Goal: Task Accomplishment & Management: Complete application form

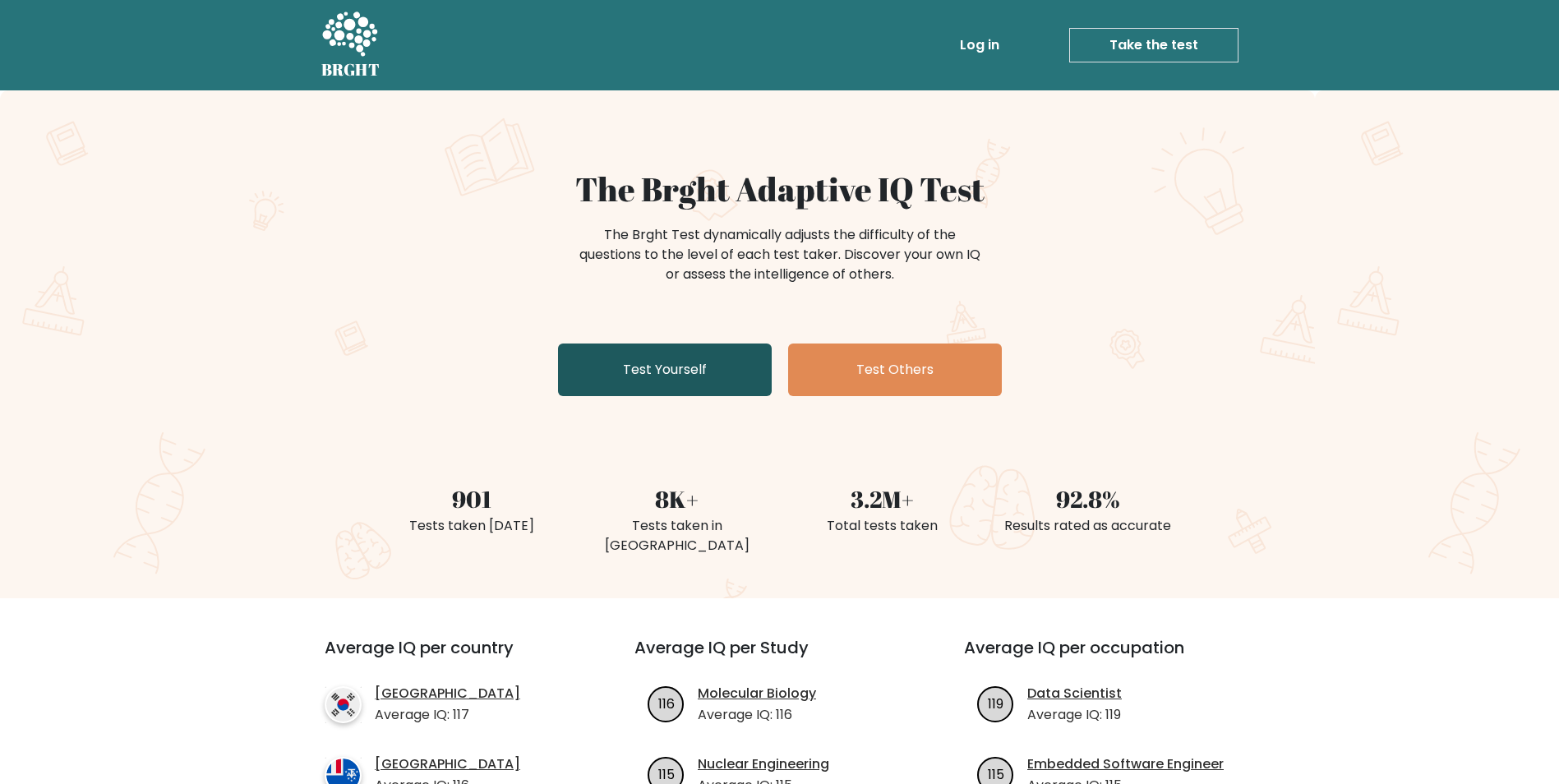
click at [641, 380] on link "Test Yourself" at bounding box center [665, 370] width 213 height 52
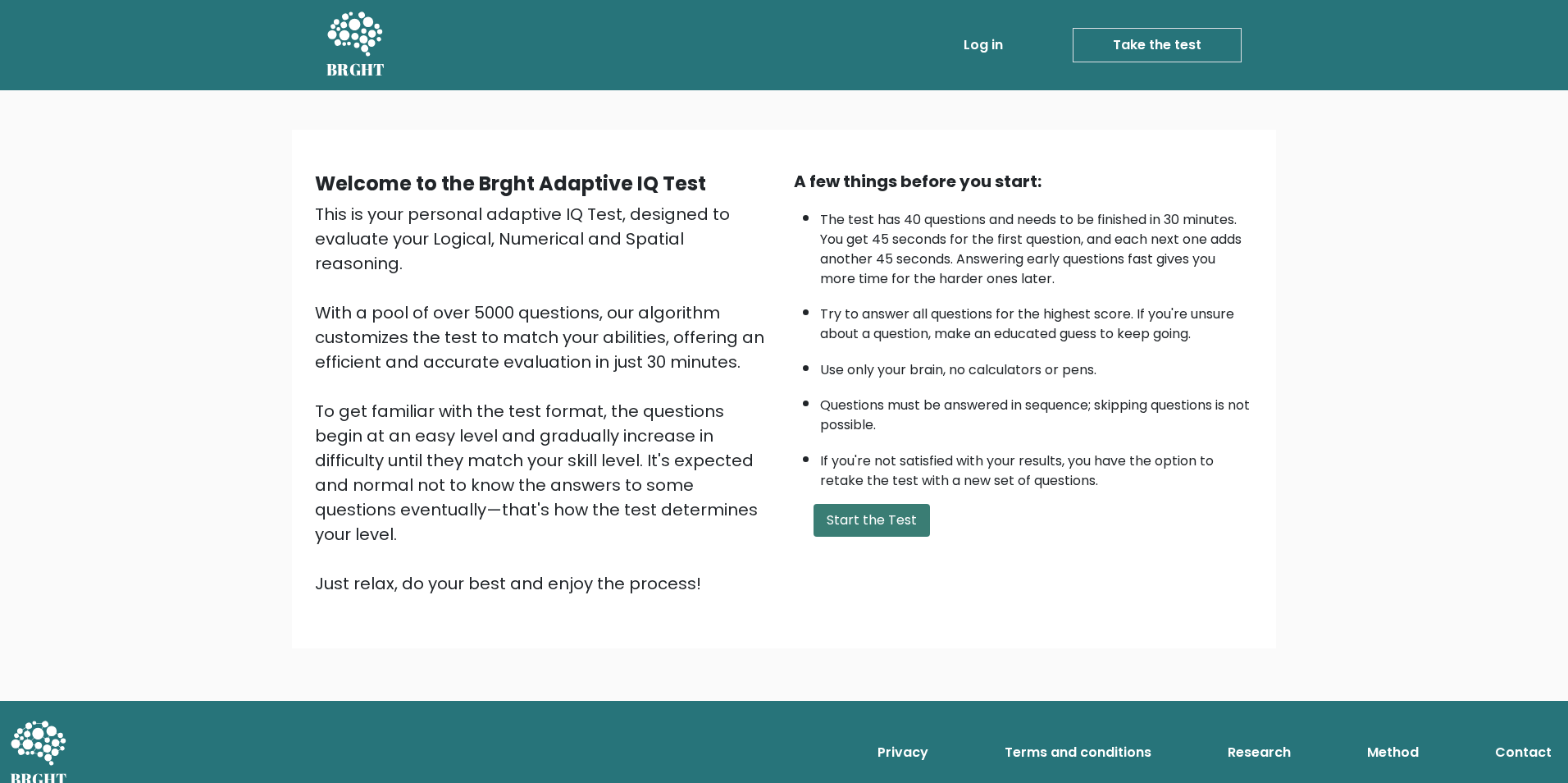
click at [863, 525] on button "Start the Test" at bounding box center [871, 520] width 117 height 33
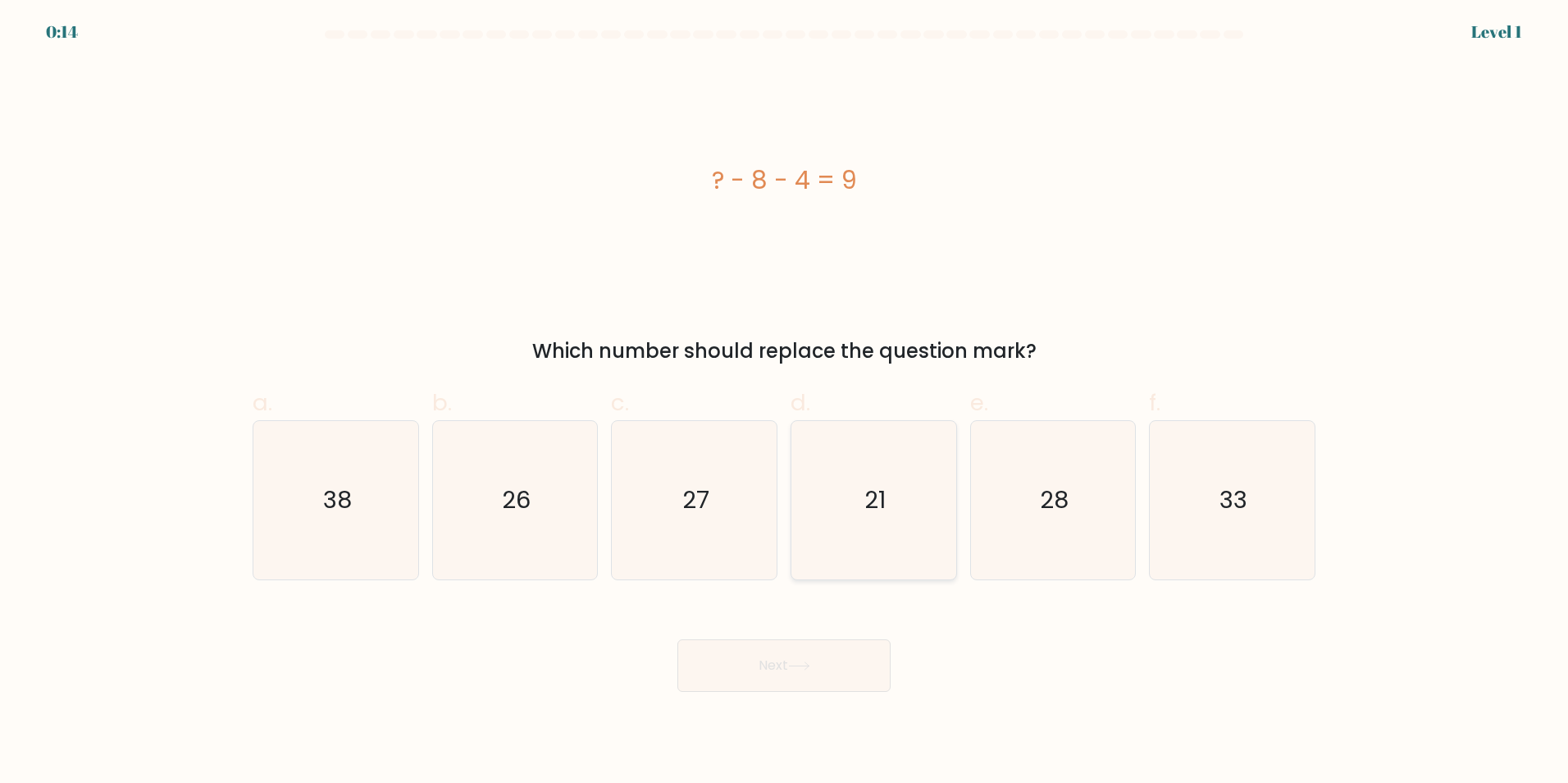
click at [843, 478] on icon "21" at bounding box center [873, 500] width 158 height 158
click at [784, 402] on input "d. 21" at bounding box center [784, 396] width 1 height 11
radio input "true"
click at [797, 673] on button "Next" at bounding box center [784, 665] width 213 height 52
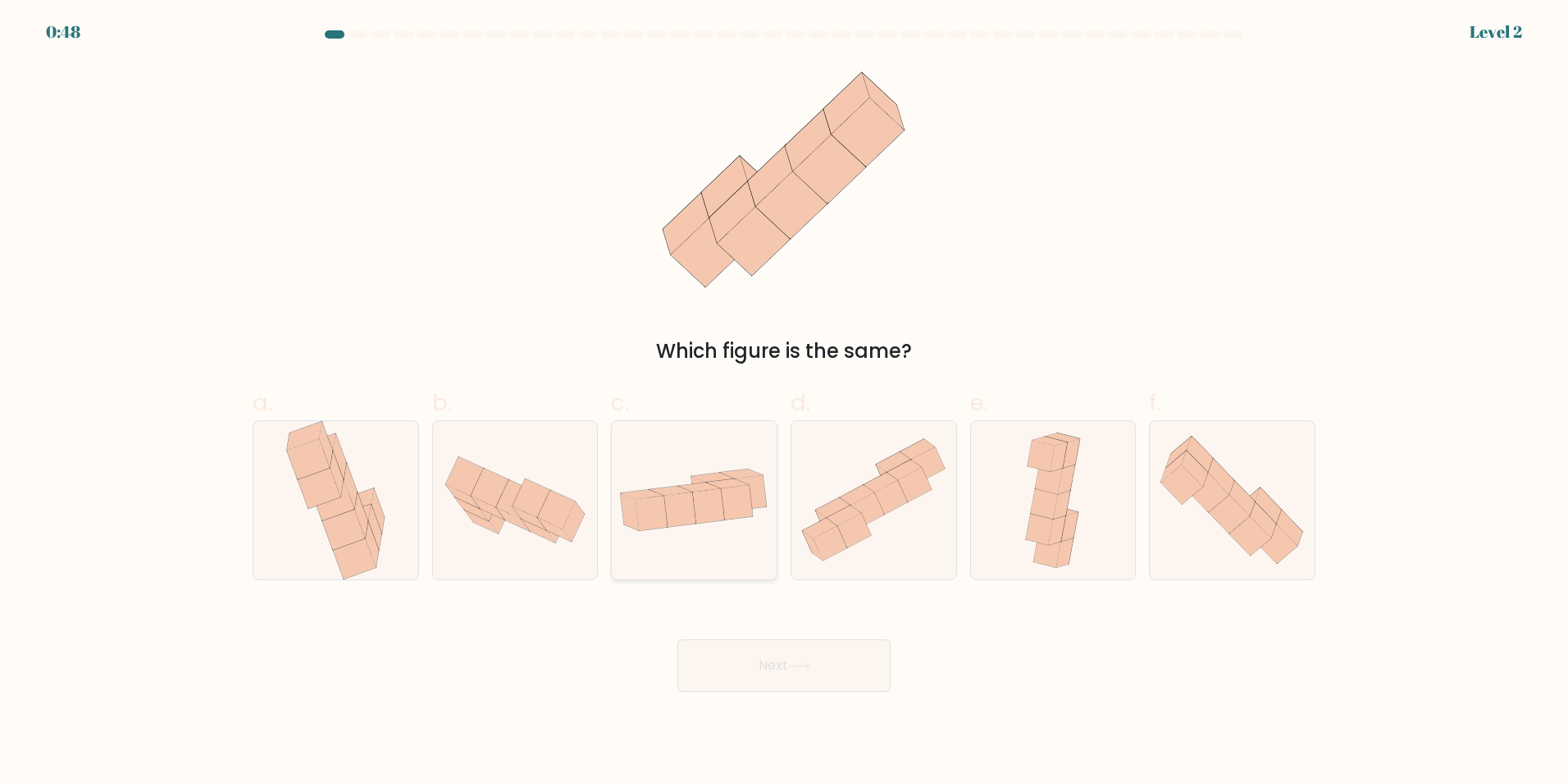
click at [677, 520] on icon at bounding box center [679, 509] width 32 height 35
click at [784, 402] on input "c." at bounding box center [784, 396] width 1 height 11
radio input "true"
click at [751, 677] on button "Next" at bounding box center [784, 665] width 213 height 52
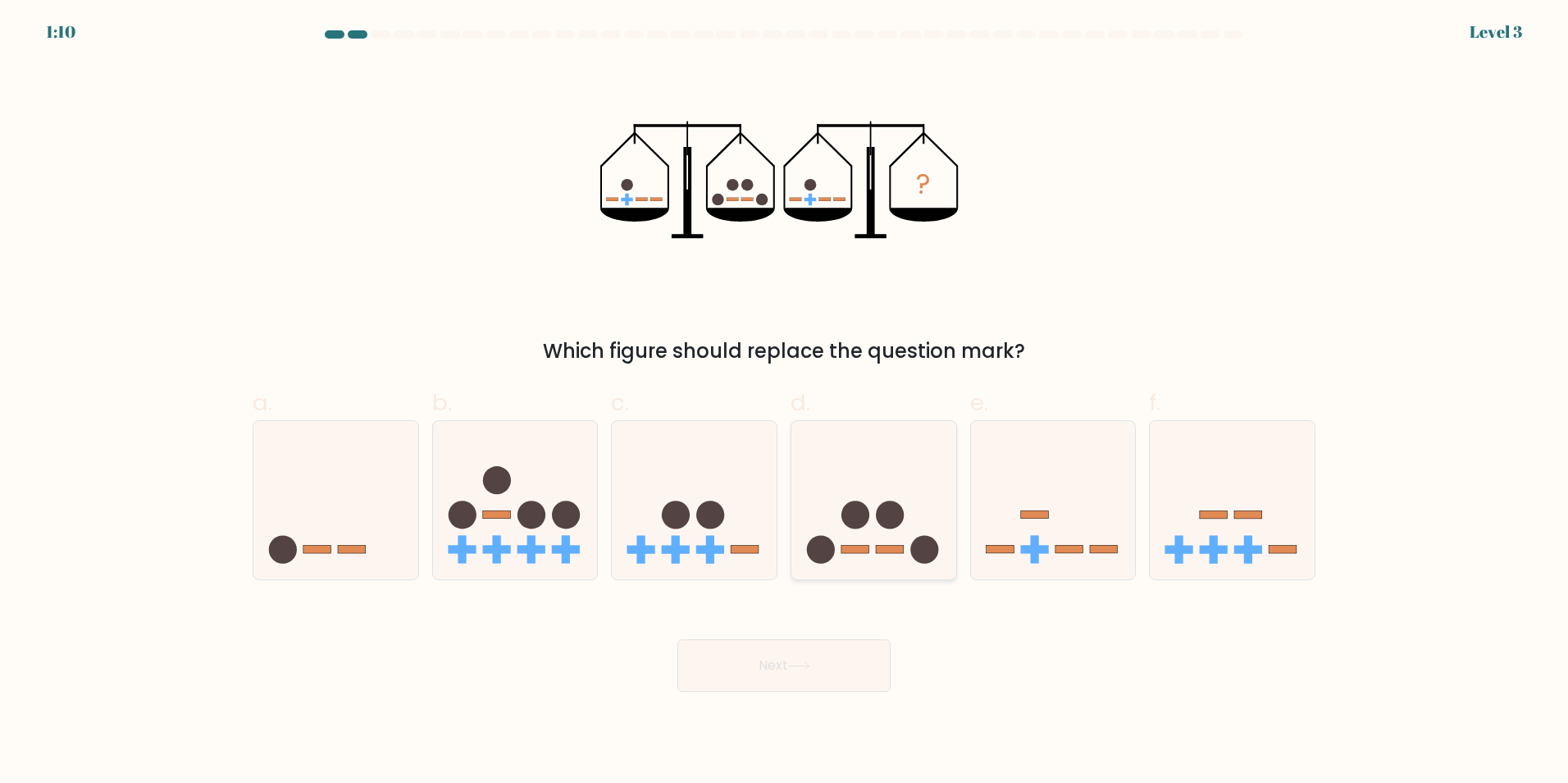
click at [855, 551] on rect at bounding box center [855, 550] width 28 height 9
click at [784, 402] on input "d." at bounding box center [784, 396] width 1 height 11
radio input "true"
click at [786, 675] on button "Next" at bounding box center [784, 665] width 213 height 52
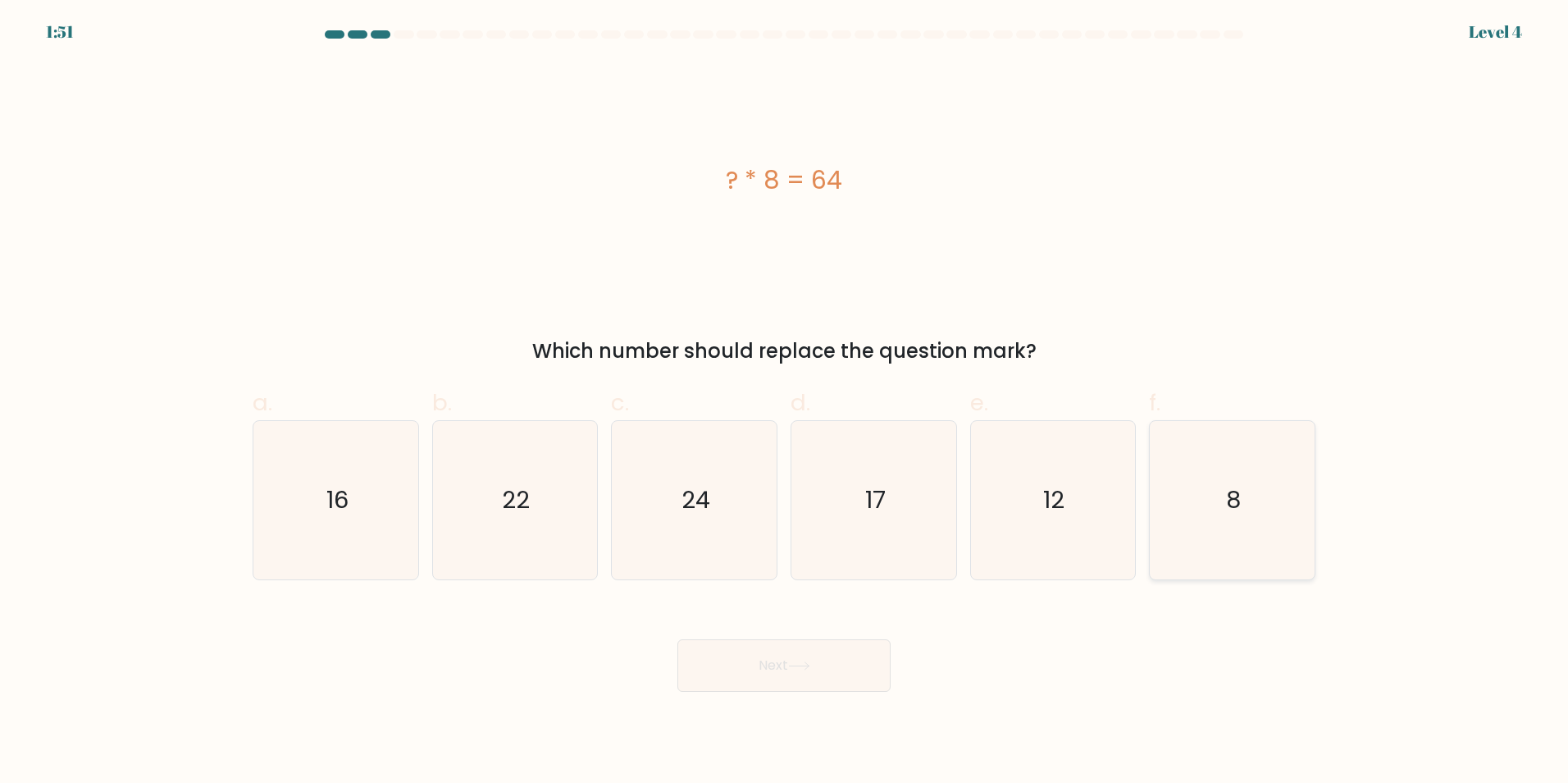
click at [1260, 511] on icon "8" at bounding box center [1232, 500] width 158 height 158
click at [784, 402] on input "f. 8" at bounding box center [784, 396] width 1 height 11
radio input "true"
click at [744, 674] on button "Next" at bounding box center [784, 665] width 213 height 52
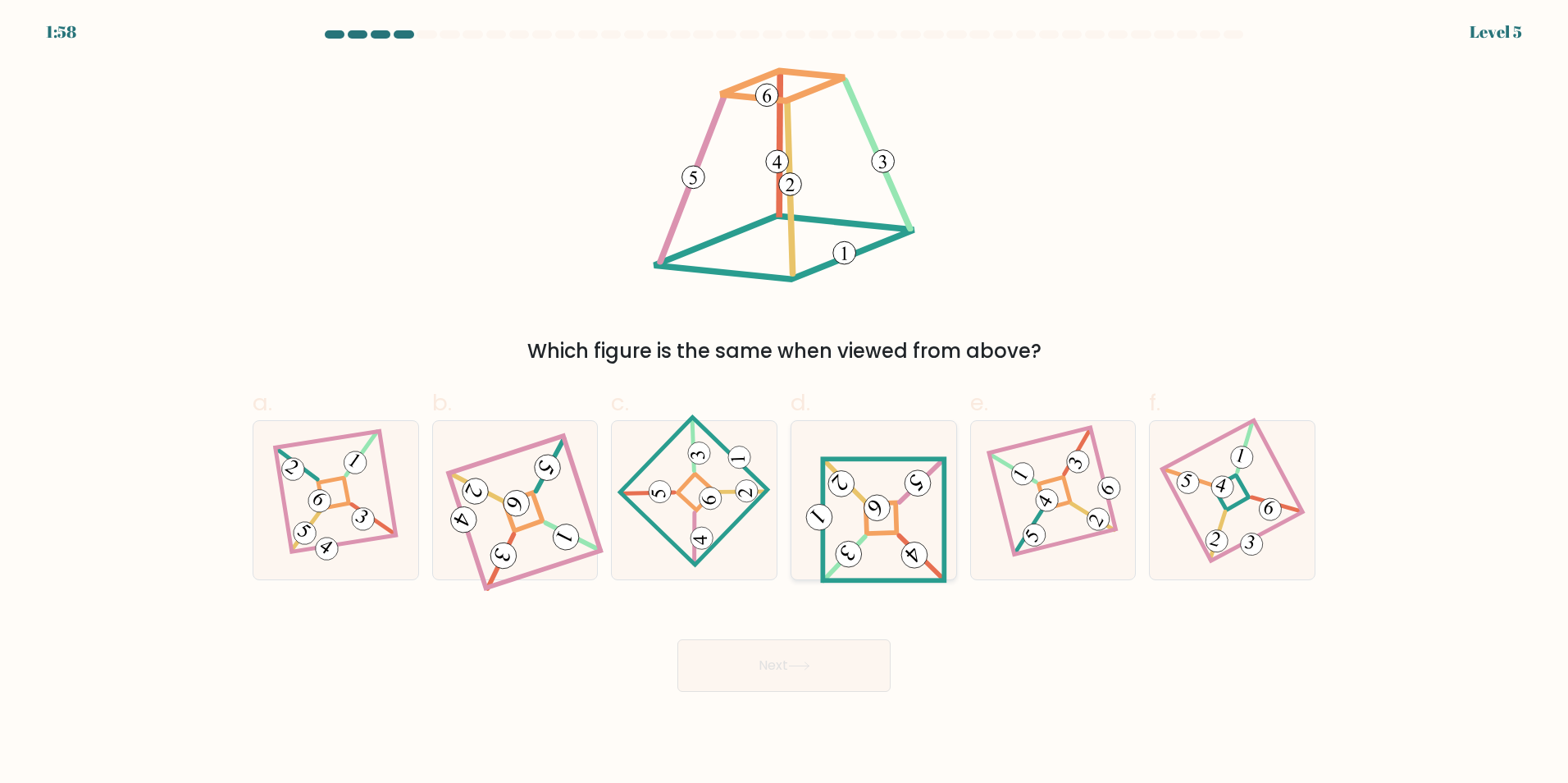
click at [828, 556] on icon at bounding box center [873, 500] width 146 height 126
click at [784, 402] on input "d." at bounding box center [784, 396] width 1 height 11
radio input "true"
click at [795, 657] on button "Next" at bounding box center [784, 665] width 213 height 52
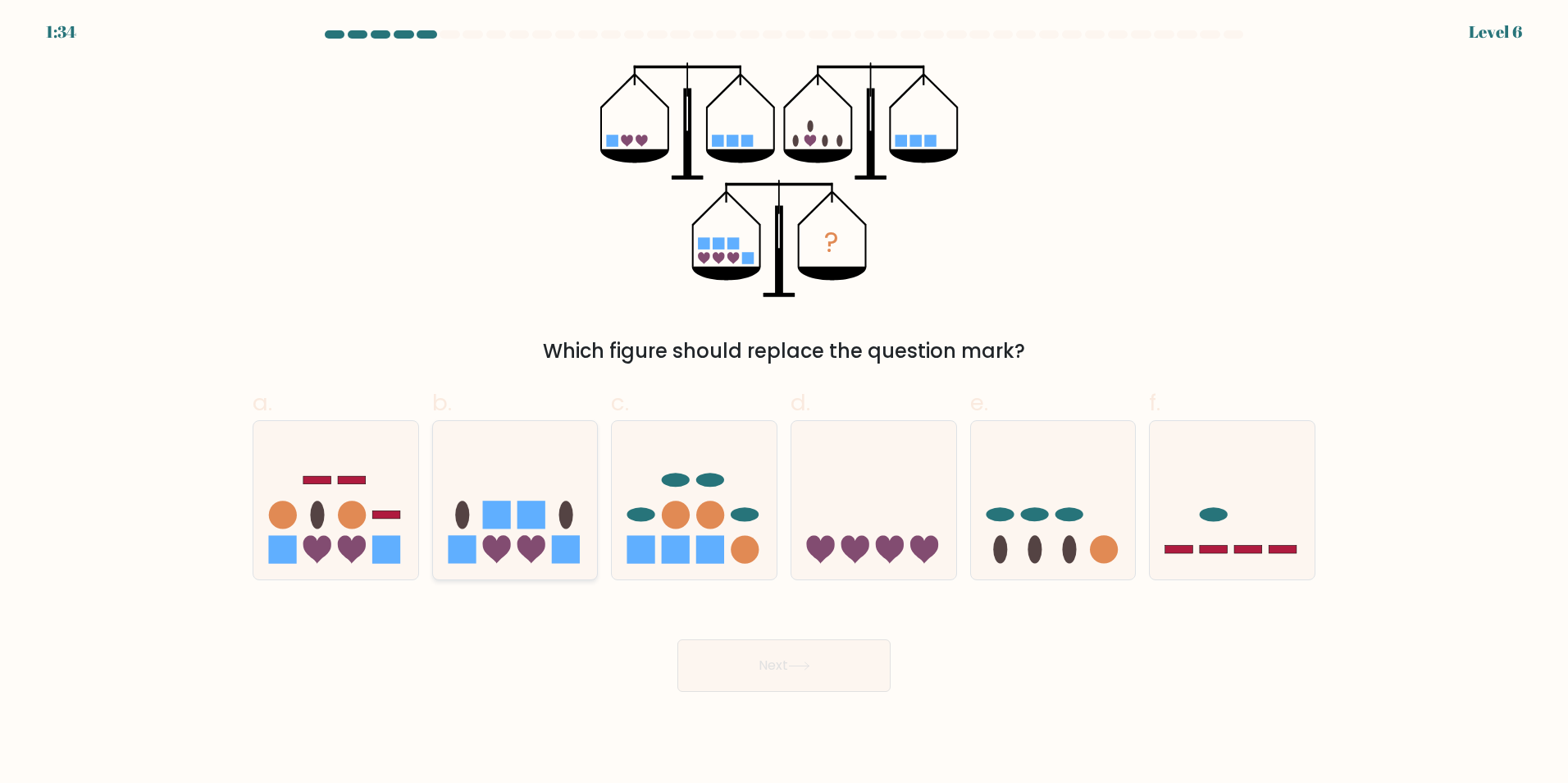
click at [521, 514] on rect at bounding box center [531, 514] width 28 height 28
click at [784, 402] on input "b." at bounding box center [784, 396] width 1 height 11
radio input "true"
click at [739, 685] on button "Next" at bounding box center [784, 665] width 213 height 52
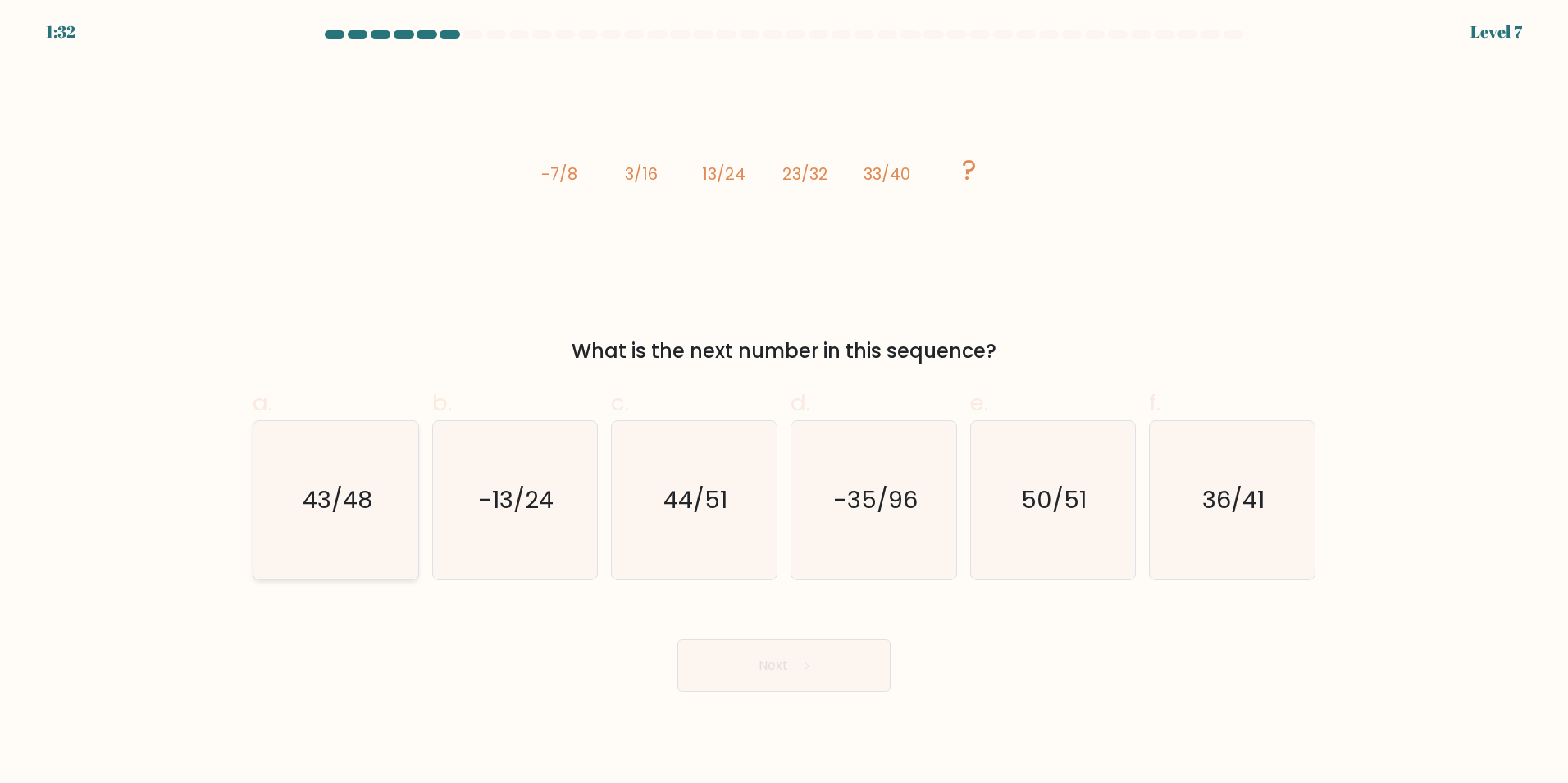
click at [350, 536] on icon "43/48" at bounding box center [335, 500] width 158 height 158
click at [784, 402] on input "a. 43/48" at bounding box center [784, 396] width 1 height 11
radio input "true"
click at [823, 670] on button "Next" at bounding box center [784, 665] width 213 height 52
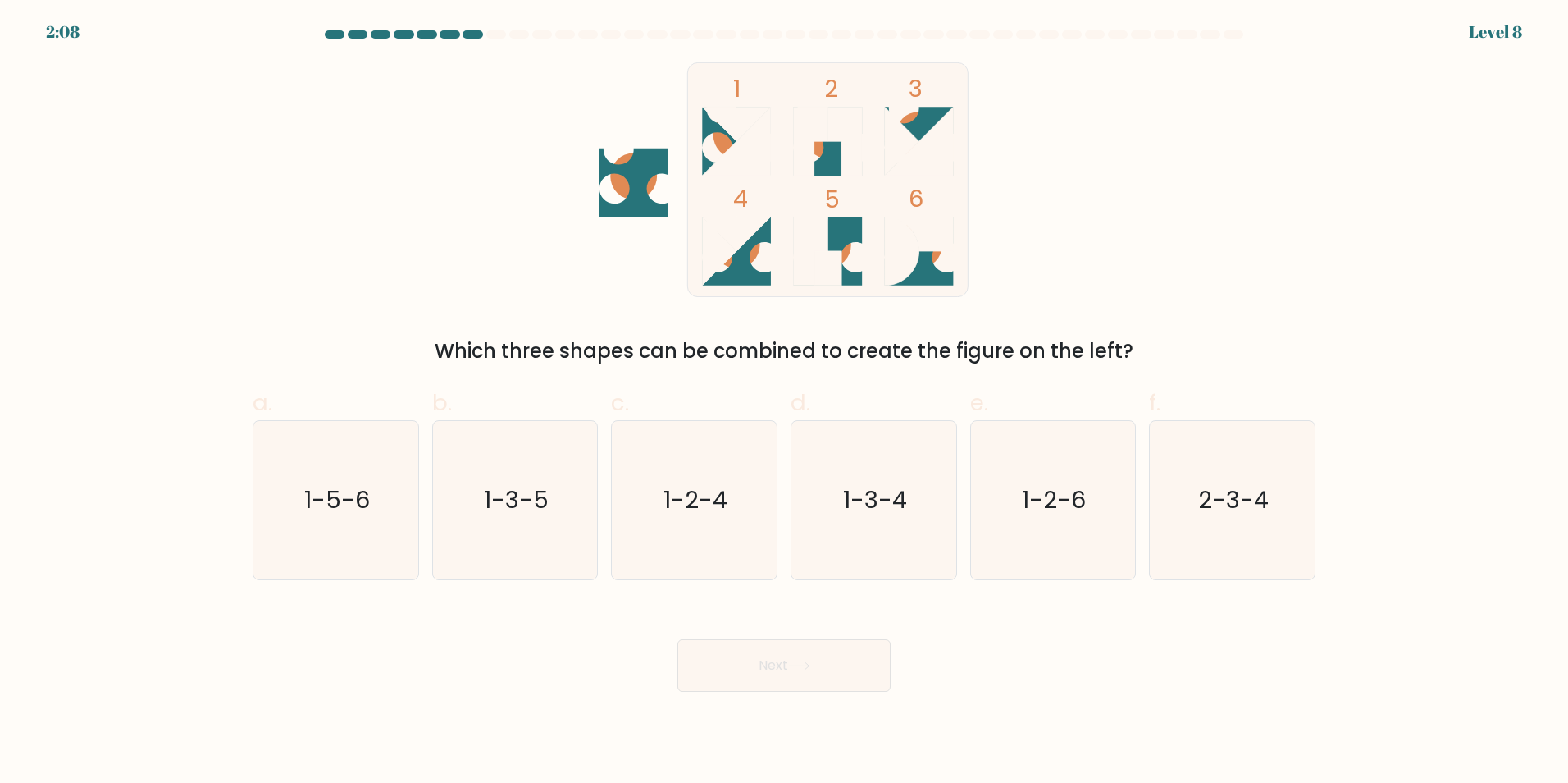
drag, startPoint x: 641, startPoint y: 185, endPoint x: 634, endPoint y: 209, distance: 25.0
click at [634, 209] on icon at bounding box center [633, 182] width 68 height 68
click at [845, 526] on icon "1-3-4" at bounding box center [873, 500] width 158 height 158
click at [784, 402] on input "d. 1-3-4" at bounding box center [784, 396] width 1 height 11
radio input "true"
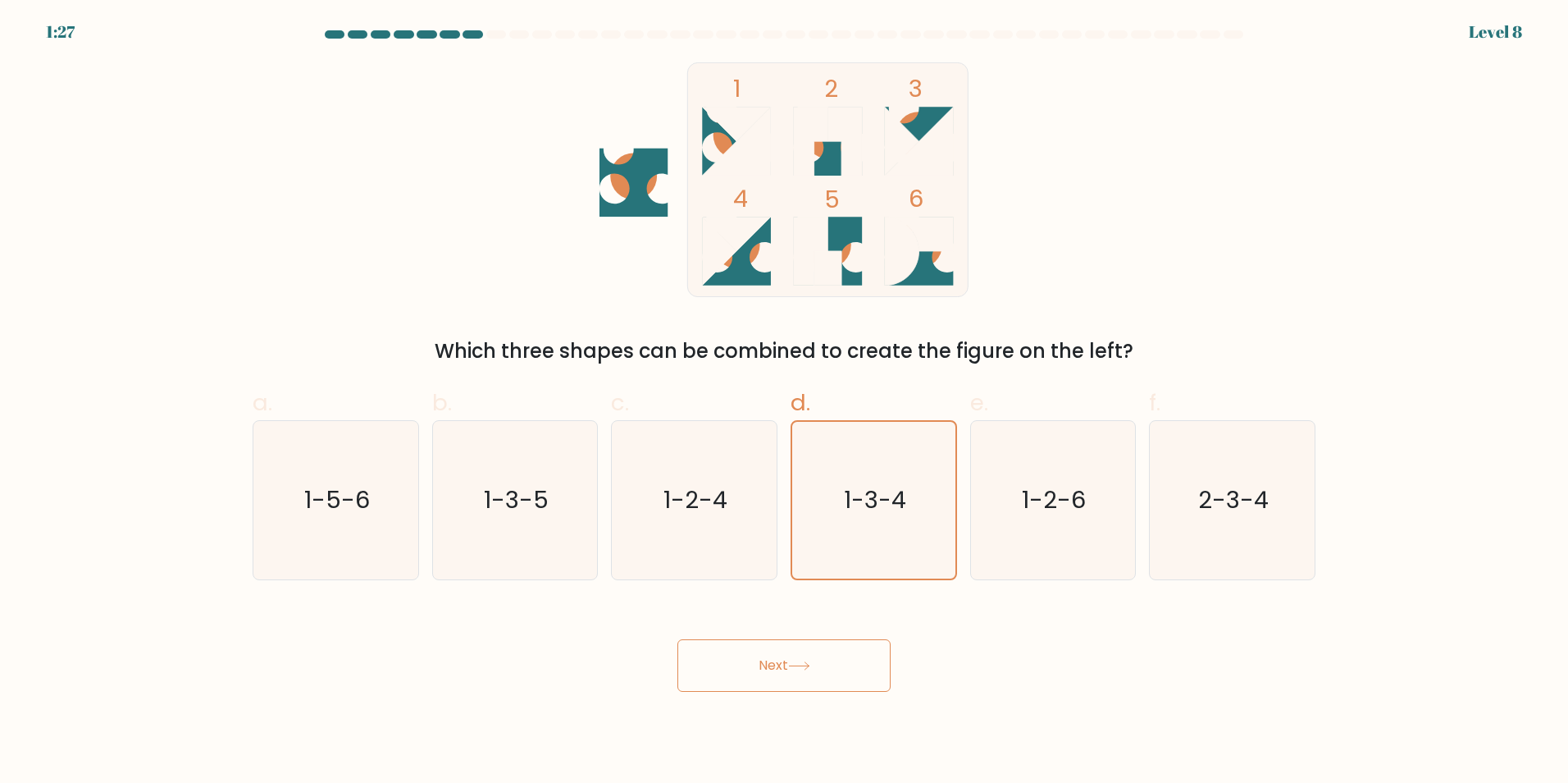
click at [764, 671] on button "Next" at bounding box center [784, 665] width 213 height 52
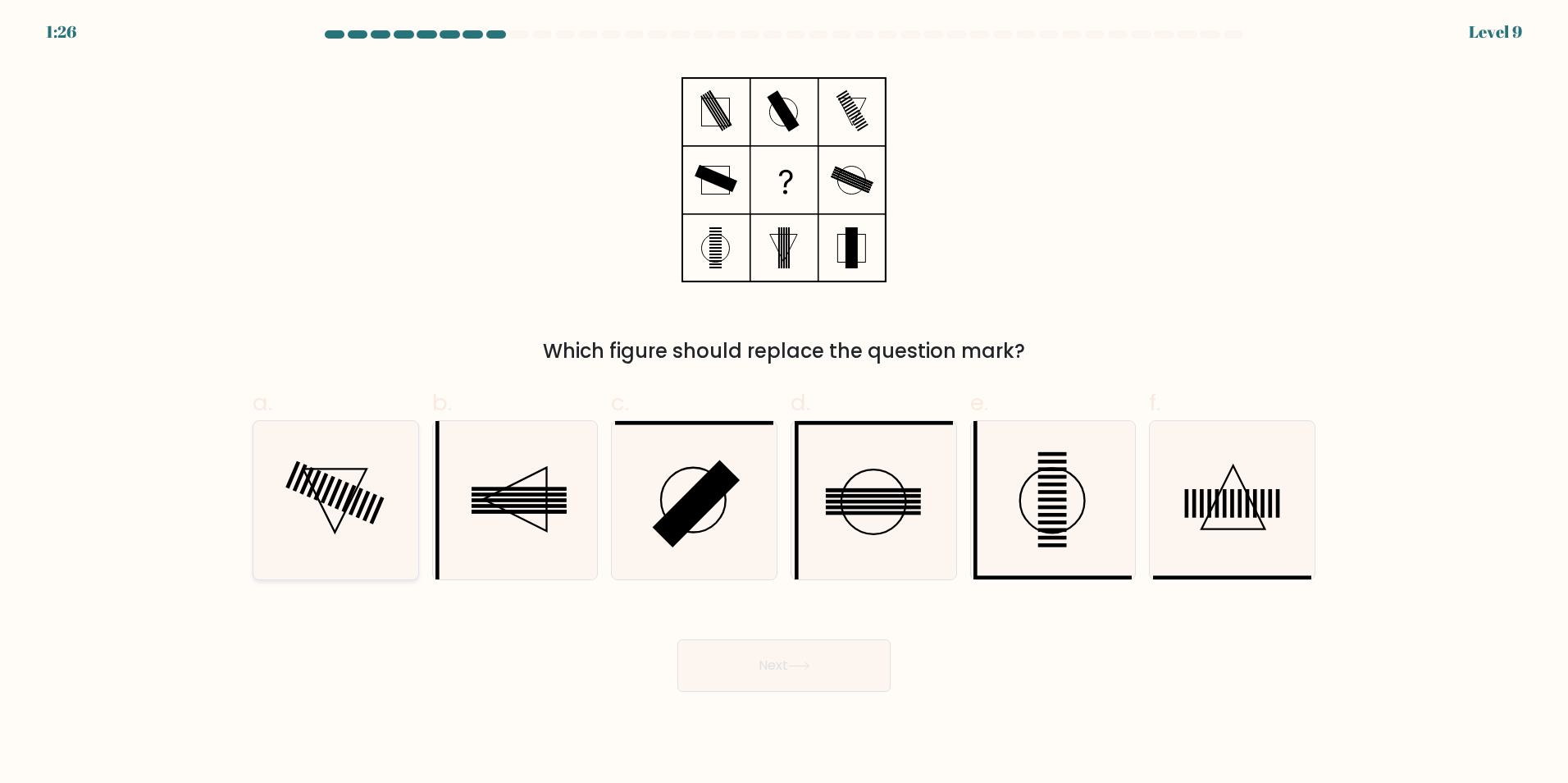
click at [345, 498] on icon at bounding box center [335, 500] width 158 height 158
click at [784, 402] on input "a." at bounding box center [784, 396] width 1 height 11
radio input "true"
click at [766, 680] on button "Next" at bounding box center [784, 665] width 213 height 52
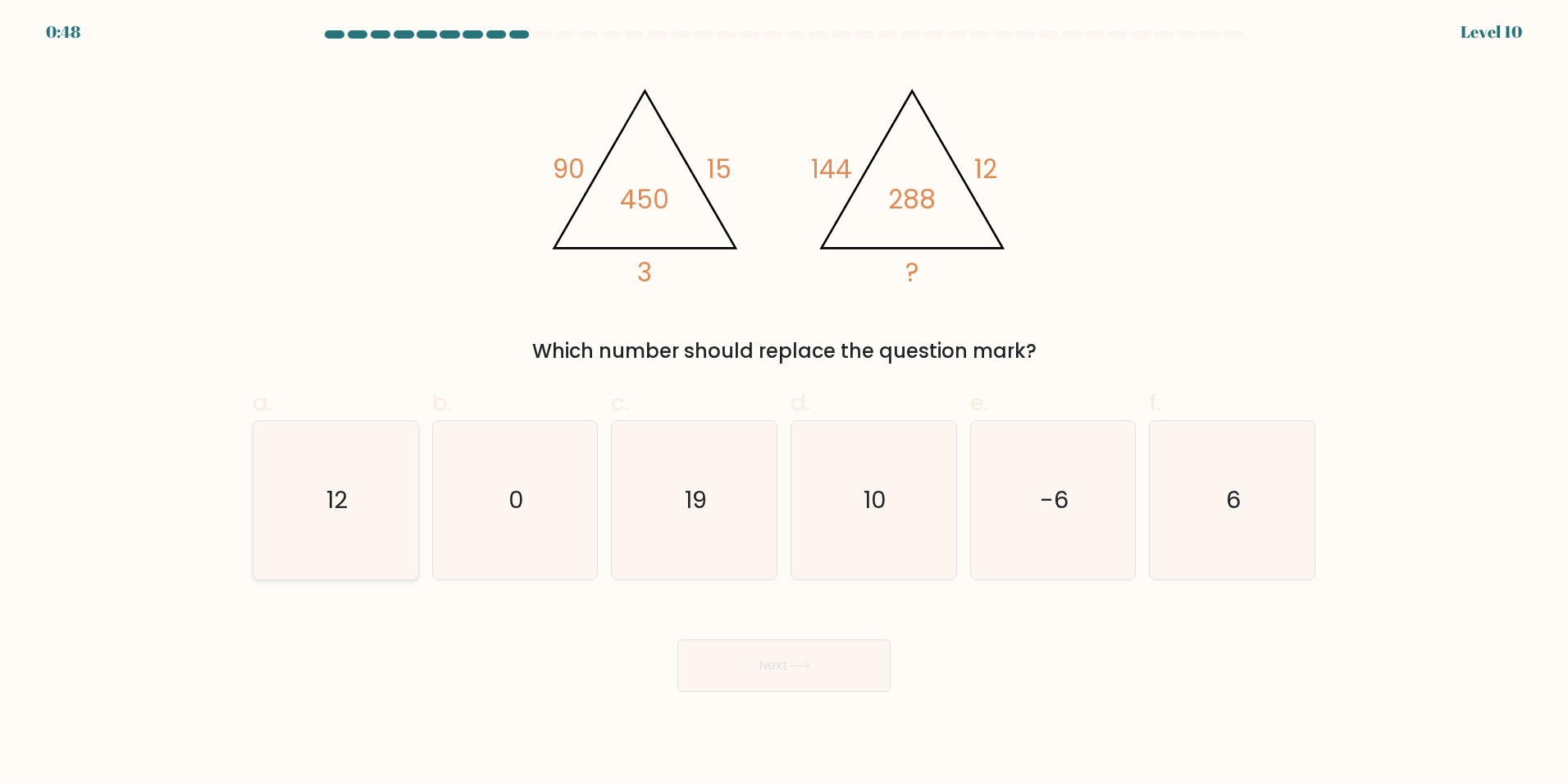
click at [344, 537] on icon "12" at bounding box center [335, 500] width 158 height 158
click at [784, 402] on input "a. 12" at bounding box center [784, 396] width 1 height 11
radio input "true"
click at [1189, 496] on icon "6" at bounding box center [1232, 500] width 158 height 158
click at [784, 402] on input "f. 6" at bounding box center [784, 396] width 1 height 11
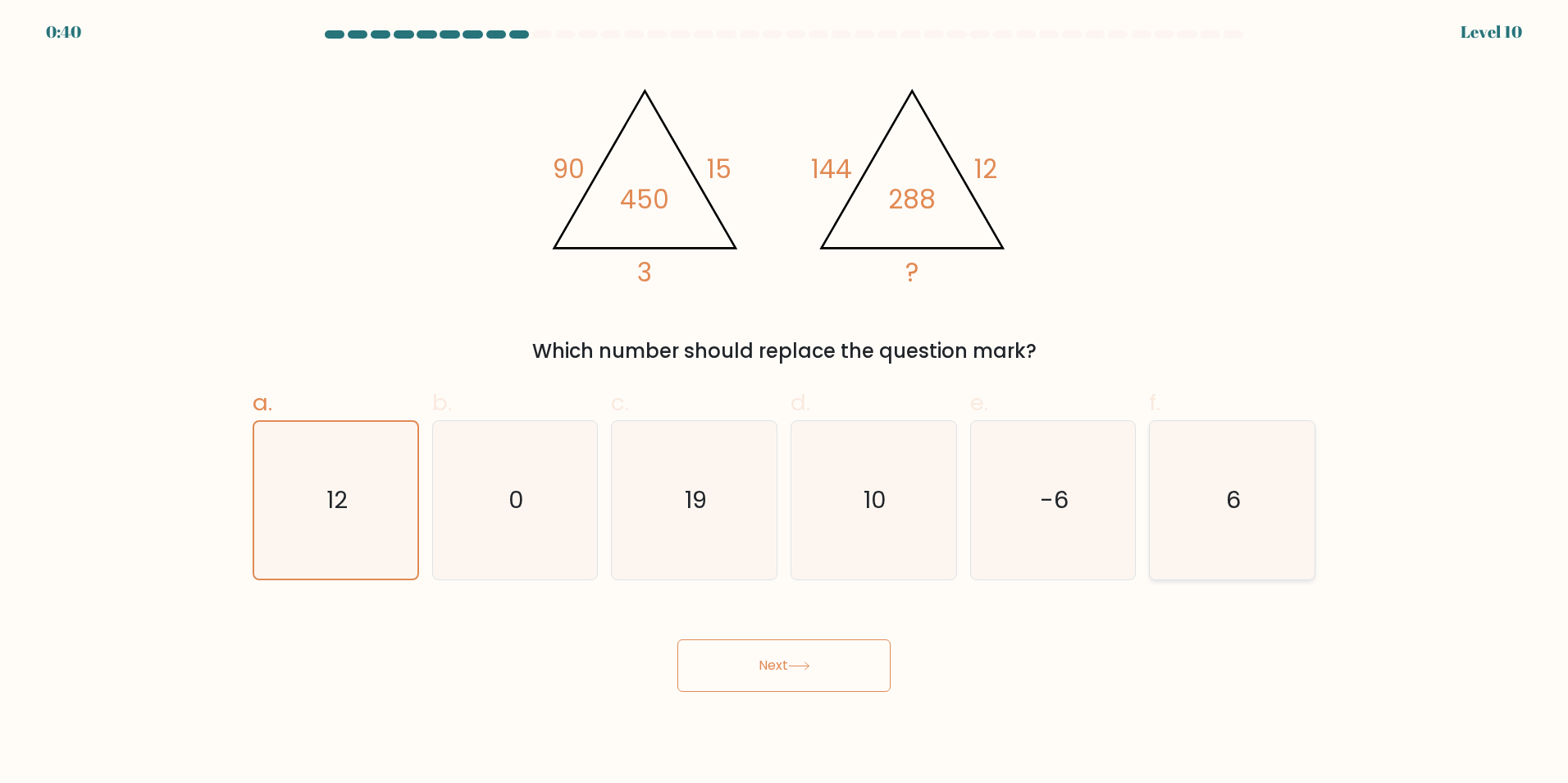
radio input "true"
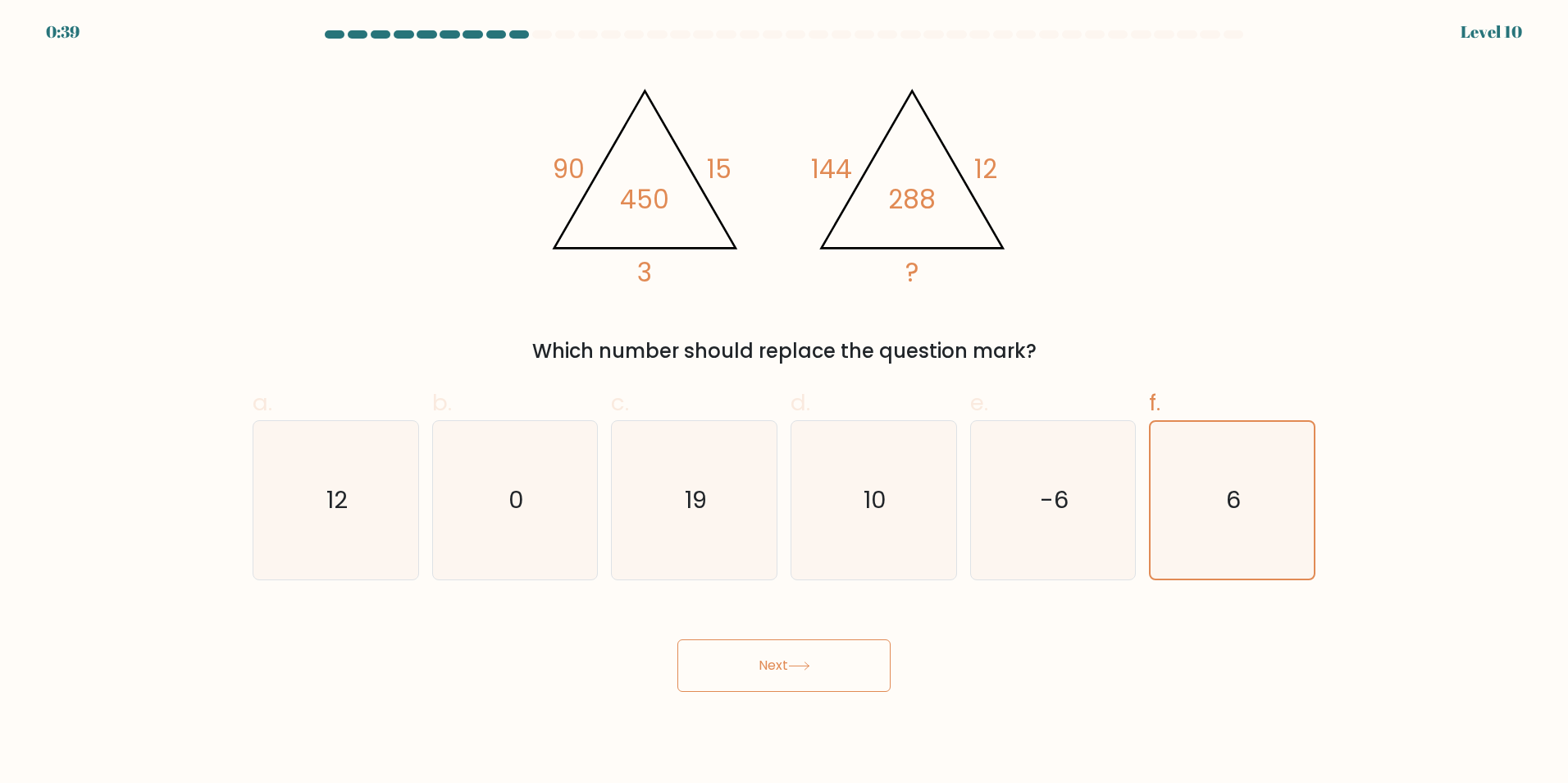
click at [758, 665] on button "Next" at bounding box center [784, 665] width 213 height 52
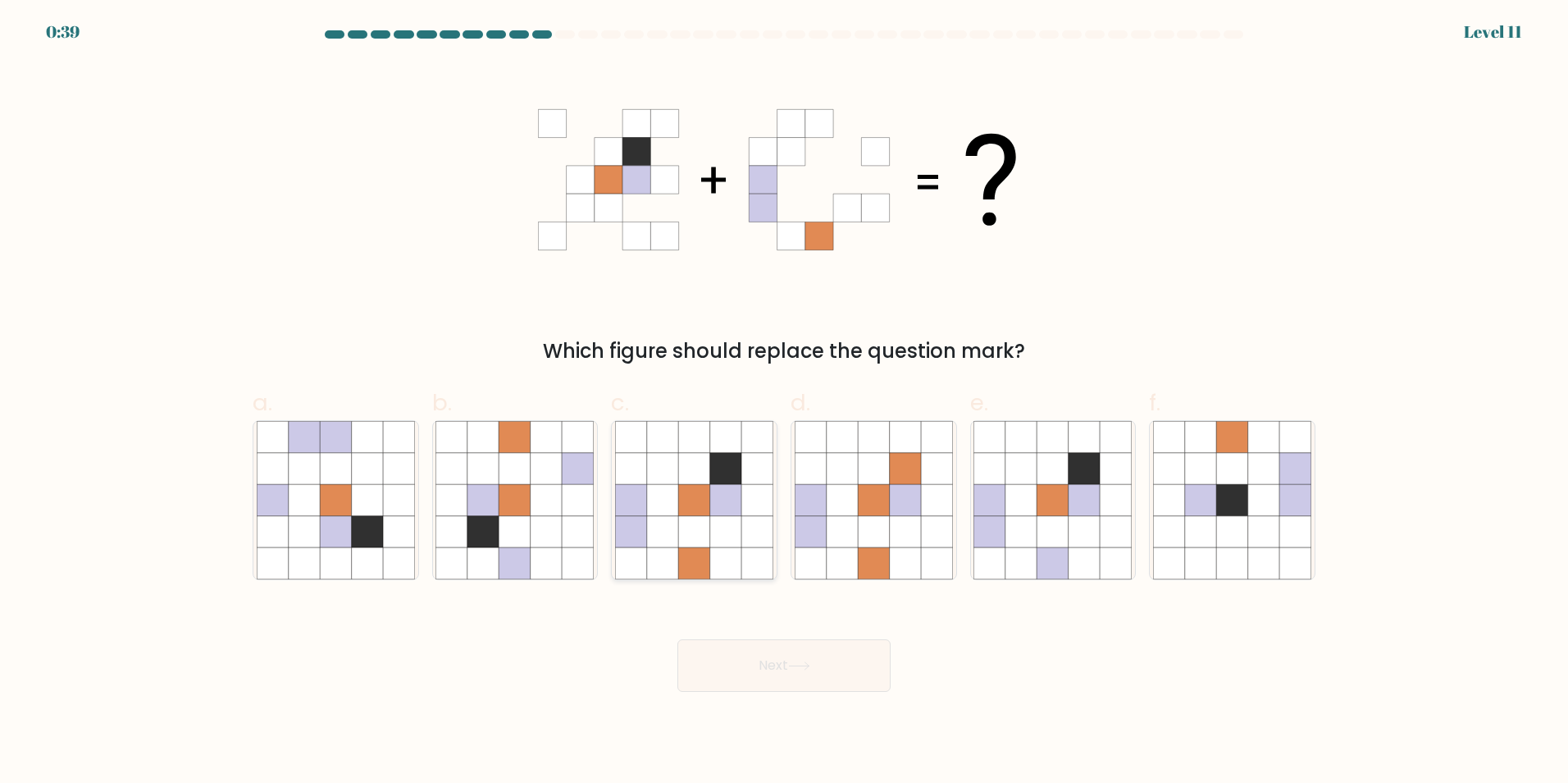
click at [726, 494] on icon at bounding box center [726, 500] width 31 height 31
click at [784, 402] on input "c." at bounding box center [784, 396] width 1 height 11
radio input "true"
click at [832, 681] on button "Next" at bounding box center [784, 665] width 213 height 52
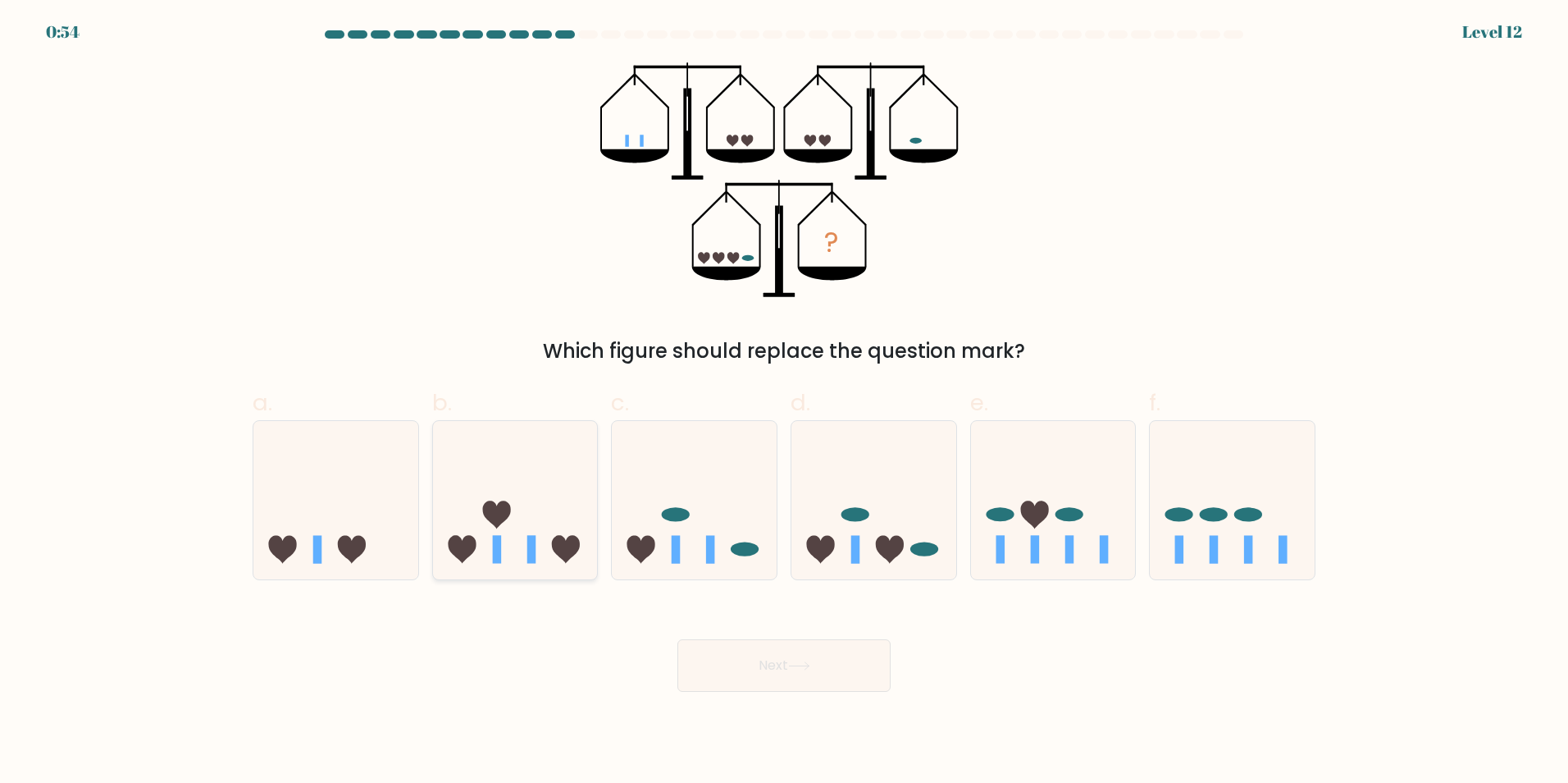
click at [532, 544] on rect at bounding box center [531, 550] width 9 height 28
click at [784, 402] on input "b." at bounding box center [784, 396] width 1 height 11
radio input "true"
click at [745, 662] on button "Next" at bounding box center [784, 665] width 213 height 52
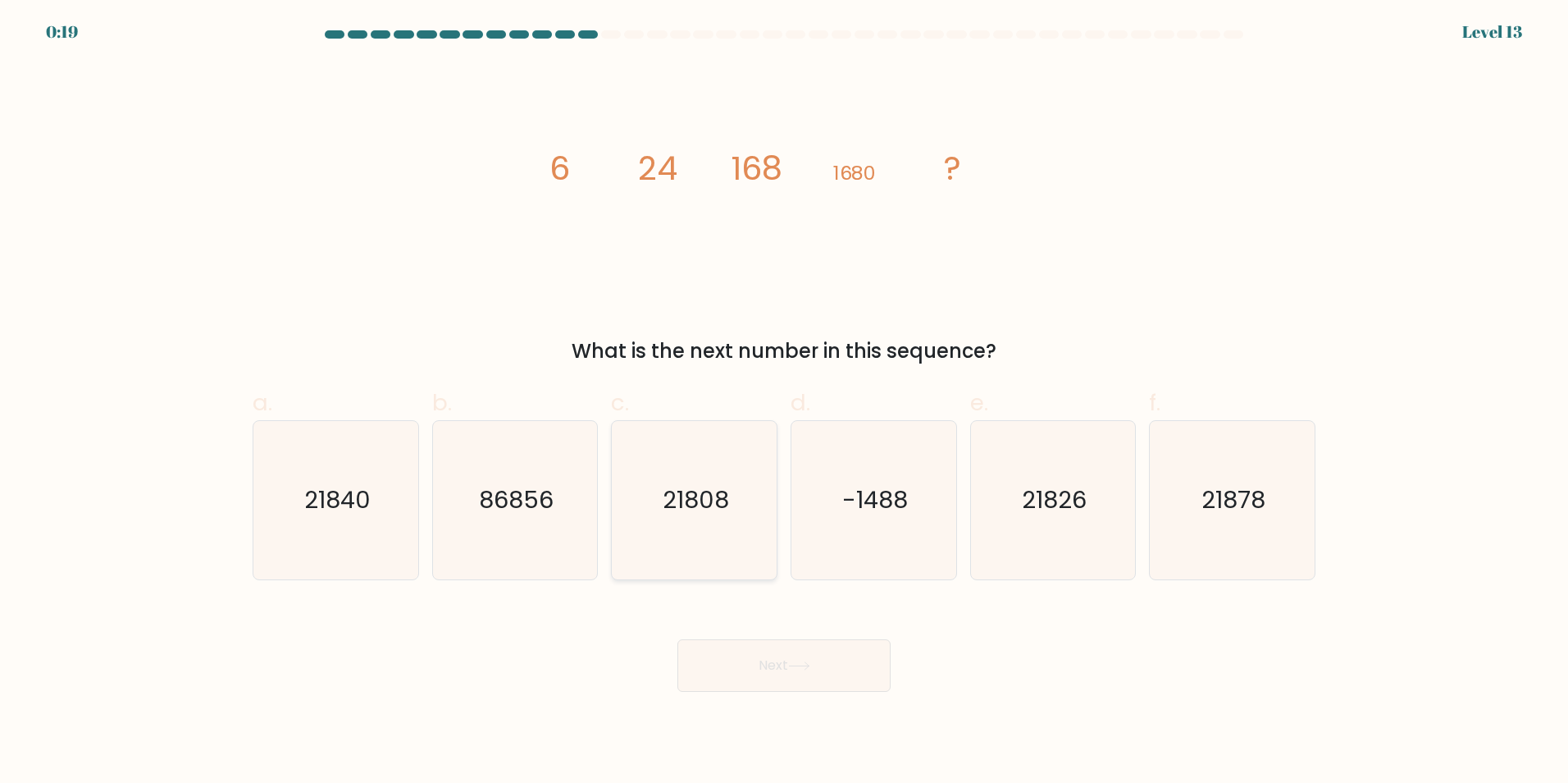
click at [697, 530] on icon "21808" at bounding box center [694, 500] width 158 height 158
click at [784, 402] on input "c. 21808" at bounding box center [784, 396] width 1 height 11
radio input "true"
click at [784, 661] on button "Next" at bounding box center [784, 665] width 213 height 52
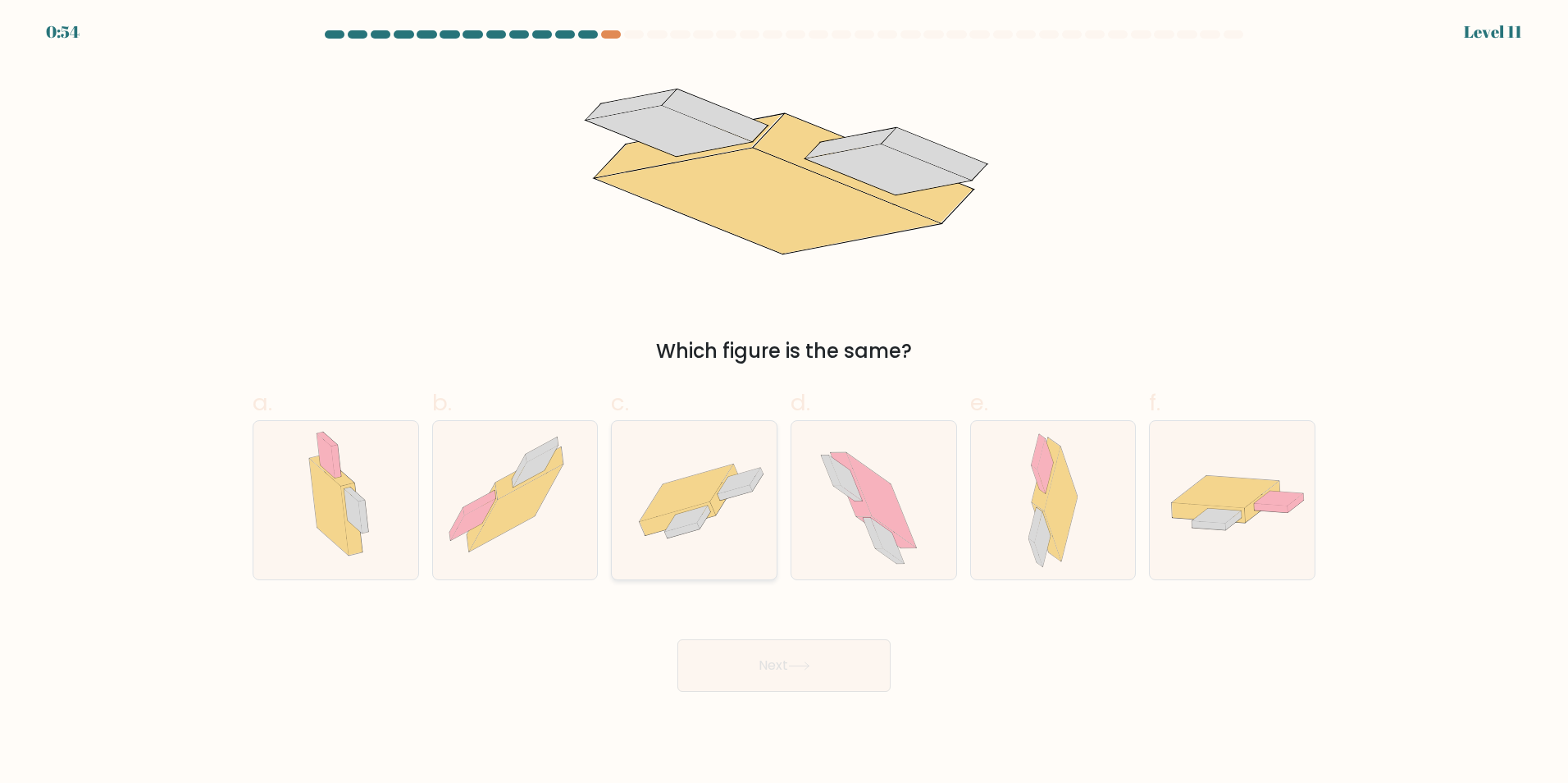
click at [725, 547] on icon at bounding box center [694, 500] width 165 height 114
click at [784, 402] on input "c." at bounding box center [784, 396] width 1 height 11
radio input "true"
click at [808, 657] on button "Next" at bounding box center [784, 665] width 213 height 52
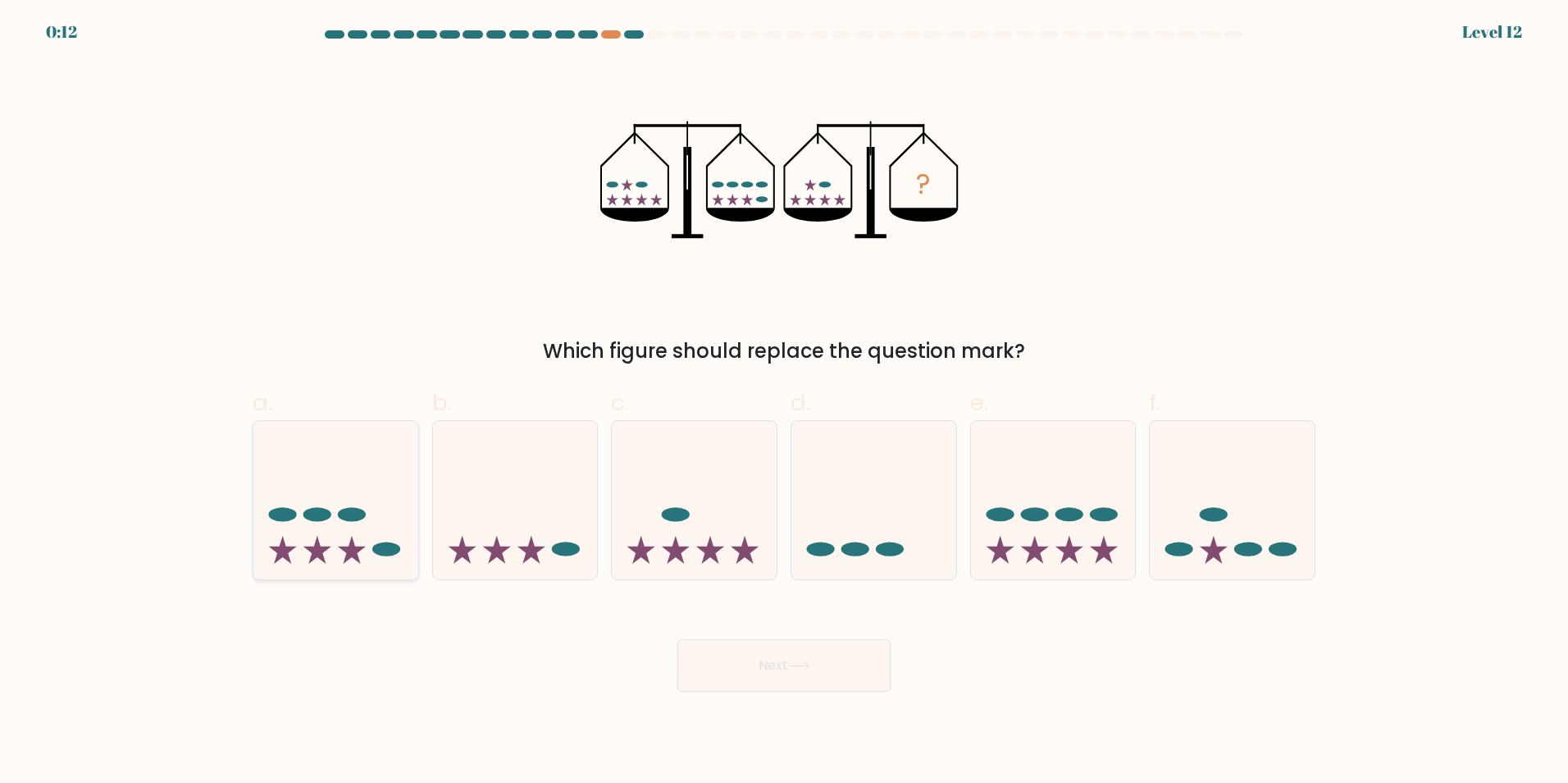
click at [357, 514] on ellipse at bounding box center [352, 514] width 28 height 14
click at [784, 402] on input "a." at bounding box center [784, 396] width 1 height 11
radio input "true"
click at [794, 662] on icon at bounding box center [799, 665] width 22 height 9
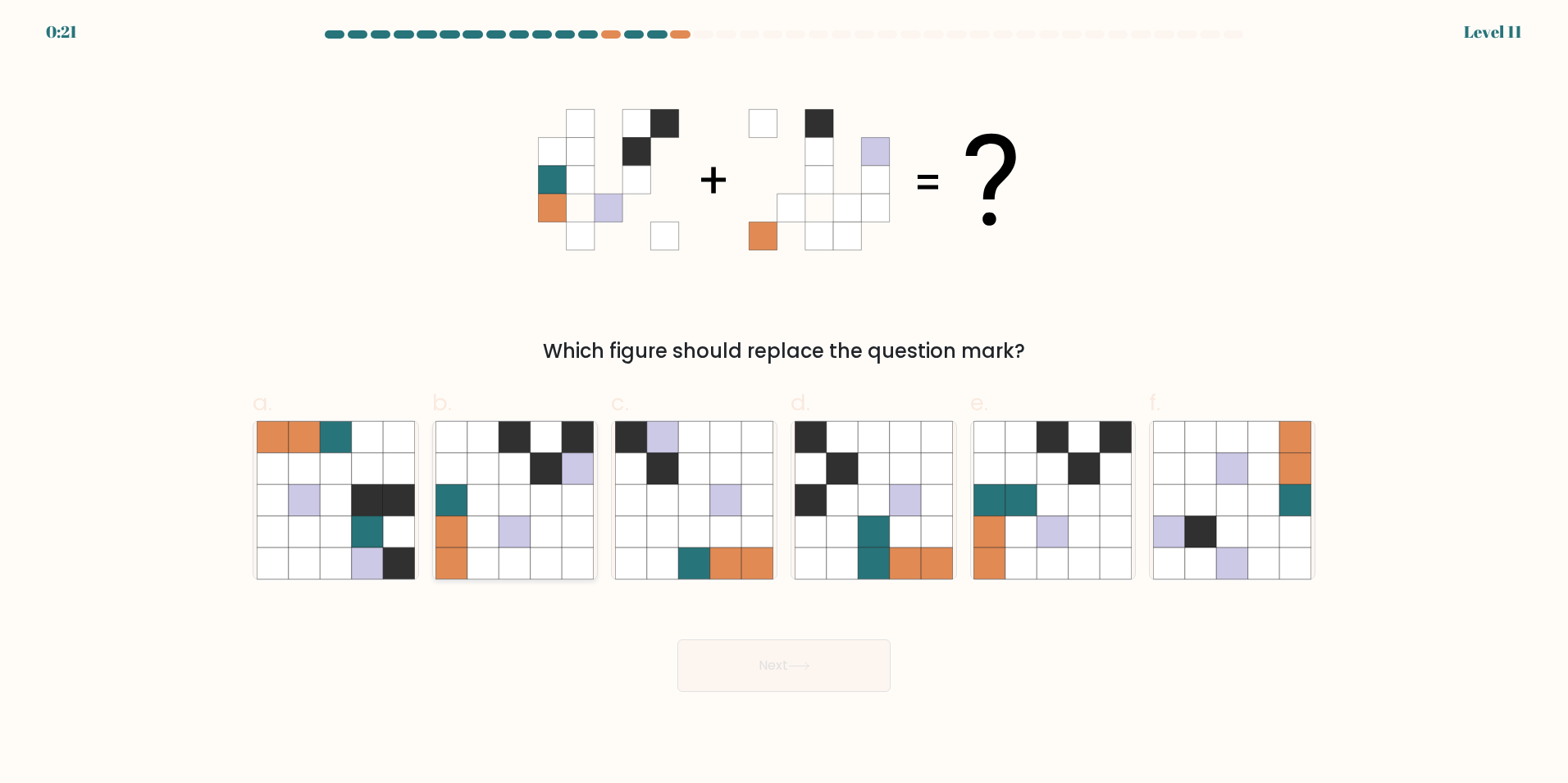
click at [547, 513] on icon at bounding box center [545, 500] width 31 height 31
click at [784, 402] on input "b." at bounding box center [784, 396] width 1 height 11
radio input "true"
click at [727, 673] on button "Next" at bounding box center [784, 665] width 213 height 52
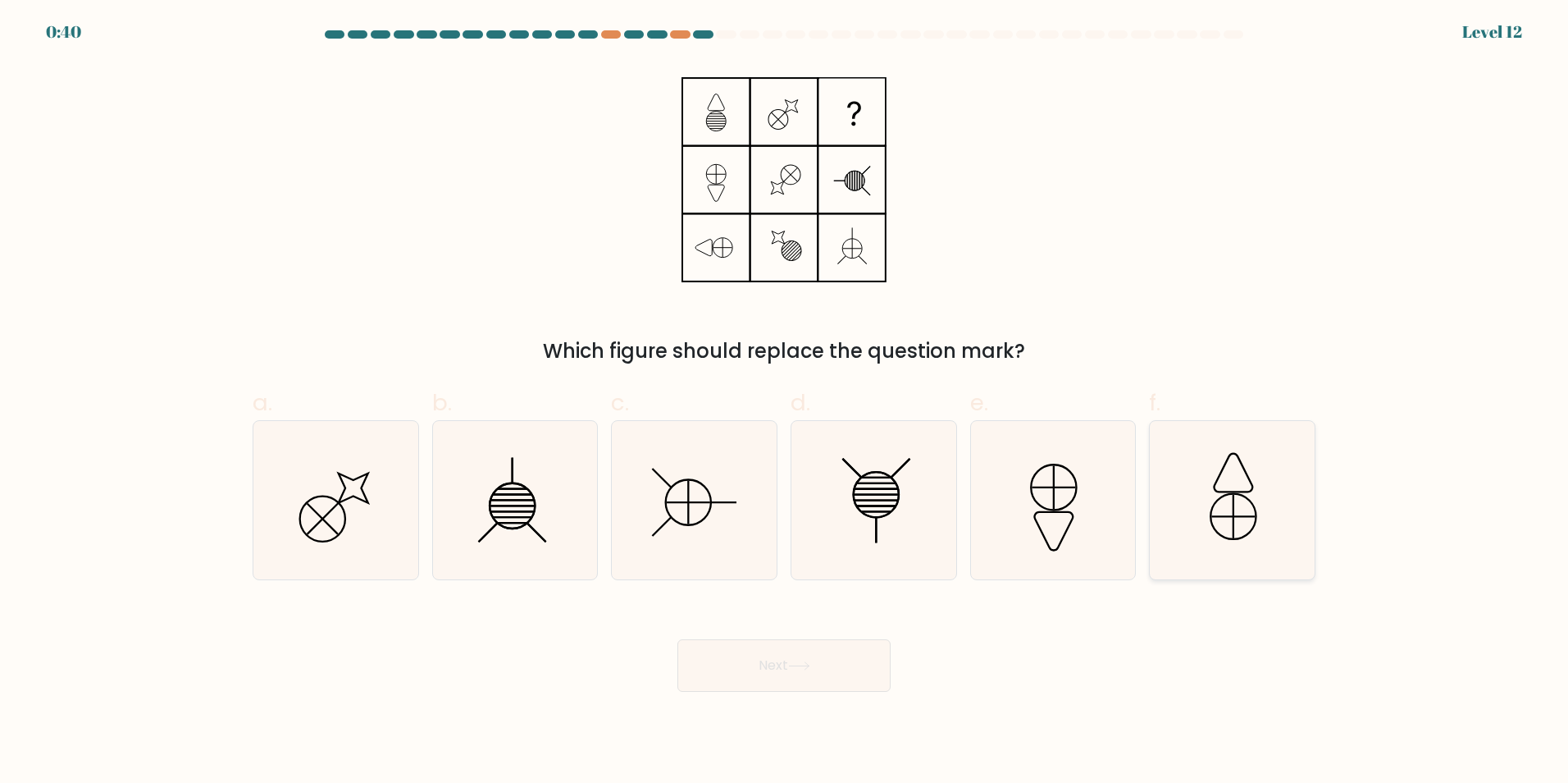
click at [1237, 527] on icon at bounding box center [1232, 500] width 158 height 158
click at [784, 402] on input "f." at bounding box center [784, 396] width 1 height 11
radio input "true"
click at [829, 669] on button "Next" at bounding box center [784, 665] width 213 height 52
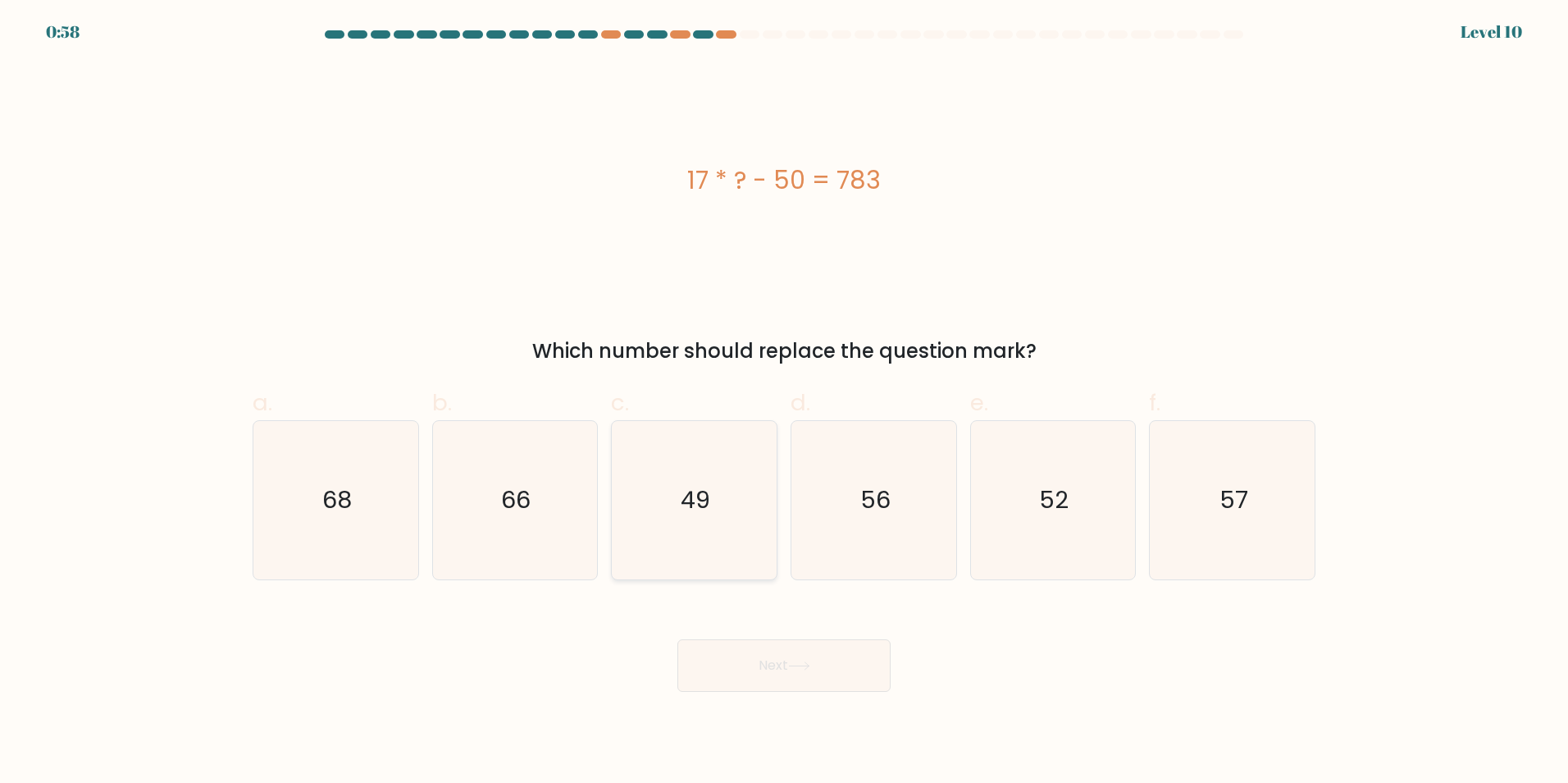
drag, startPoint x: 733, startPoint y: 485, endPoint x: 736, endPoint y: 579, distance: 94.0
click at [733, 485] on icon "49" at bounding box center [694, 500] width 158 height 158
click at [784, 402] on input "c. 49" at bounding box center [784, 396] width 1 height 11
radio input "true"
click at [760, 666] on button "Next" at bounding box center [784, 665] width 213 height 52
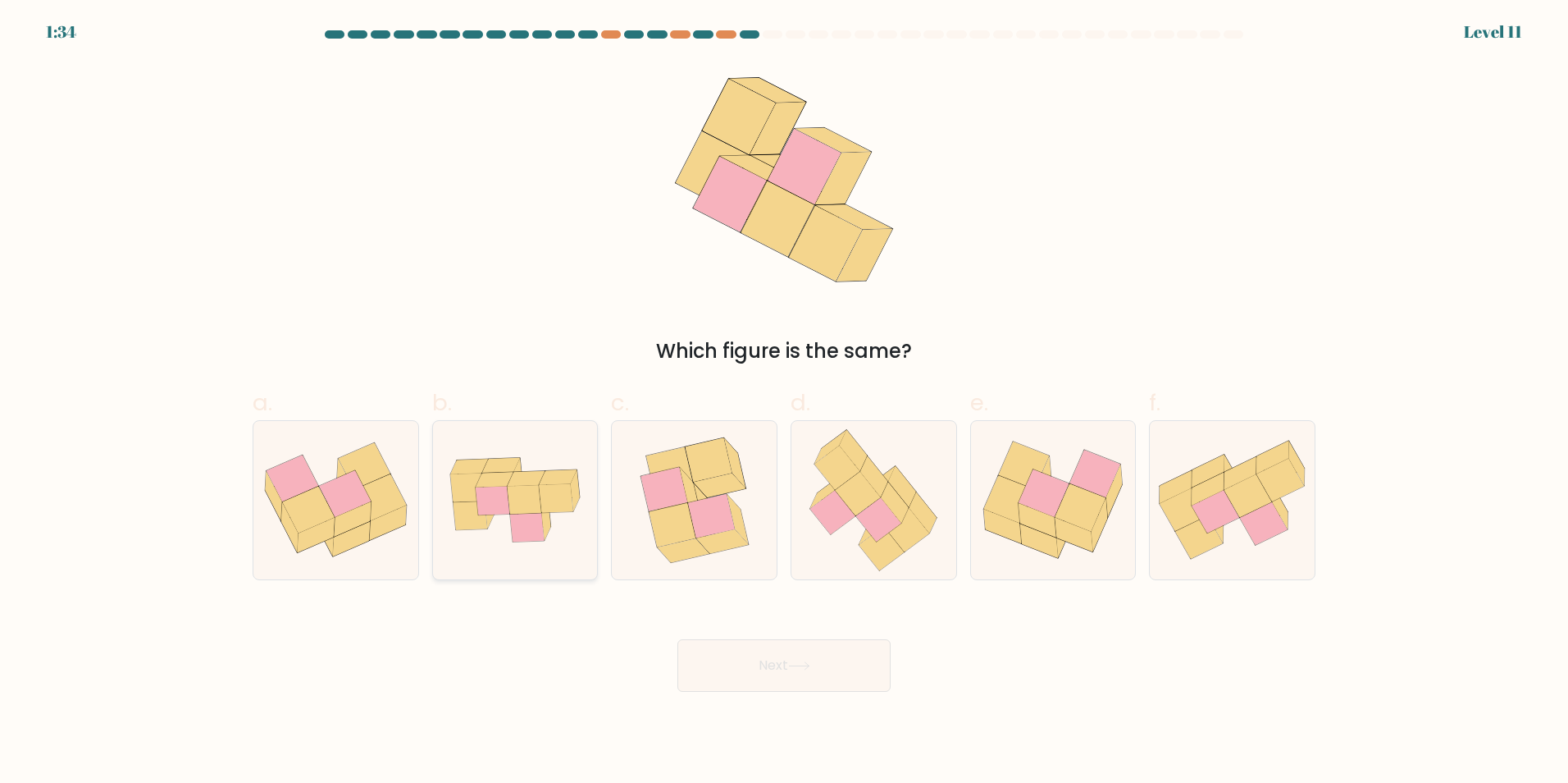
click at [530, 511] on icon at bounding box center [525, 500] width 35 height 29
click at [784, 402] on input "b." at bounding box center [784, 396] width 1 height 11
radio input "true"
click at [830, 674] on button "Next" at bounding box center [784, 665] width 213 height 52
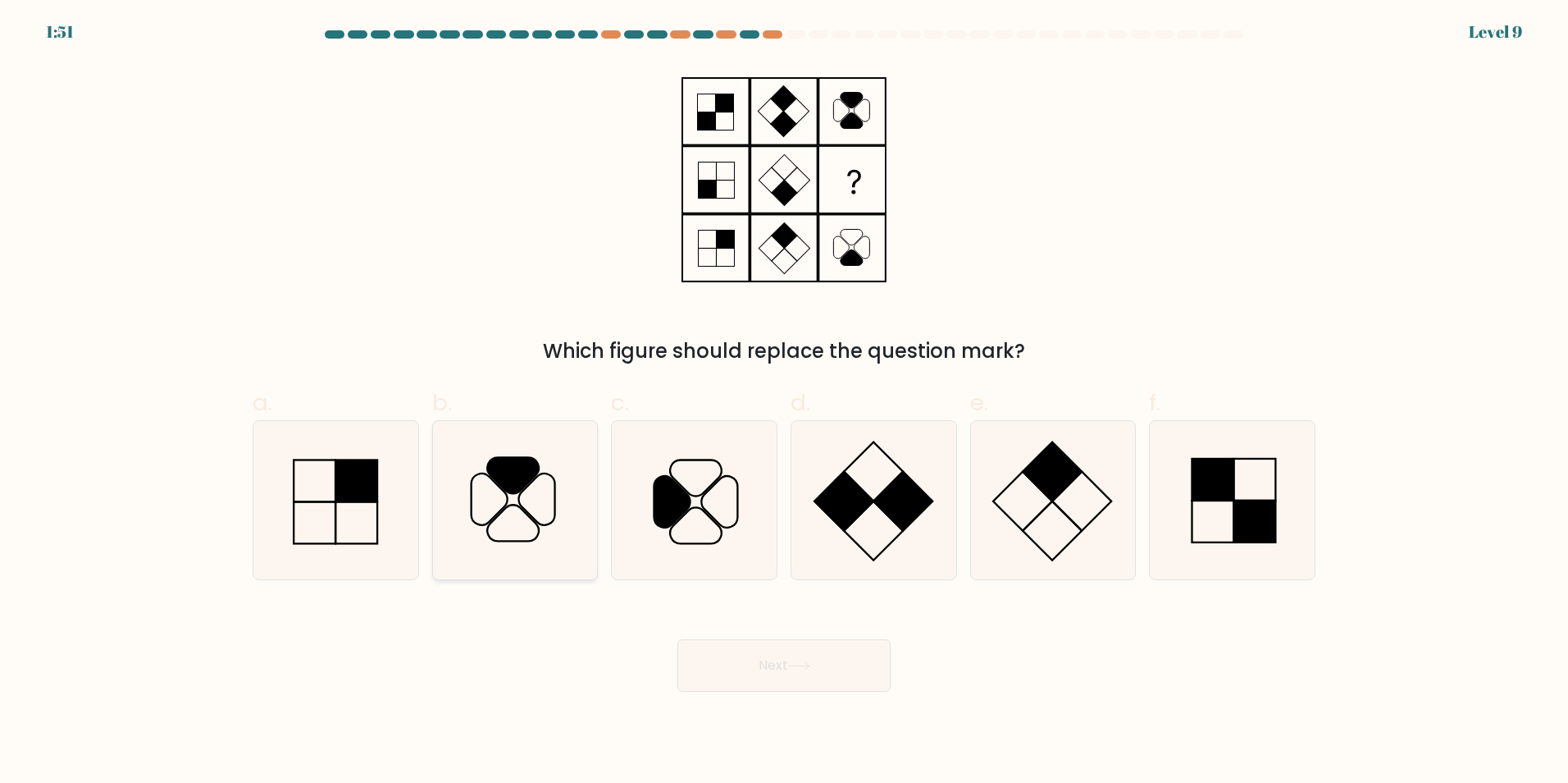
click at [508, 523] on icon at bounding box center [515, 500] width 158 height 158
click at [784, 402] on input "b." at bounding box center [784, 396] width 1 height 11
radio input "true"
click at [764, 679] on button "Next" at bounding box center [784, 665] width 213 height 52
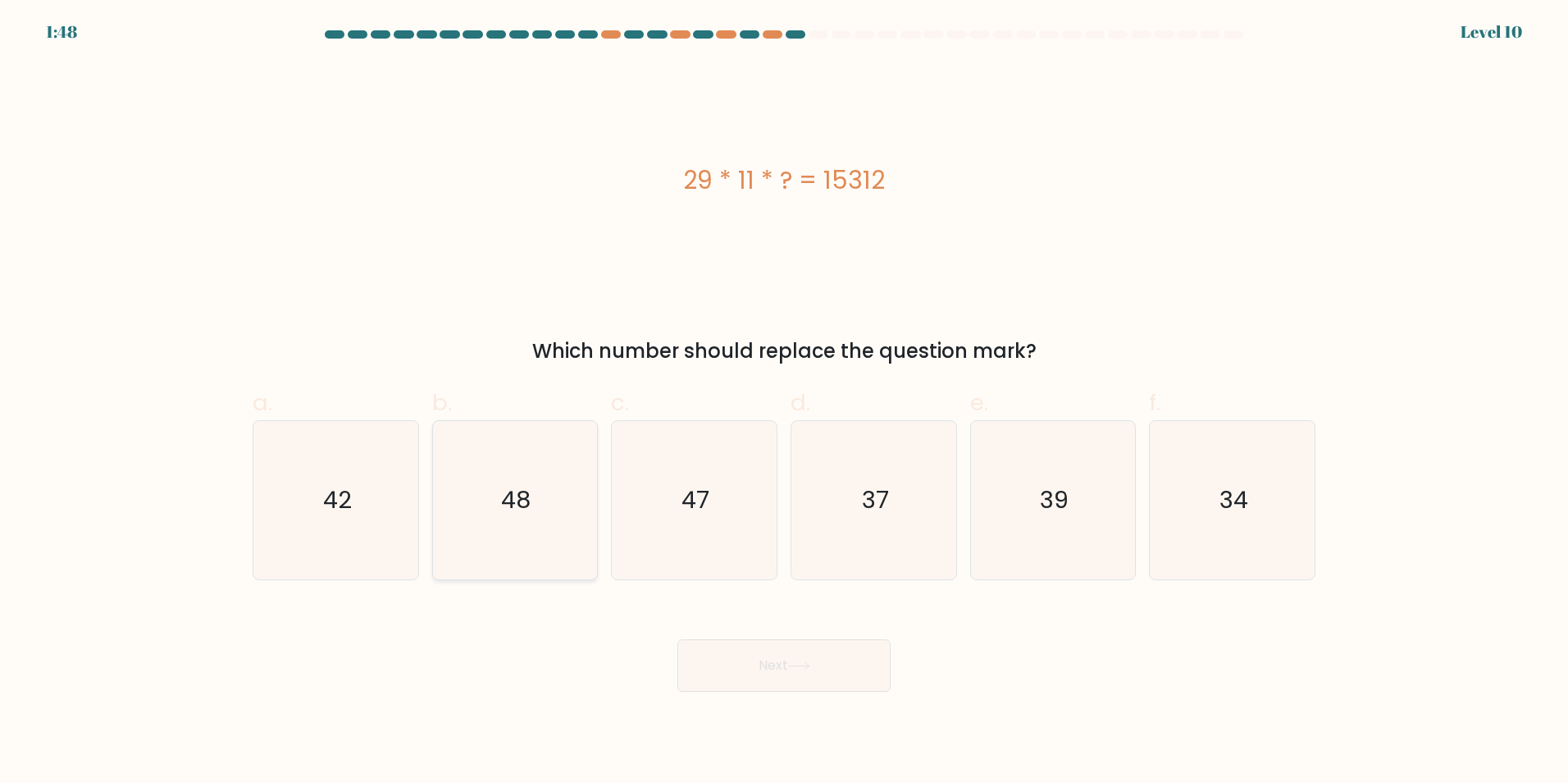
click at [497, 519] on icon "48" at bounding box center [515, 500] width 158 height 158
click at [784, 402] on input "b. 48" at bounding box center [784, 396] width 1 height 11
radio input "true"
click at [722, 675] on button "Next" at bounding box center [784, 665] width 213 height 52
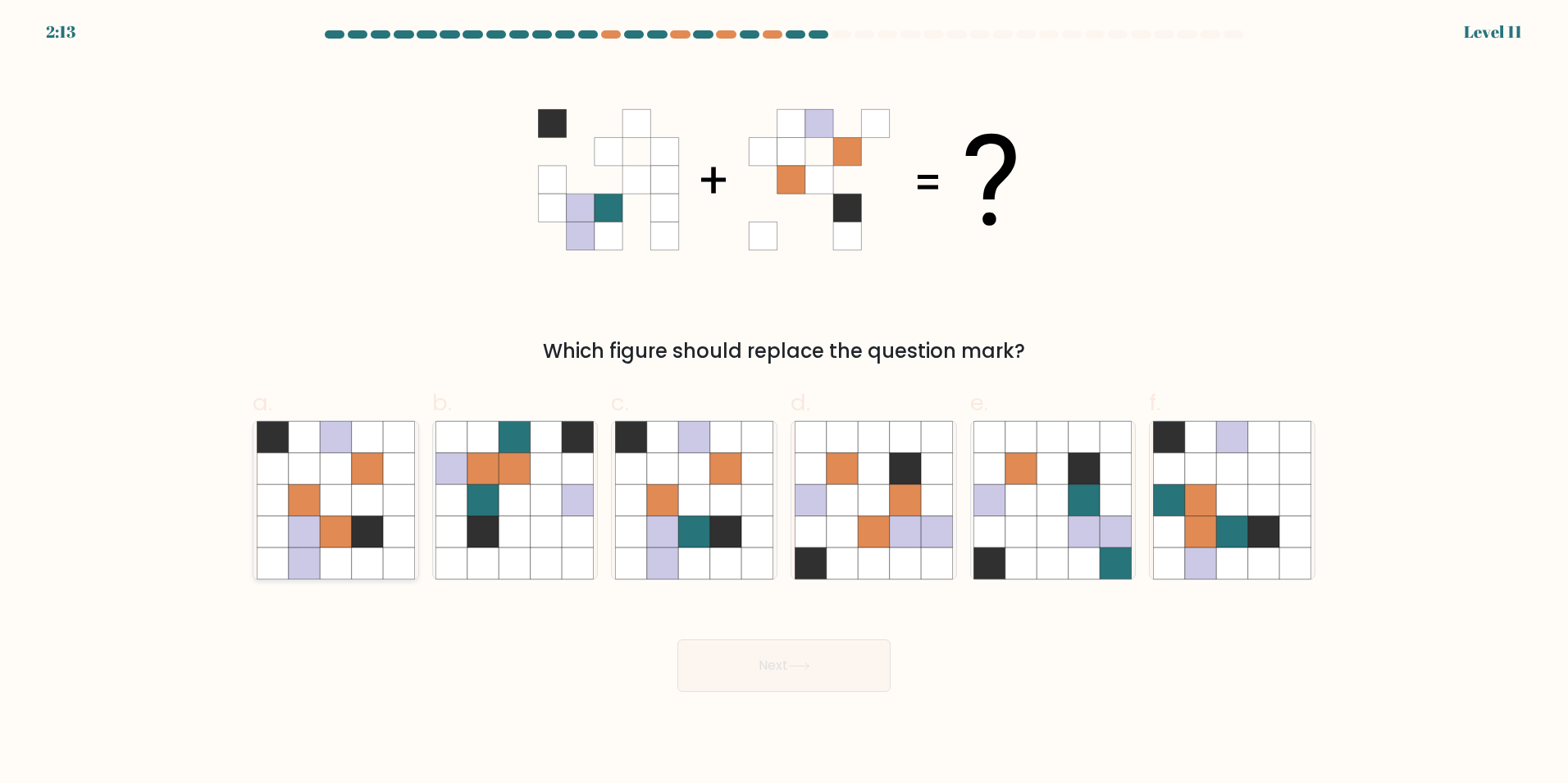
click at [364, 462] on icon at bounding box center [367, 468] width 31 height 31
click at [784, 402] on input "a." at bounding box center [784, 396] width 1 height 11
radio input "true"
click at [815, 679] on button "Next" at bounding box center [784, 665] width 213 height 52
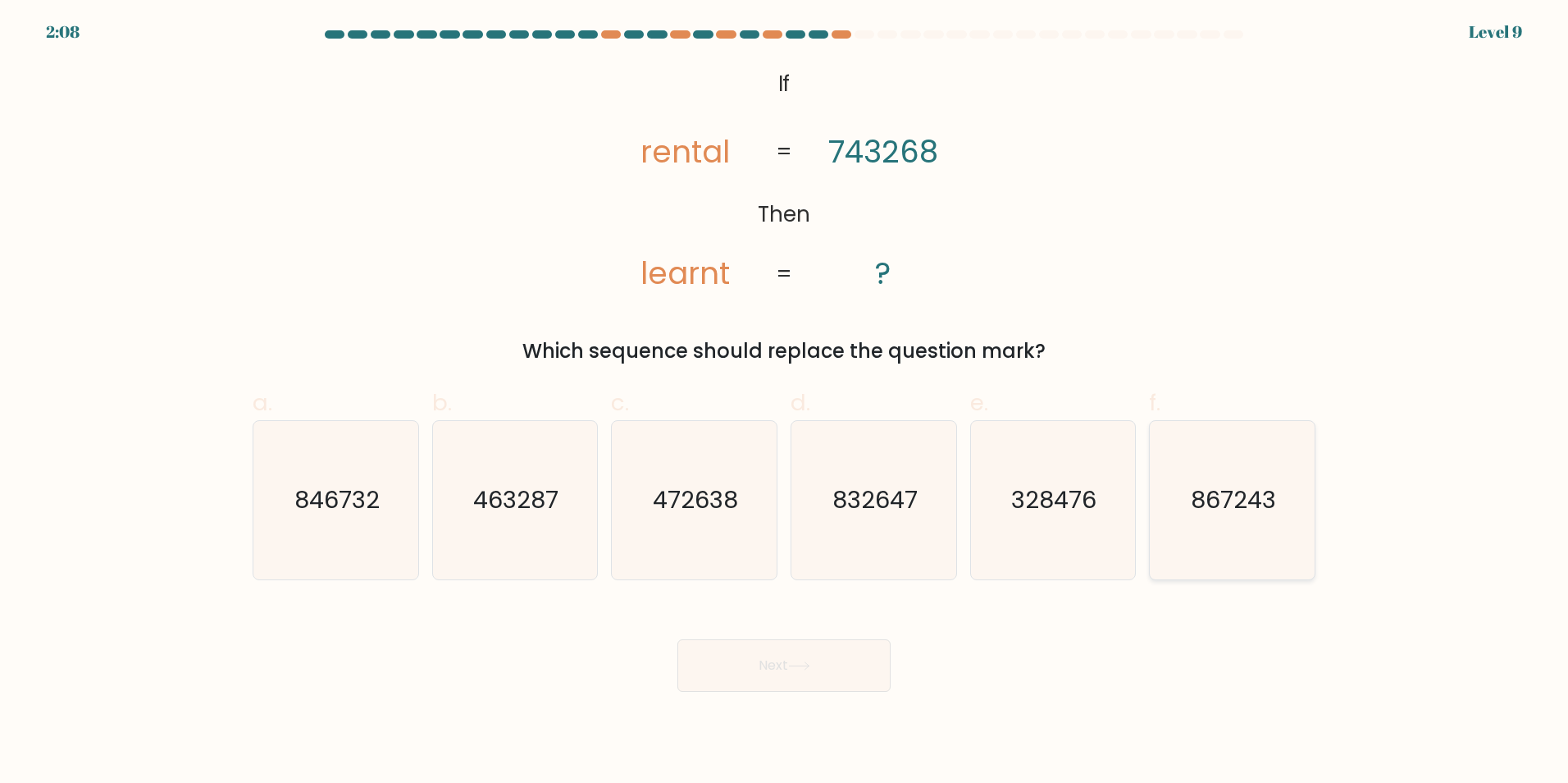
click at [1246, 501] on text "867243" at bounding box center [1234, 500] width 85 height 33
click at [784, 402] on input "f. 867243" at bounding box center [784, 396] width 1 height 11
radio input "true"
click at [770, 673] on button "Next" at bounding box center [784, 665] width 213 height 52
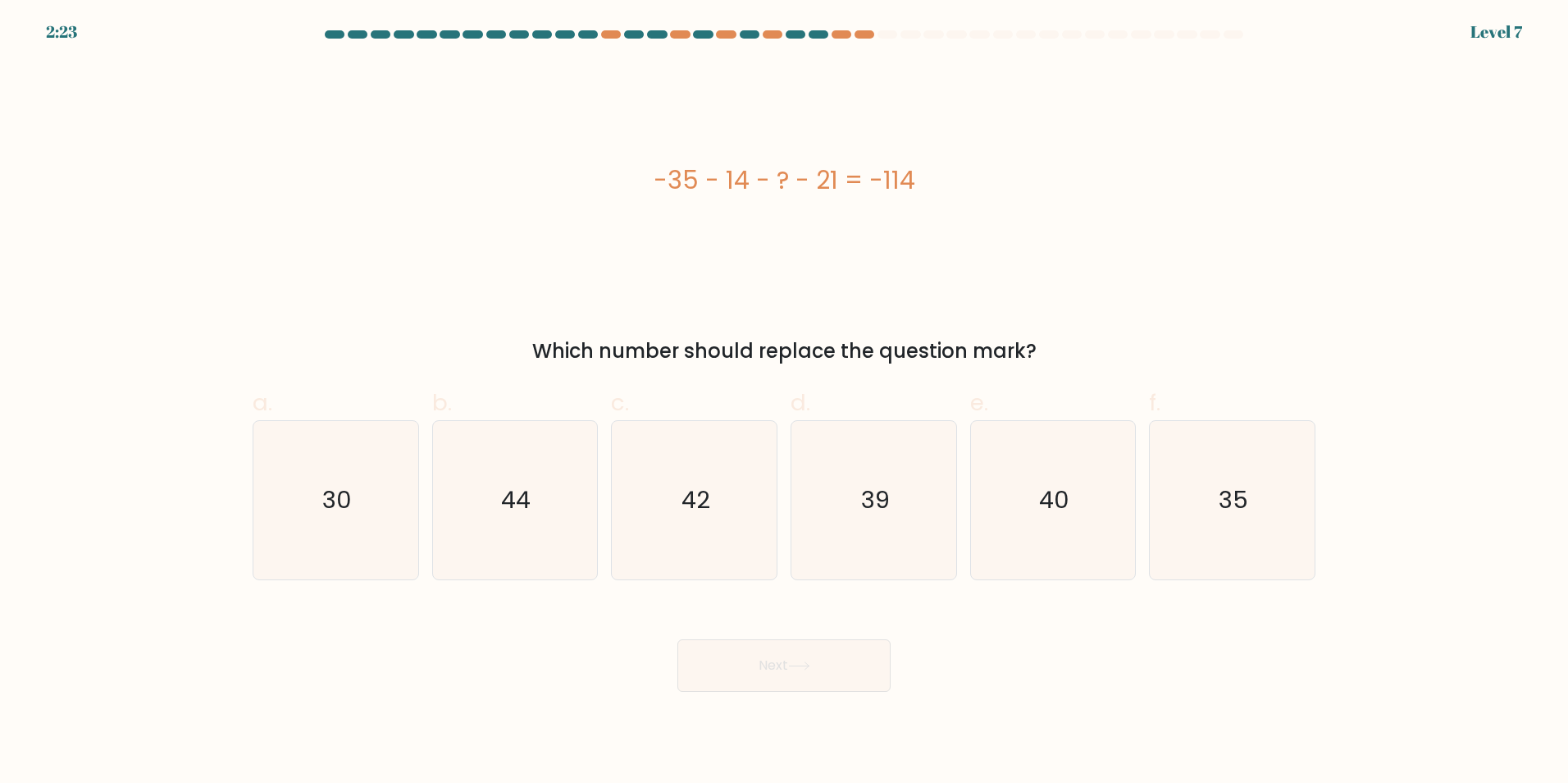
drag, startPoint x: 505, startPoint y: 518, endPoint x: 602, endPoint y: 584, distance: 117.3
click at [504, 515] on icon "44" at bounding box center [515, 500] width 158 height 158
click at [784, 402] on input "b. 44" at bounding box center [784, 396] width 1 height 11
radio input "true"
click at [771, 654] on button "Next" at bounding box center [784, 665] width 213 height 52
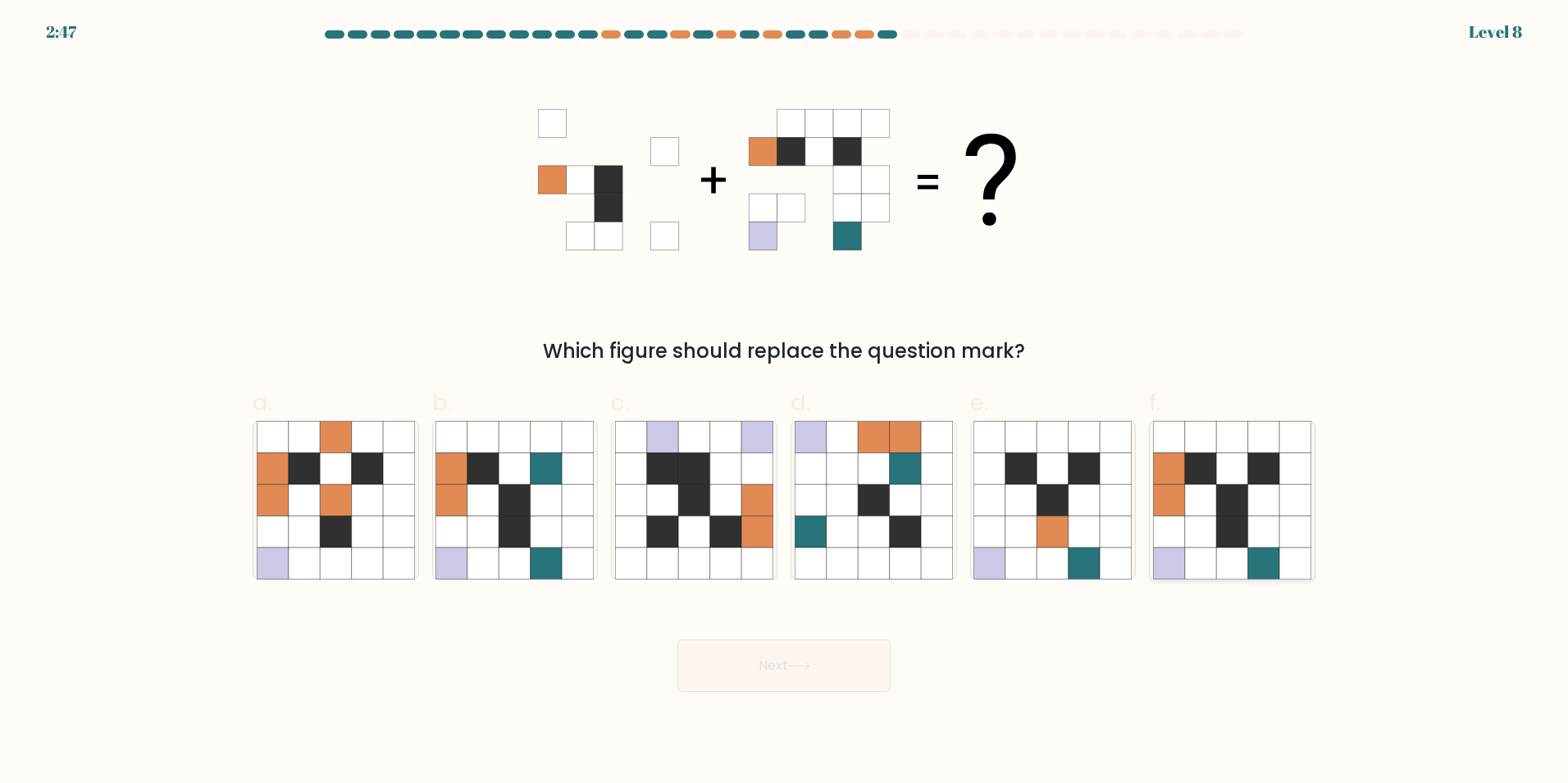
click at [1178, 497] on icon at bounding box center [1168, 500] width 31 height 31
click at [784, 402] on input "f." at bounding box center [784, 396] width 1 height 11
radio input "true"
click at [816, 670] on button "Next" at bounding box center [784, 665] width 213 height 52
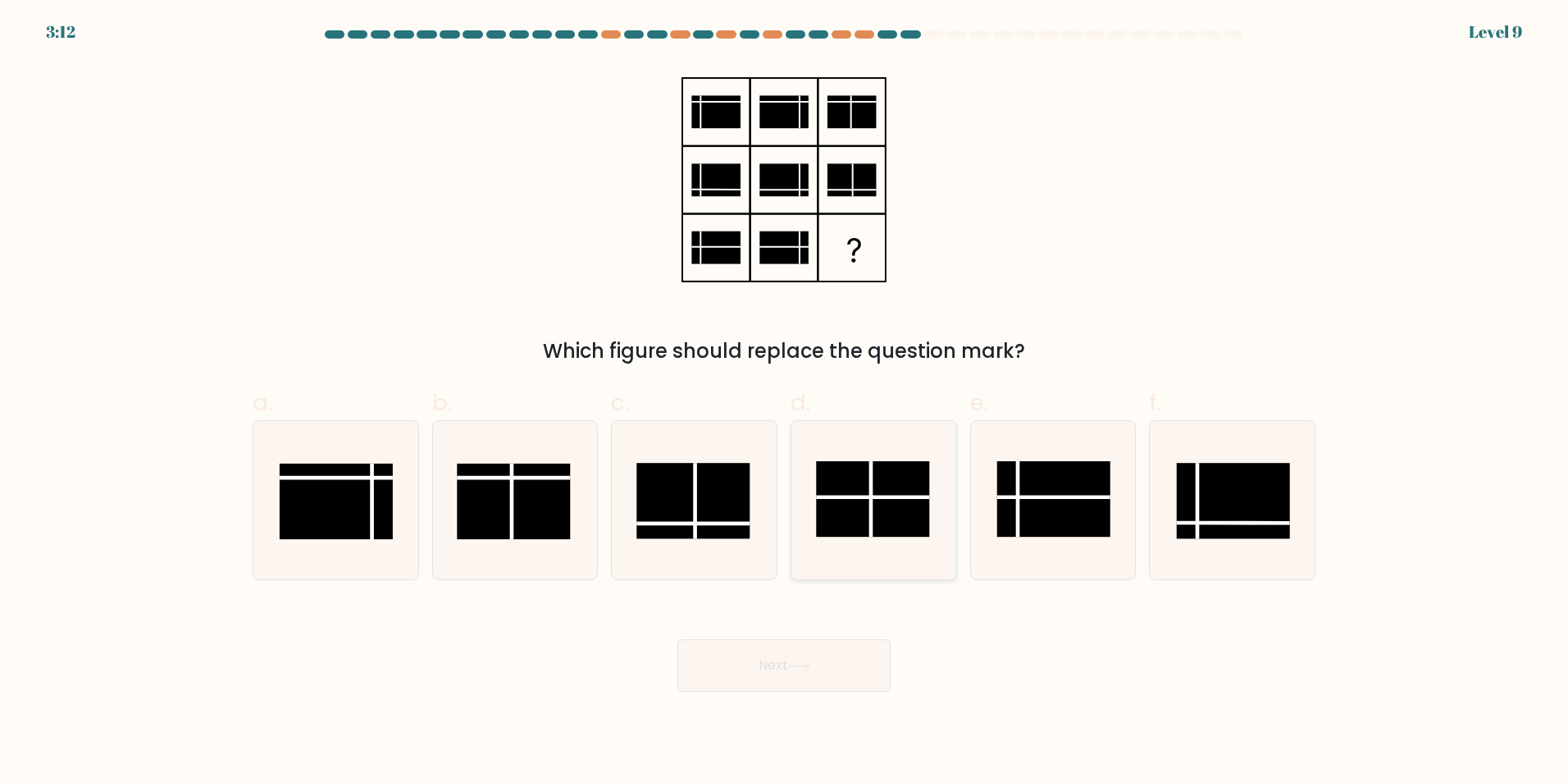
click at [860, 497] on line at bounding box center [871, 497] width 113 height 0
click at [784, 402] on input "d." at bounding box center [784, 396] width 1 height 11
radio input "true"
click at [796, 662] on icon at bounding box center [799, 665] width 22 height 9
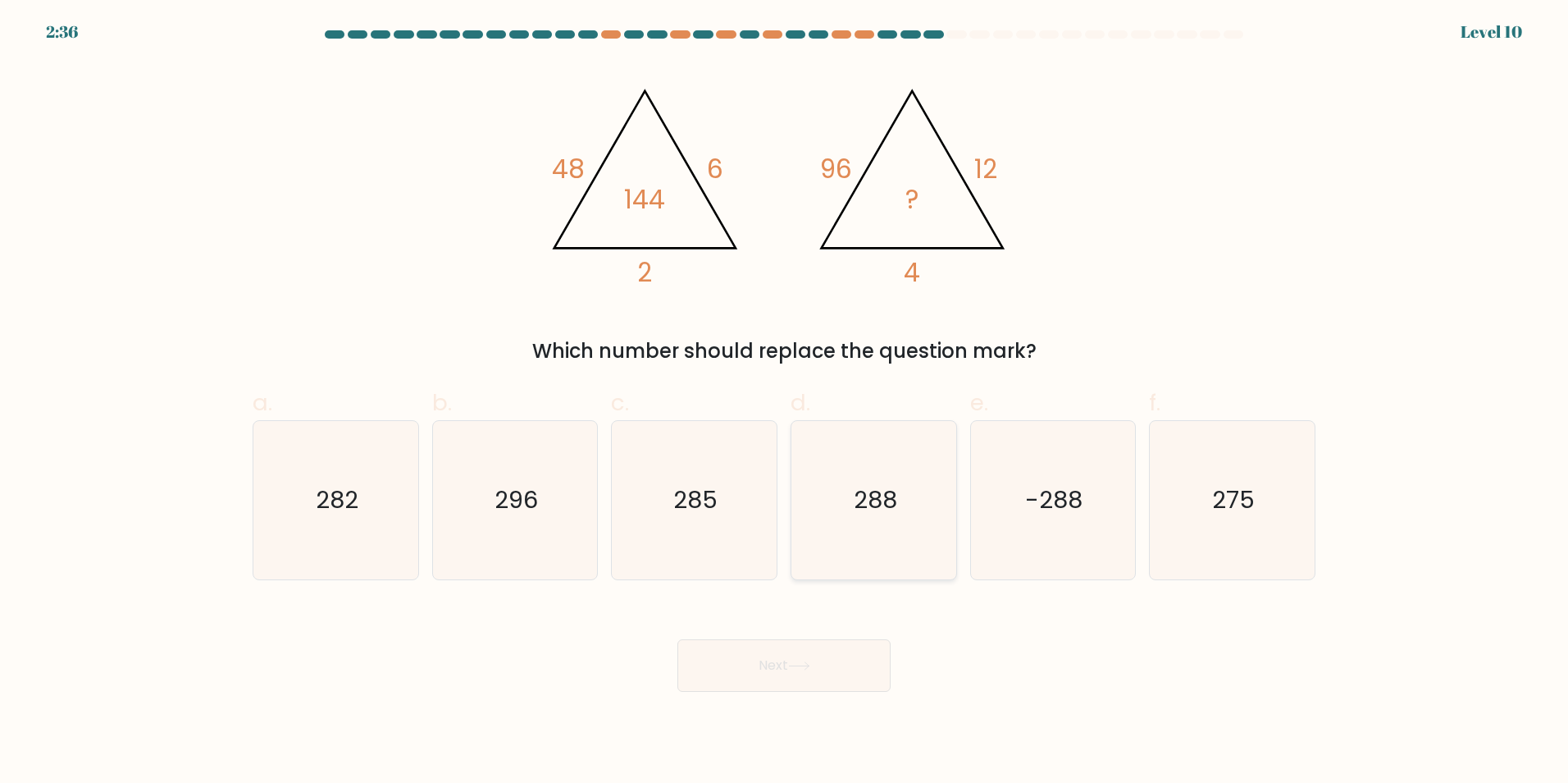
click at [842, 497] on icon "288" at bounding box center [873, 500] width 158 height 158
click at [784, 402] on input "d. 288" at bounding box center [784, 396] width 1 height 11
radio input "true"
click at [809, 670] on button "Next" at bounding box center [784, 665] width 213 height 52
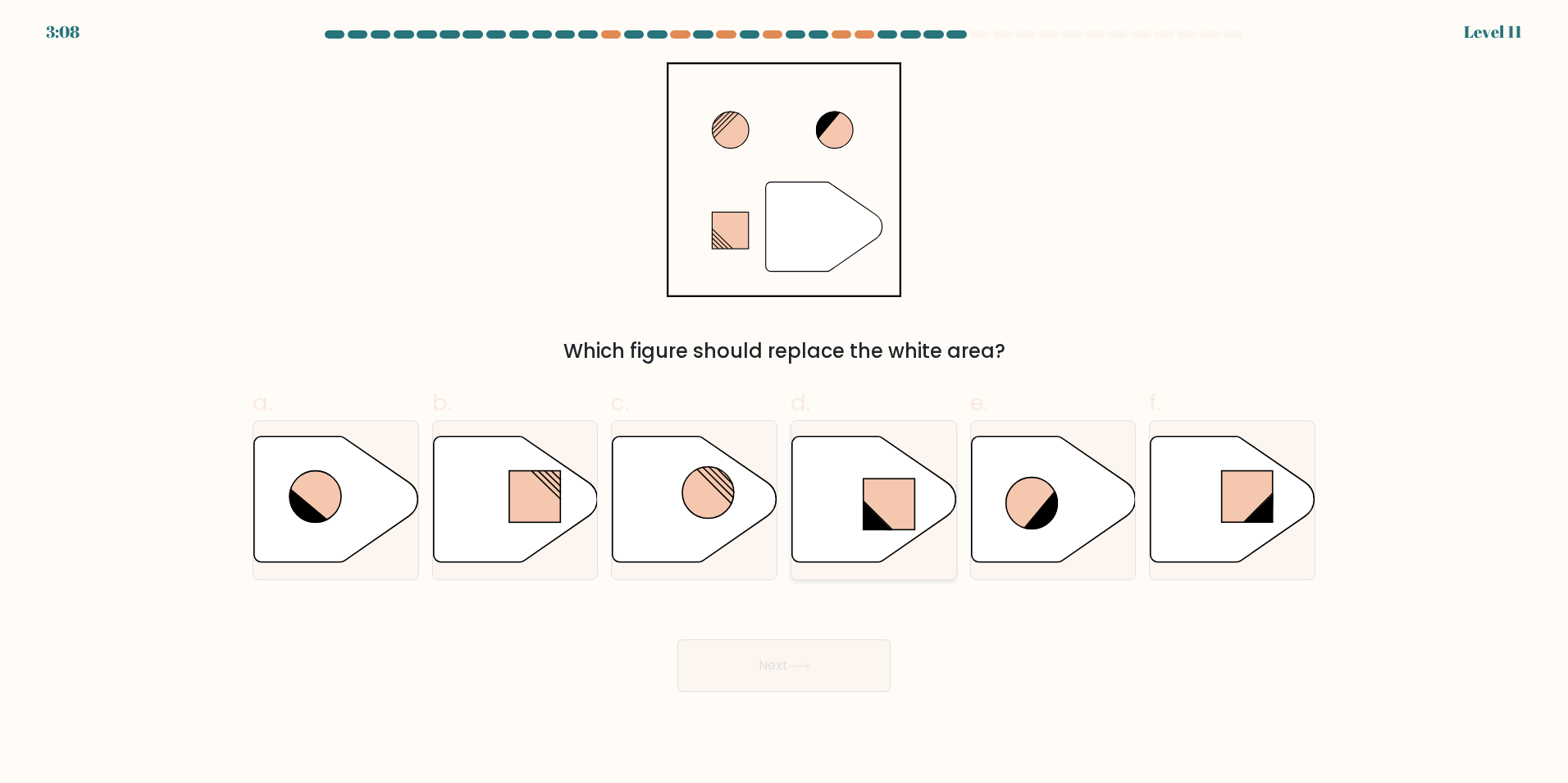
click at [873, 532] on icon at bounding box center [874, 499] width 165 height 126
click at [784, 402] on input "d." at bounding box center [784, 396] width 1 height 11
radio input "true"
click at [804, 681] on button "Next" at bounding box center [784, 665] width 213 height 52
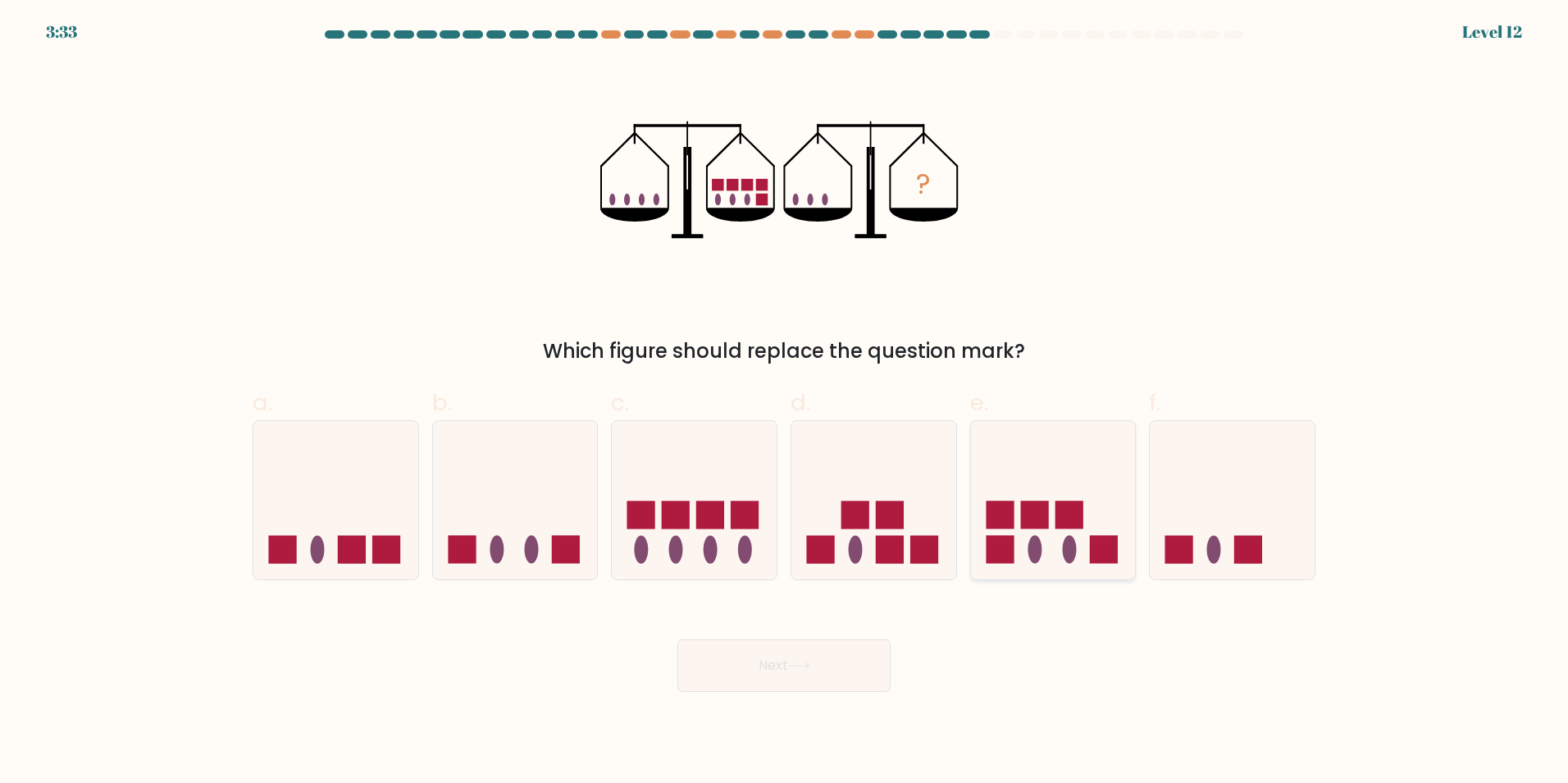
click at [1074, 557] on ellipse at bounding box center [1069, 550] width 13 height 28
click at [784, 402] on input "e." at bounding box center [784, 396] width 1 height 11
radio input "true"
click at [754, 669] on button "Next" at bounding box center [784, 665] width 213 height 52
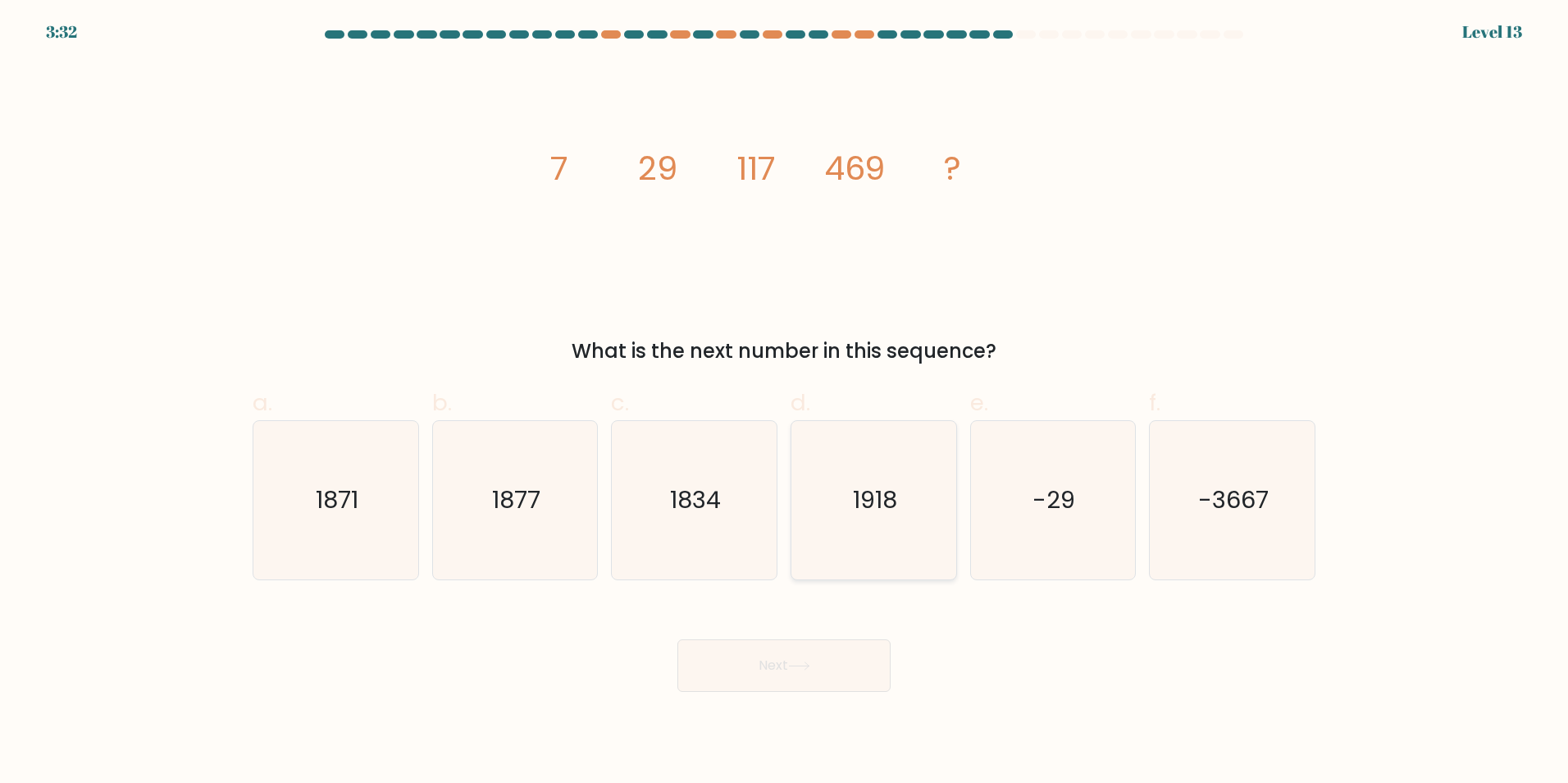
click at [880, 506] on text "1918" at bounding box center [875, 500] width 44 height 33
click at [784, 402] on input "d. 1918" at bounding box center [784, 396] width 1 height 11
radio input "true"
click at [758, 662] on button "Next" at bounding box center [784, 665] width 213 height 52
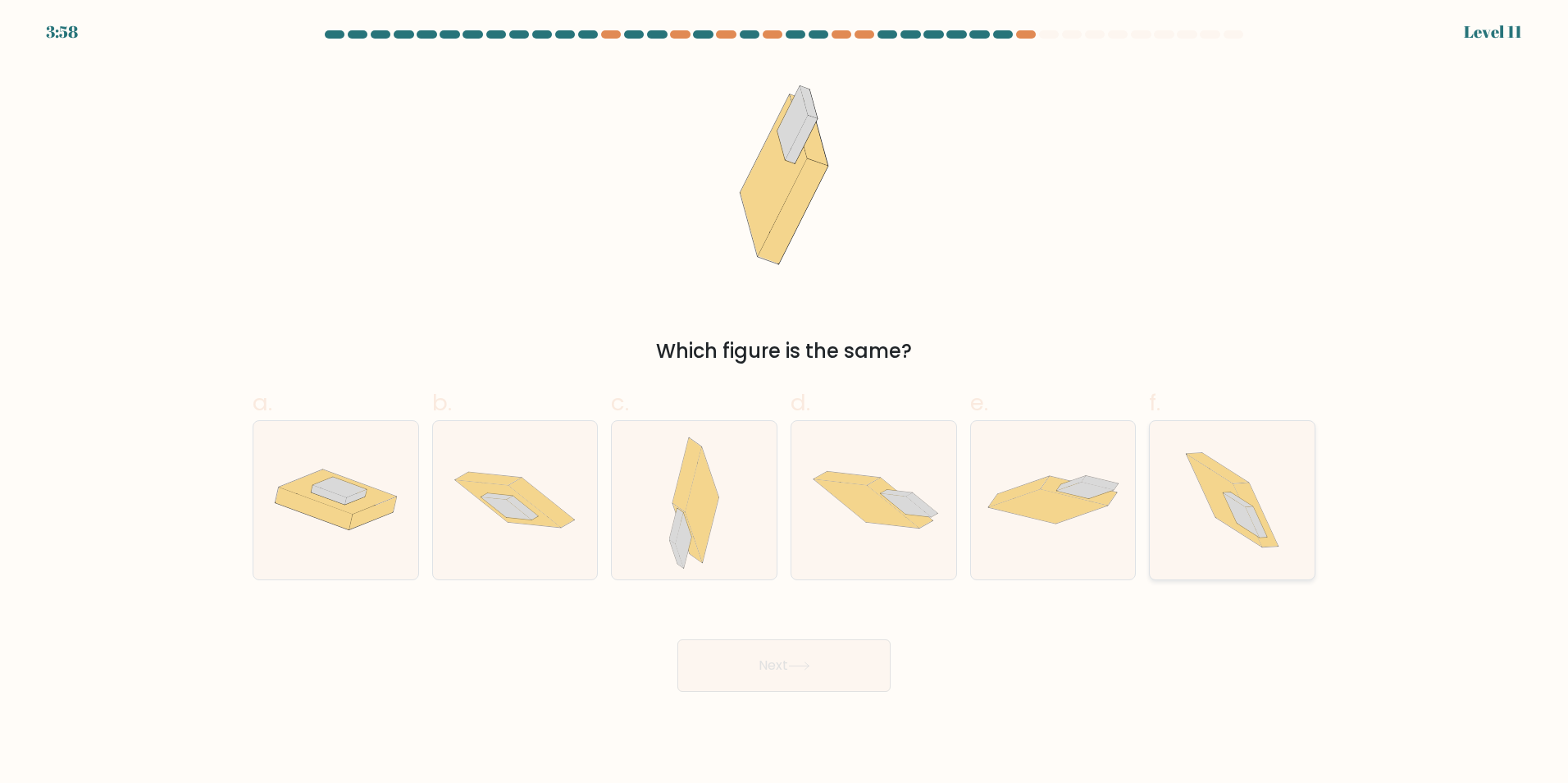
click at [1200, 498] on icon at bounding box center [1232, 500] width 141 height 158
click at [784, 402] on input "f." at bounding box center [784, 396] width 1 height 11
radio input "true"
click at [794, 669] on icon at bounding box center [799, 665] width 22 height 9
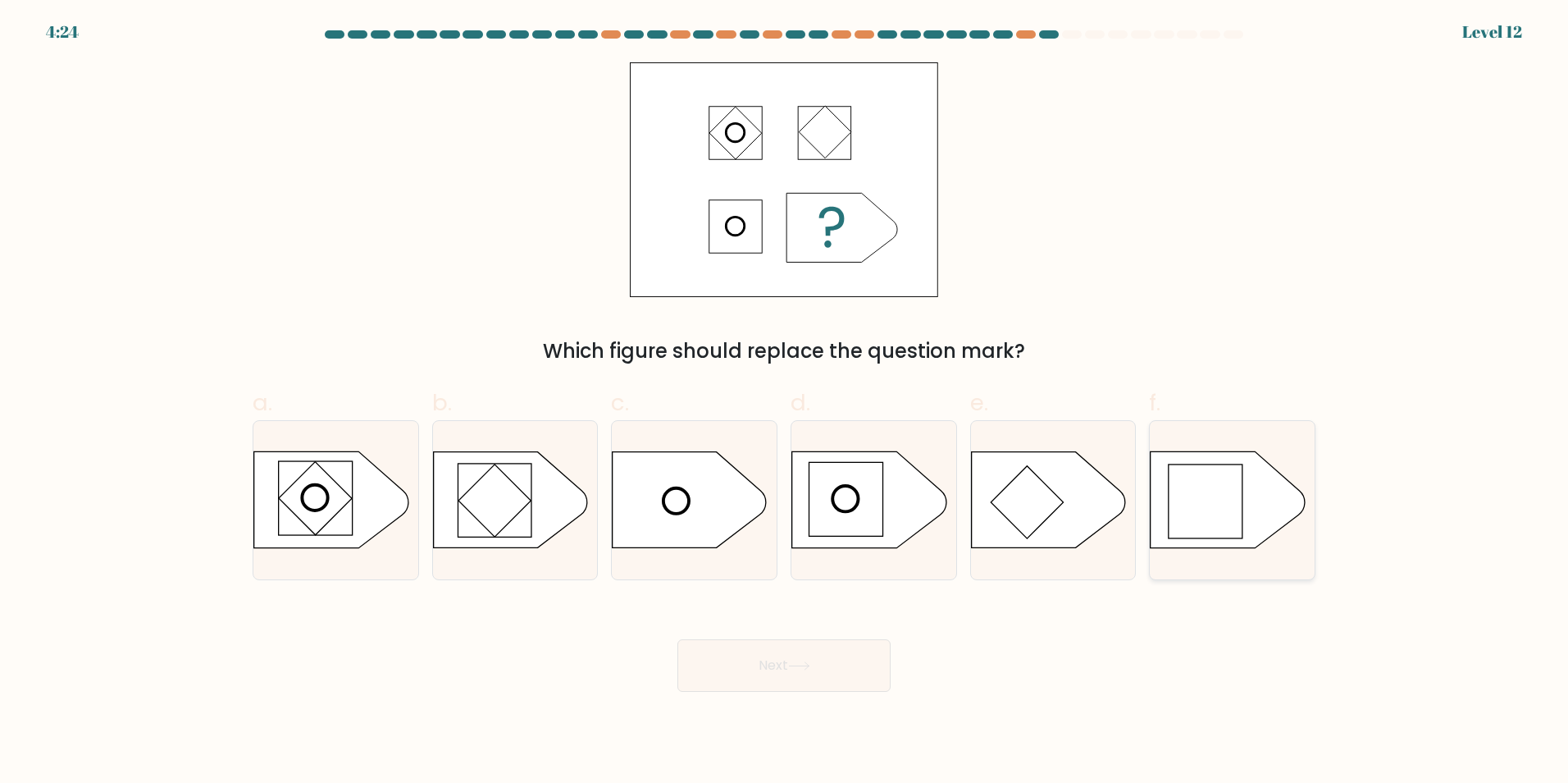
click at [1216, 478] on rect at bounding box center [1205, 501] width 74 height 74
click at [784, 402] on input "f." at bounding box center [784, 396] width 1 height 11
radio input "true"
click at [728, 669] on button "Next" at bounding box center [784, 665] width 213 height 52
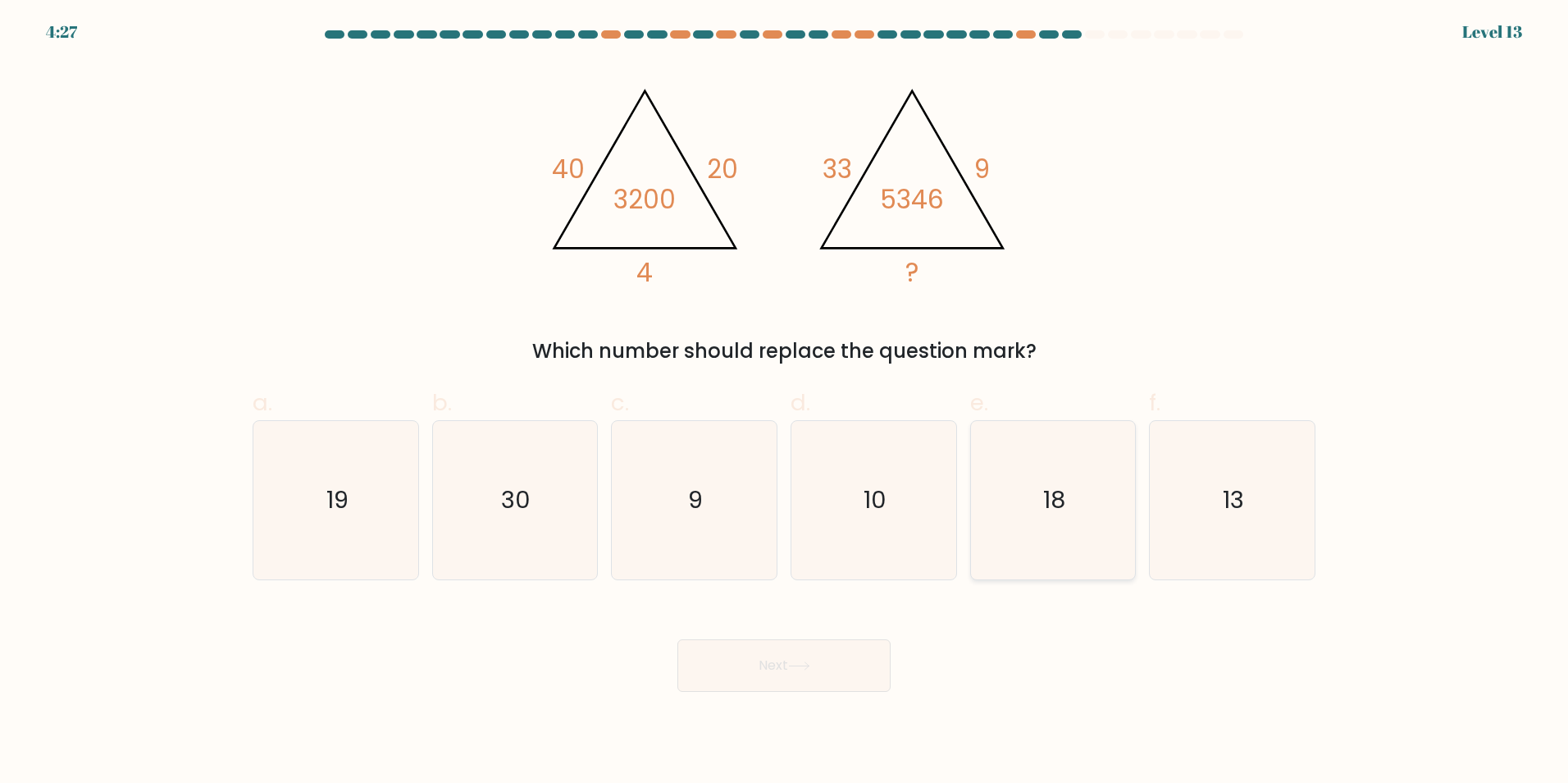
click at [1047, 508] on text "18" at bounding box center [1053, 500] width 22 height 33
click at [784, 402] on input "e. 18" at bounding box center [784, 396] width 1 height 11
radio input "true"
click at [782, 652] on button "Next" at bounding box center [784, 665] width 213 height 52
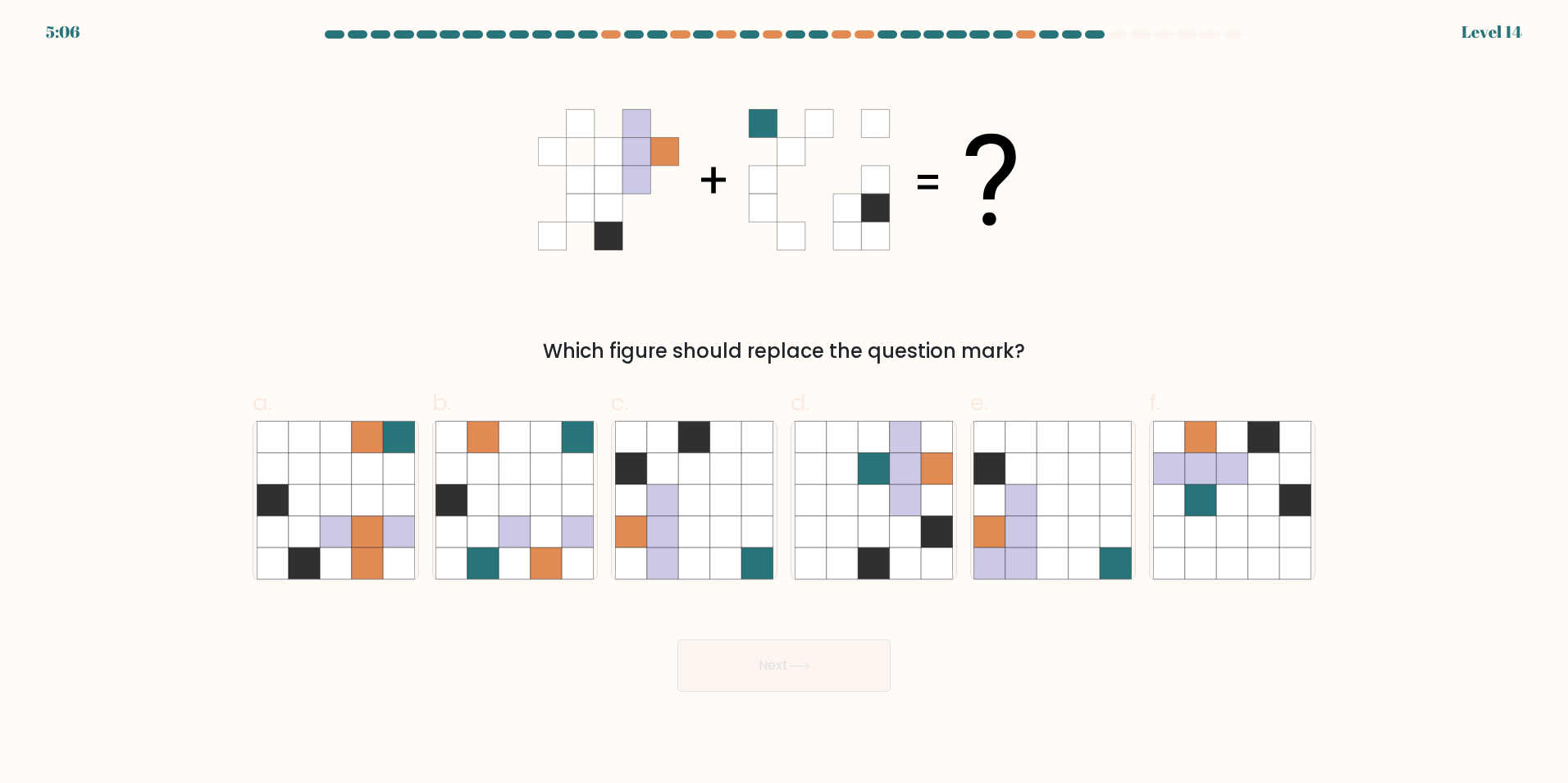
drag, startPoint x: 819, startPoint y: 657, endPoint x: 845, endPoint y: 668, distance: 28.2
click at [821, 668] on button "Next" at bounding box center [784, 665] width 213 height 52
click at [861, 519] on icon at bounding box center [873, 530] width 31 height 31
click at [784, 402] on input "d." at bounding box center [784, 396] width 1 height 11
radio input "true"
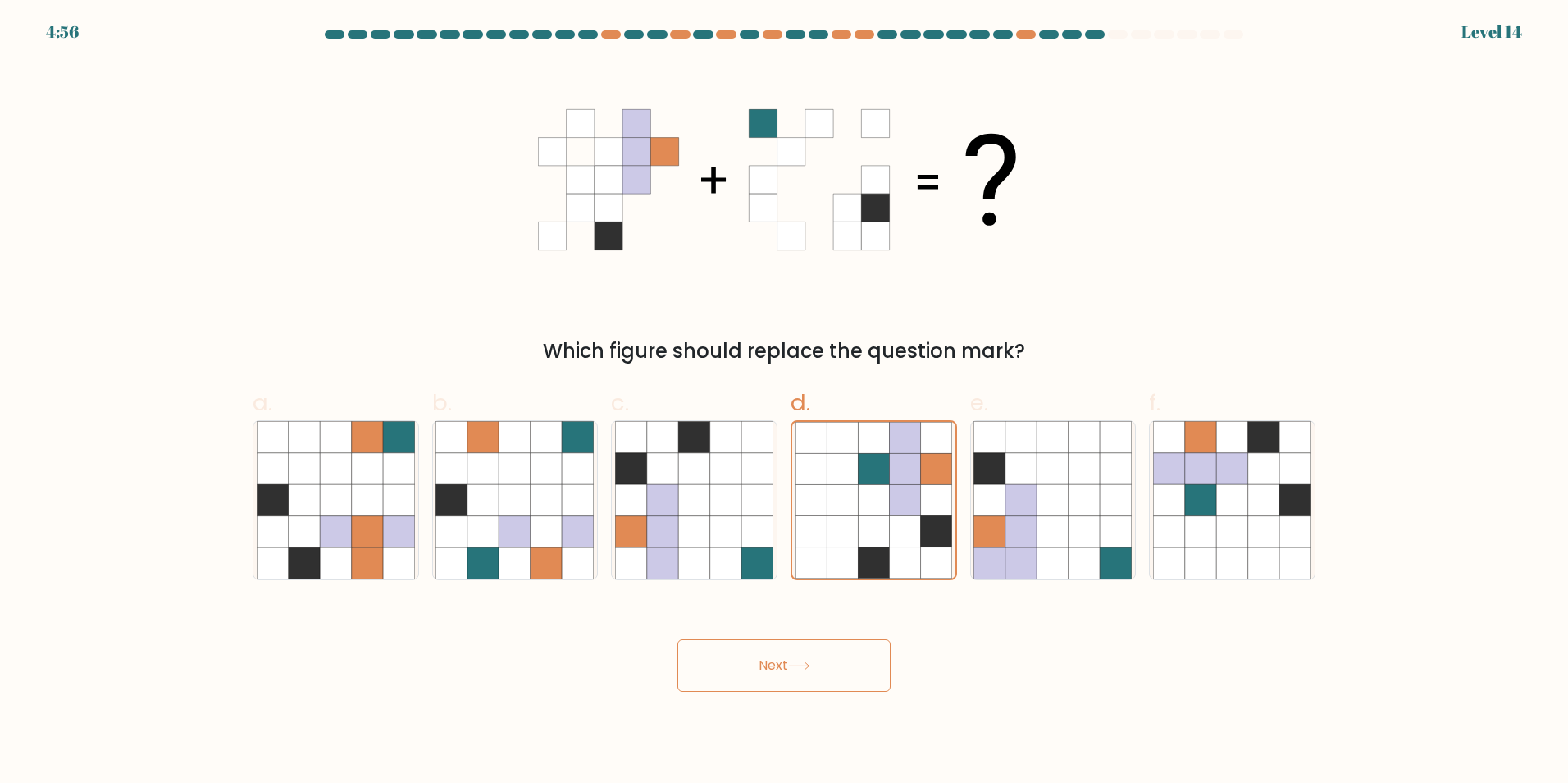
click at [801, 669] on icon at bounding box center [799, 665] width 22 height 9
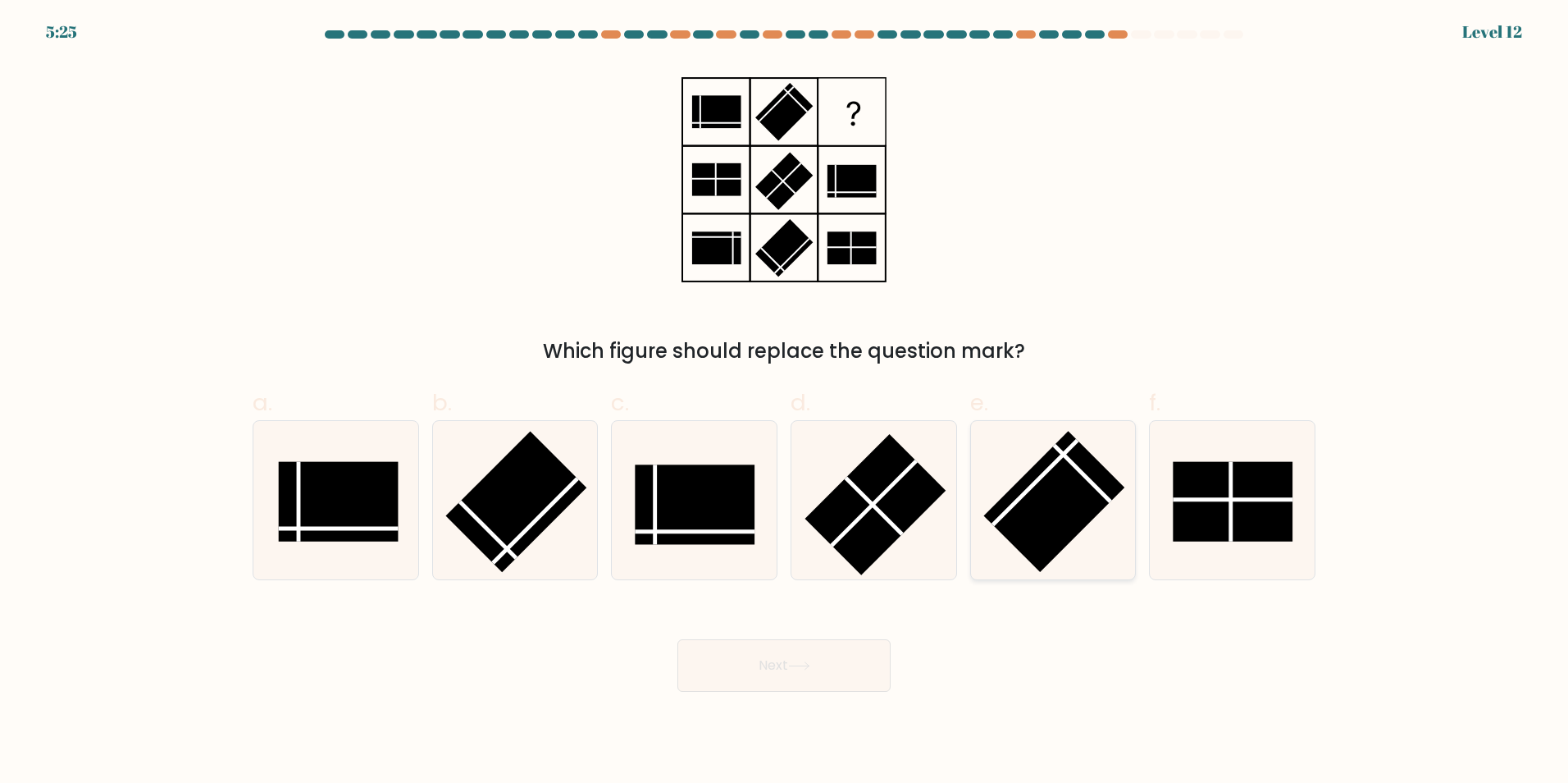
click at [1008, 494] on rect at bounding box center [1054, 501] width 141 height 141
click at [784, 402] on input "e." at bounding box center [784, 396] width 1 height 11
radio input "true"
click at [880, 530] on rect at bounding box center [875, 504] width 141 height 141
click at [784, 402] on input "d." at bounding box center [784, 396] width 1 height 11
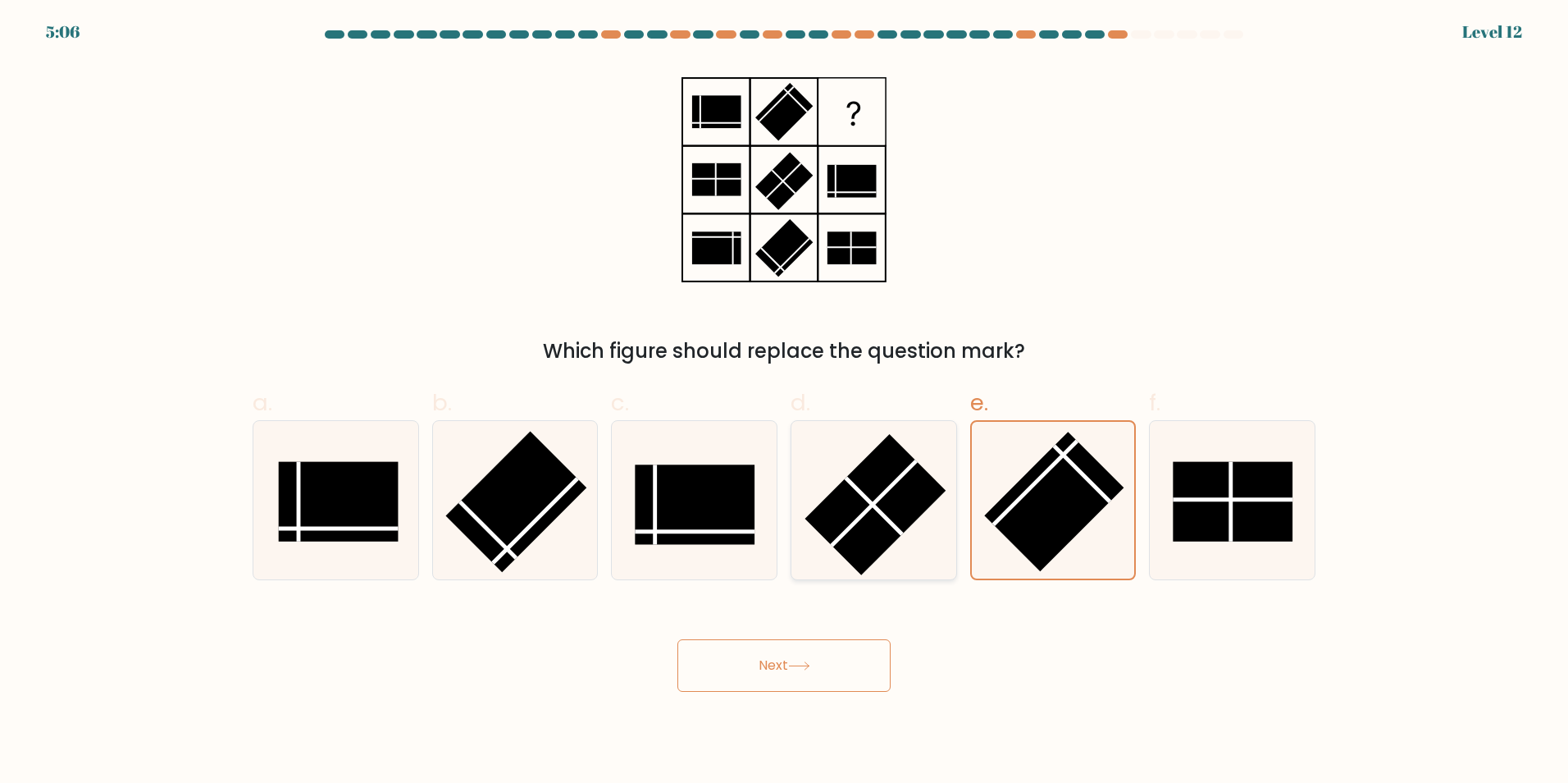
radio input "true"
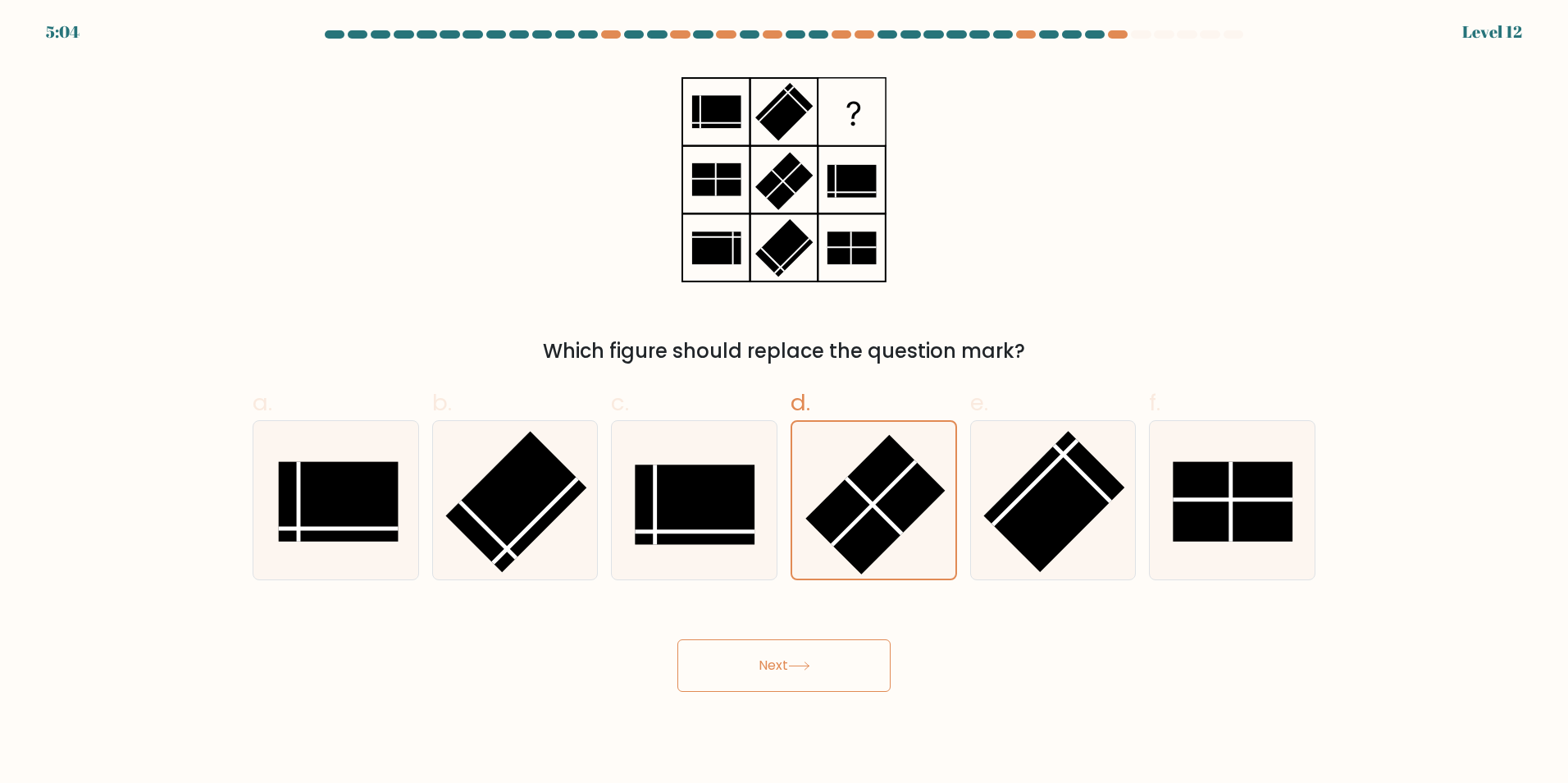
click at [788, 660] on button "Next" at bounding box center [784, 665] width 213 height 52
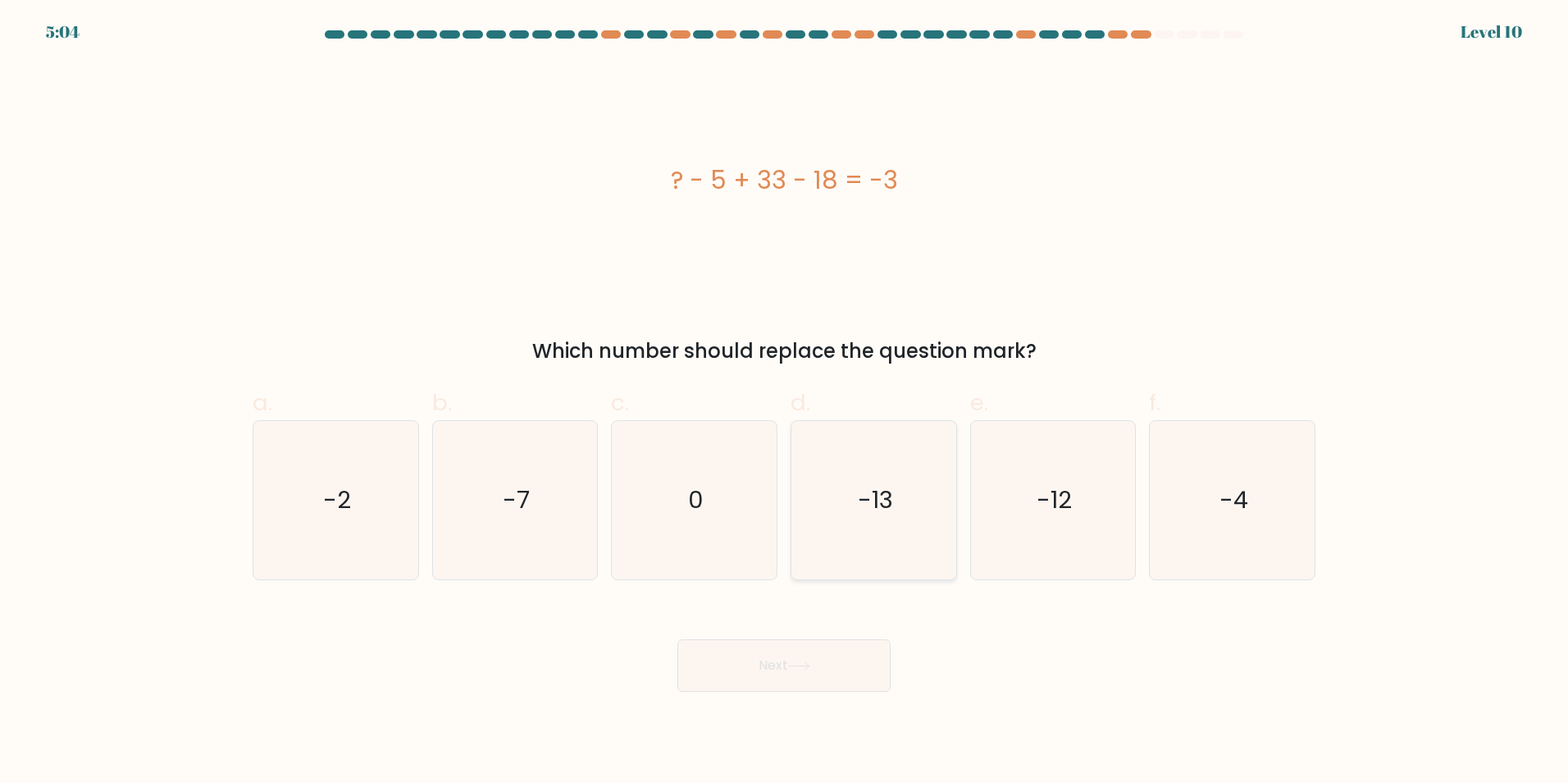
click at [904, 486] on icon "-13" at bounding box center [873, 500] width 158 height 158
click at [784, 402] on input "d. -13" at bounding box center [784, 396] width 1 height 11
radio input "true"
click at [798, 673] on button "Next" at bounding box center [784, 665] width 213 height 52
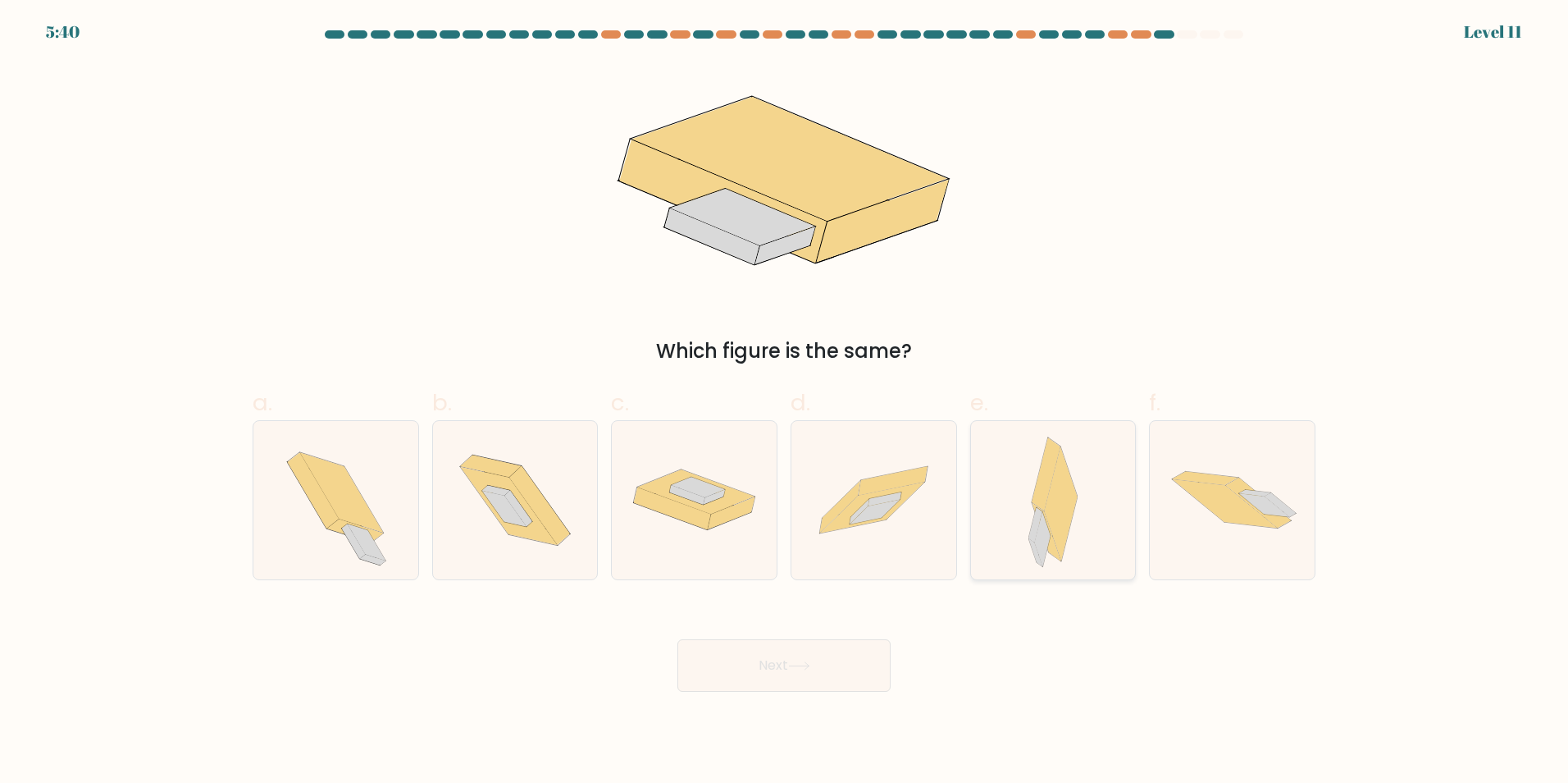
click at [1045, 535] on icon at bounding box center [1042, 539] width 15 height 55
click at [784, 402] on input "e." at bounding box center [784, 396] width 1 height 11
radio input "true"
click at [779, 662] on button "Next" at bounding box center [784, 665] width 213 height 52
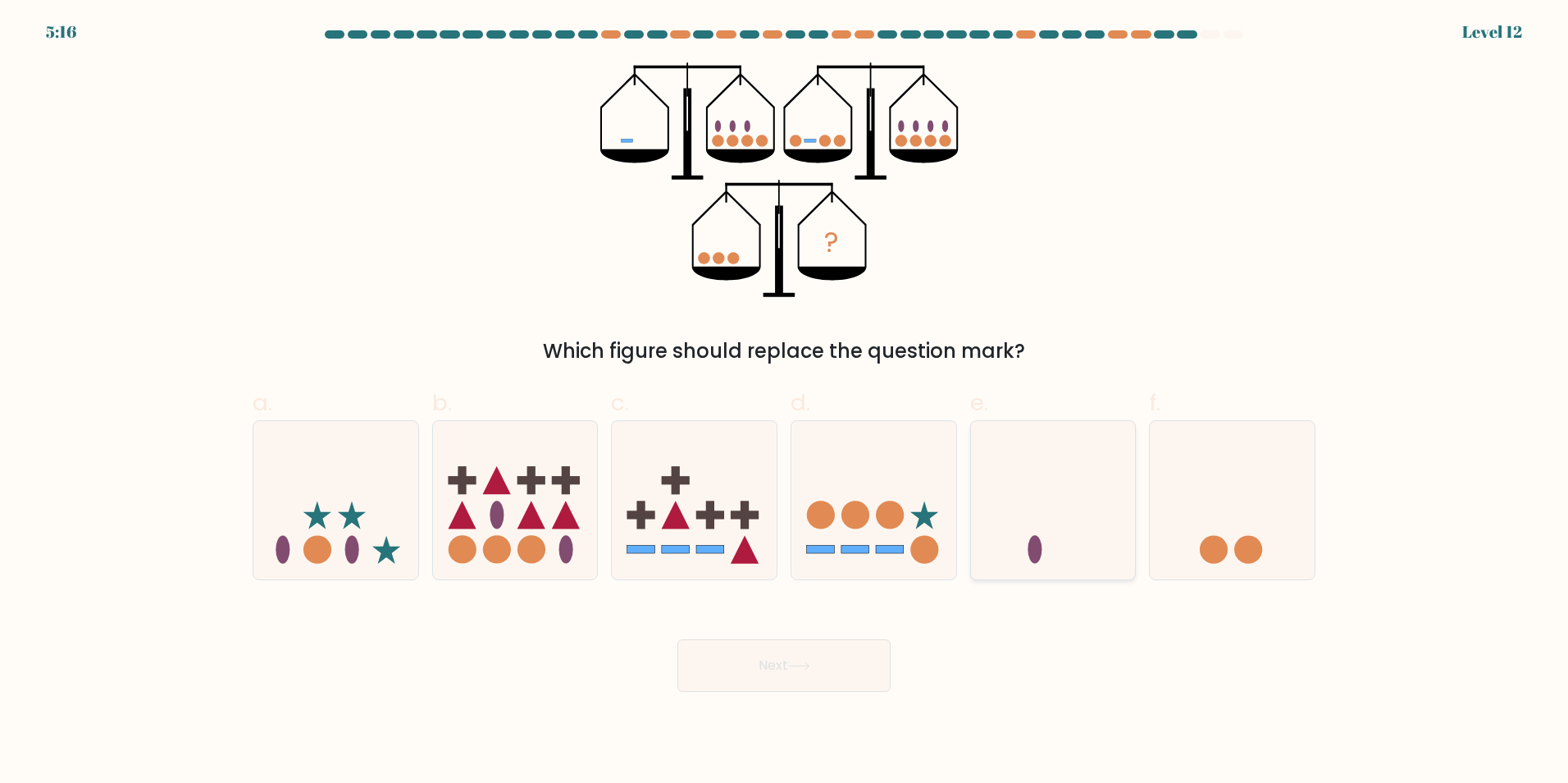
click at [1062, 552] on icon at bounding box center [1052, 499] width 165 height 136
click at [784, 402] on input "e." at bounding box center [784, 396] width 1 height 11
radio input "true"
click at [807, 657] on button "Next" at bounding box center [784, 665] width 213 height 52
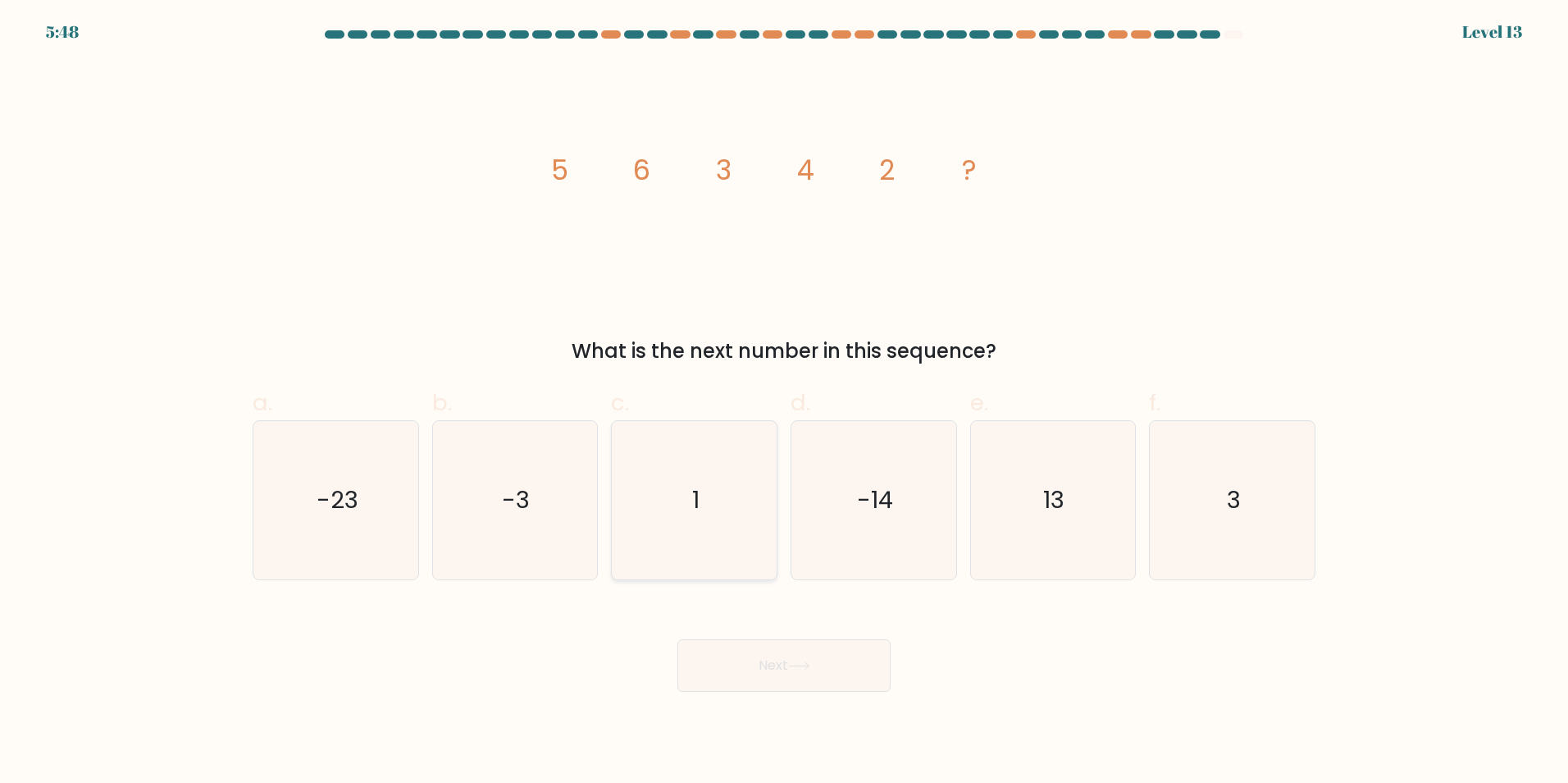
click at [694, 508] on text "1" at bounding box center [696, 500] width 8 height 33
click at [784, 402] on input "c. 1" at bounding box center [784, 396] width 1 height 11
radio input "true"
click at [782, 656] on button "Next" at bounding box center [784, 665] width 213 height 52
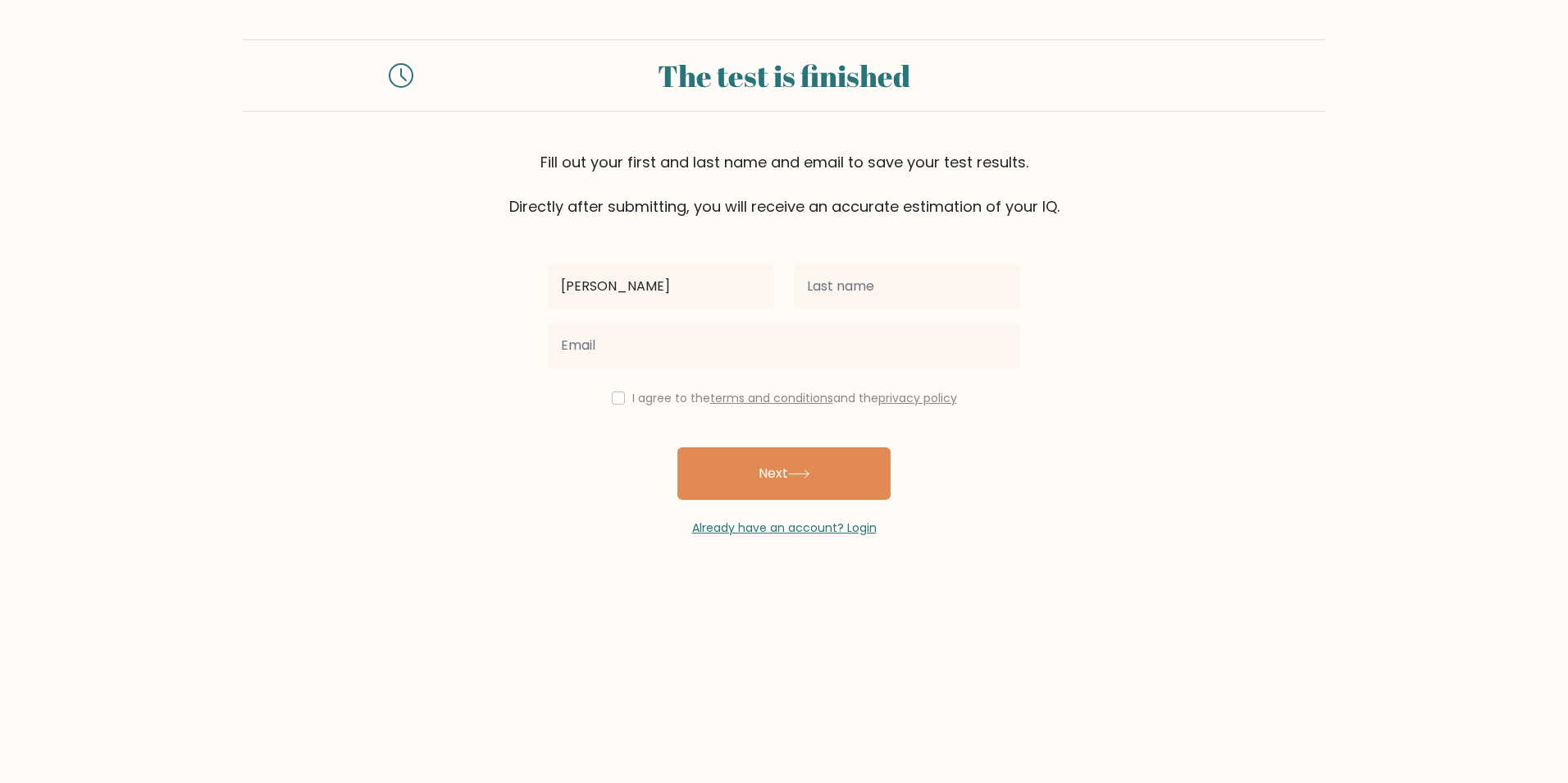
type input "[PERSON_NAME]"
click at [883, 285] on input "text" at bounding box center [907, 286] width 226 height 46
type input "salem"
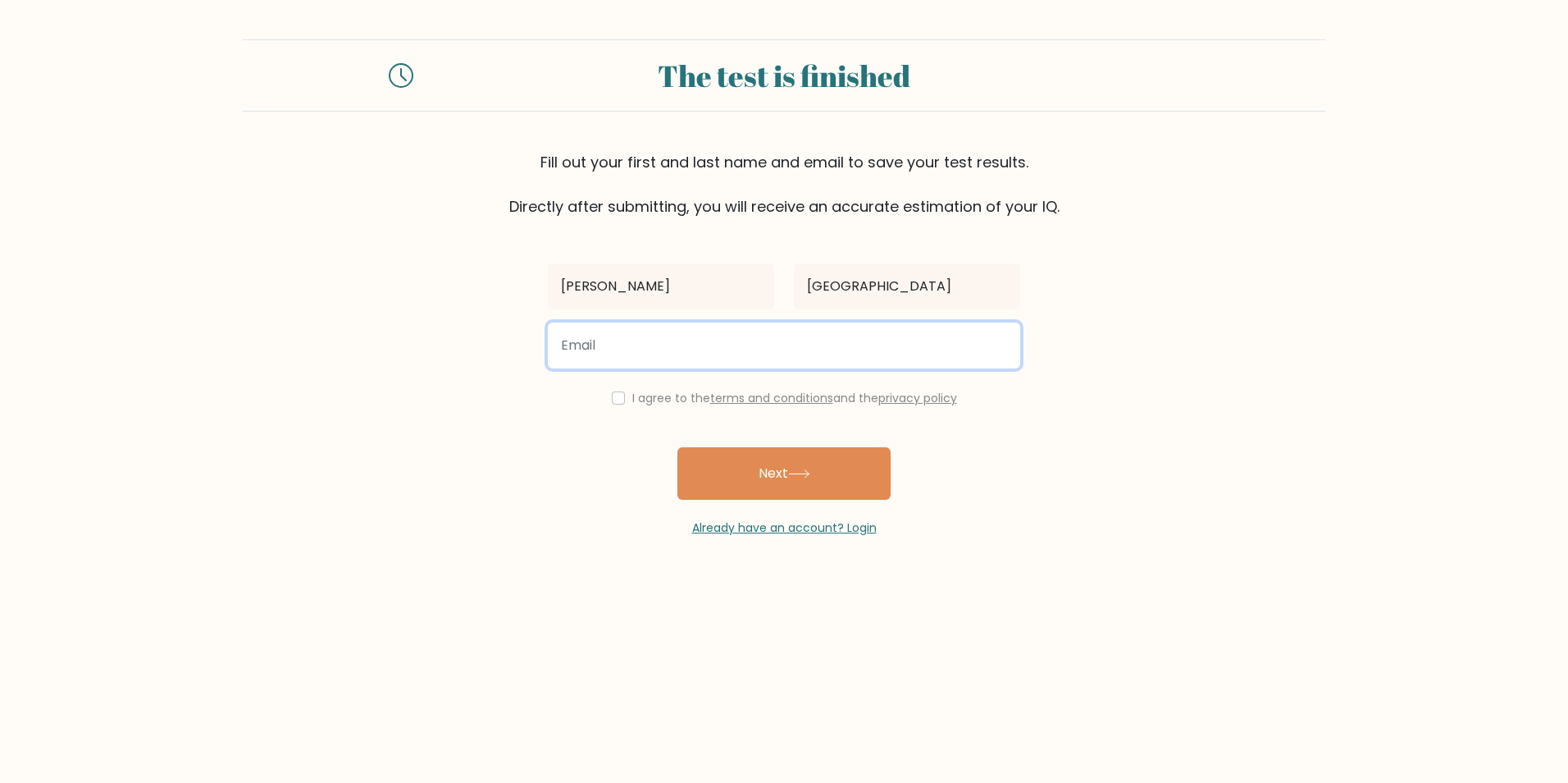
click at [593, 339] on input "email" at bounding box center [784, 345] width 472 height 46
type input "mrspeed@eim.ae"
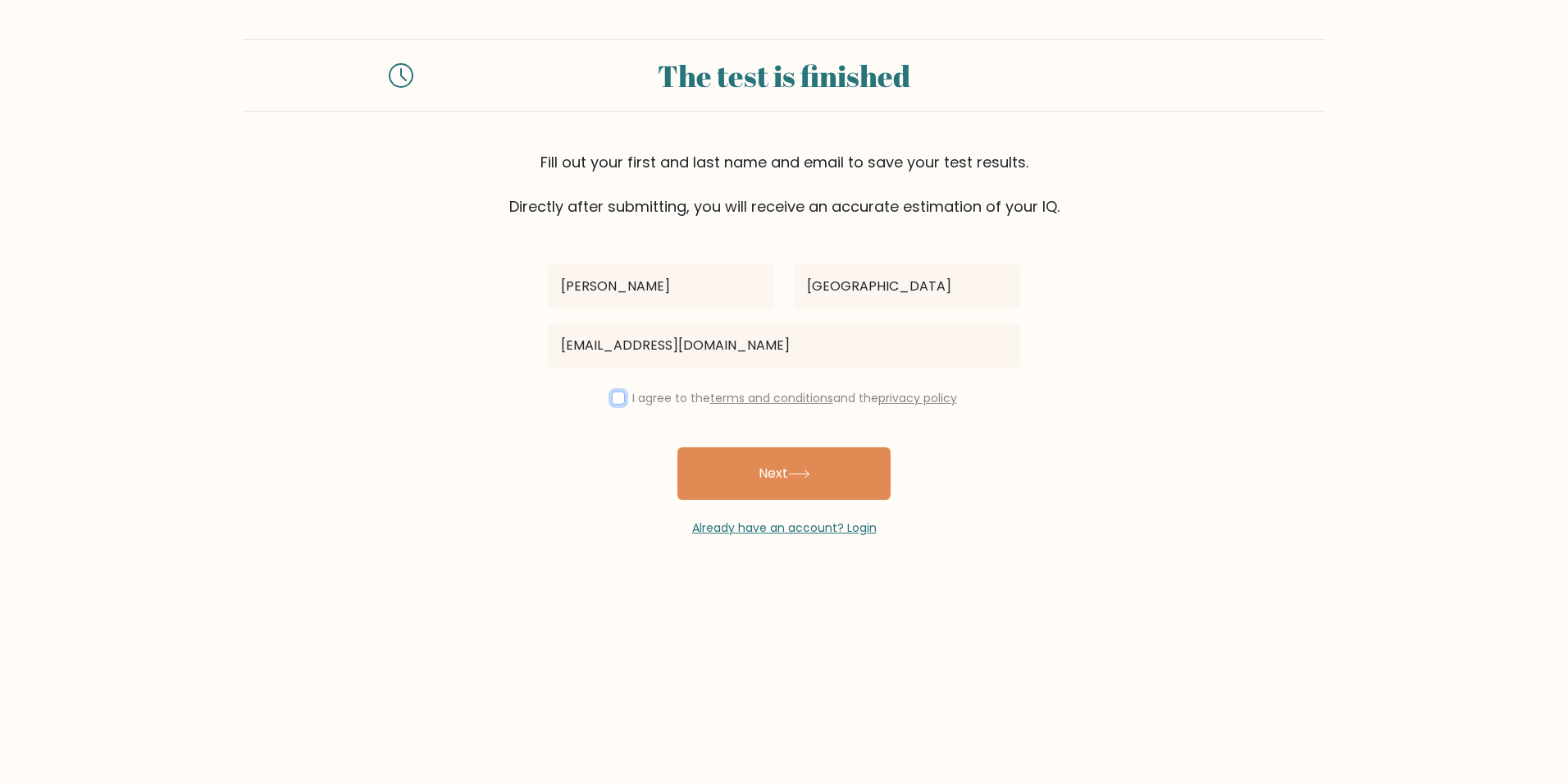
click at [612, 400] on input "checkbox" at bounding box center [619, 398] width 13 height 14
checkbox input "true"
click at [754, 469] on button "Next" at bounding box center [784, 473] width 213 height 52
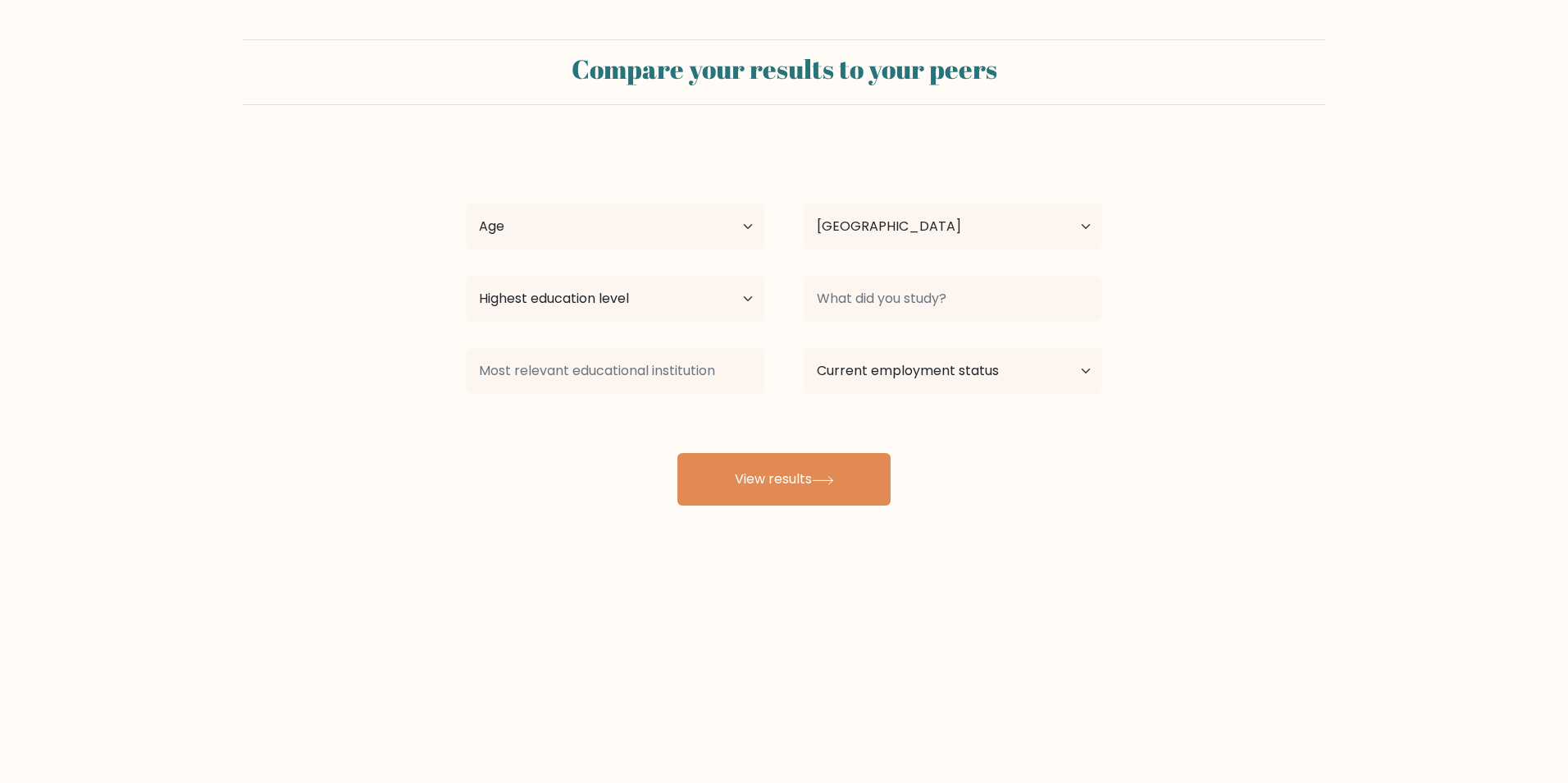
select select "AE"
drag, startPoint x: 760, startPoint y: 224, endPoint x: 745, endPoint y: 224, distance: 15.0
click at [752, 224] on select "Age Under [DEMOGRAPHIC_DATA] [DEMOGRAPHIC_DATA] [DEMOGRAPHIC_DATA] [DEMOGRAPHIC…" at bounding box center [615, 227] width 299 height 46
select select "45_54"
click at [465, 203] on select "Age Under [DEMOGRAPHIC_DATA] [DEMOGRAPHIC_DATA] [DEMOGRAPHIC_DATA] [DEMOGRAPHIC…" at bounding box center [615, 227] width 299 height 46
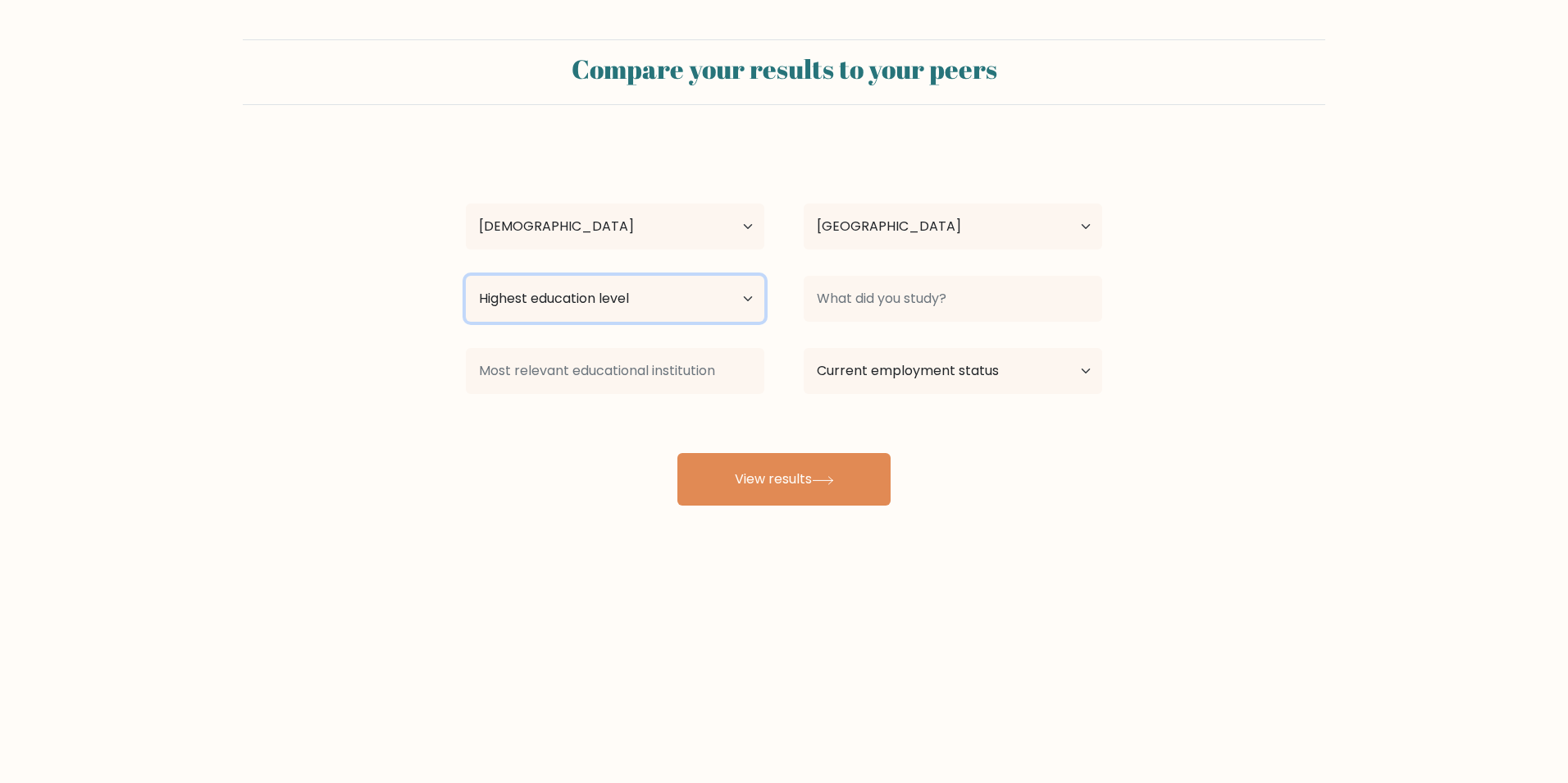
click at [733, 300] on select "Highest education level No schooling Primary Lower Secondary Upper Secondary Oc…" at bounding box center [615, 299] width 299 height 46
select select "masters_degree"
click at [465, 276] on select "Highest education level No schooling Primary Lower Secondary Upper Secondary Oc…" at bounding box center [615, 299] width 299 height 46
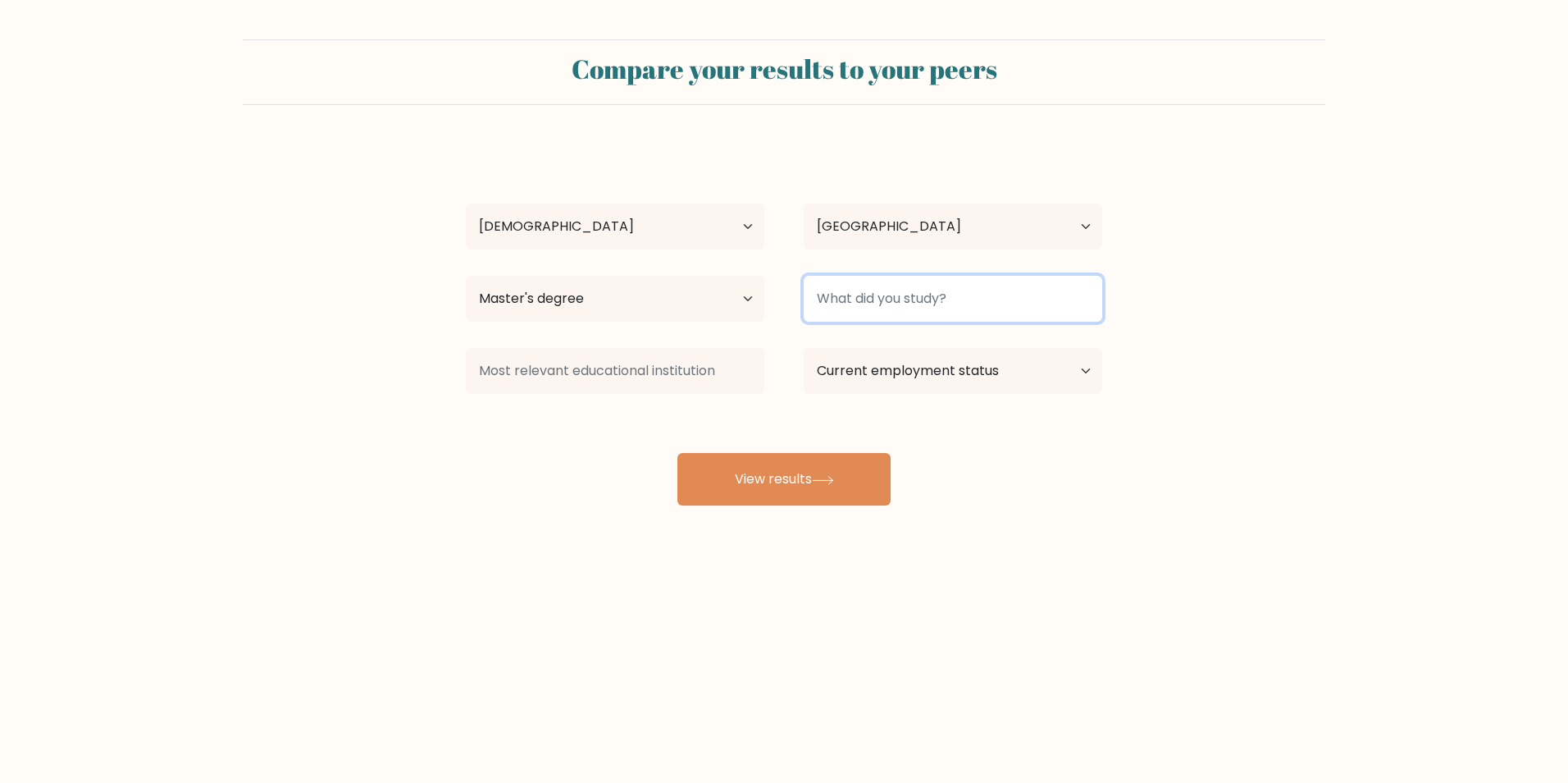
click at [1030, 293] on input at bounding box center [953, 299] width 299 height 46
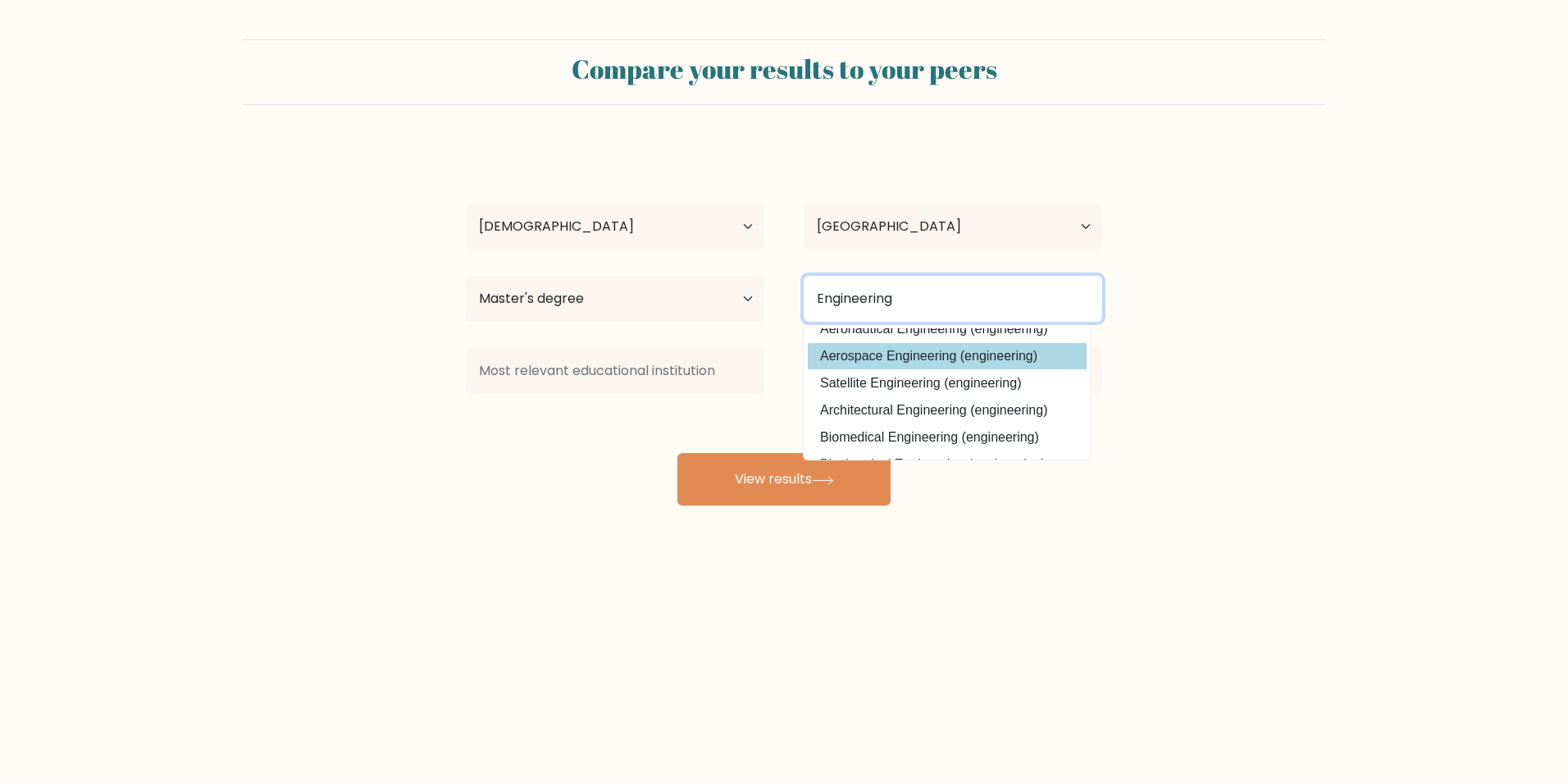
scroll to position [82, 0]
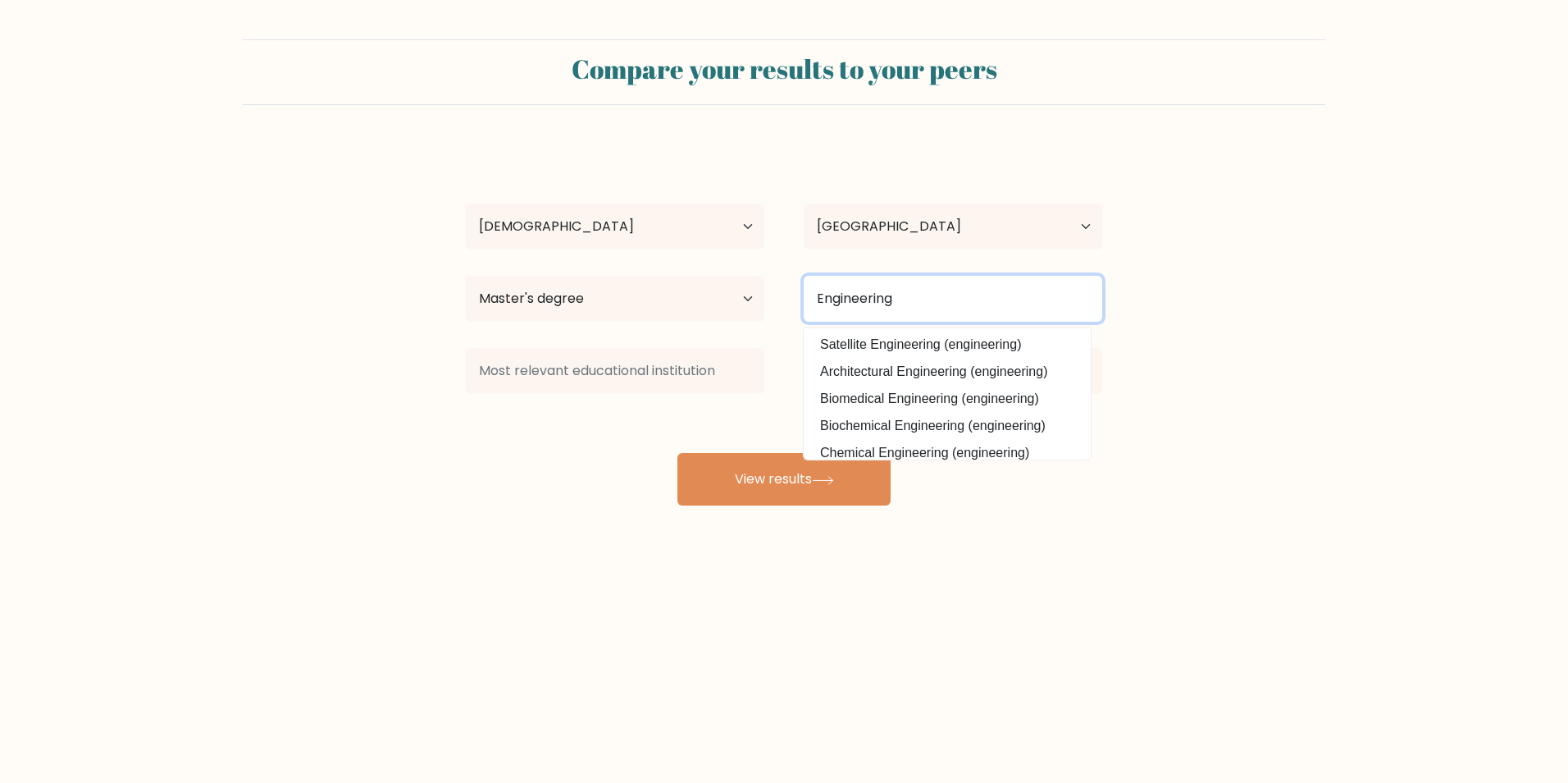
click at [941, 310] on input "Engineering" at bounding box center [953, 299] width 299 height 46
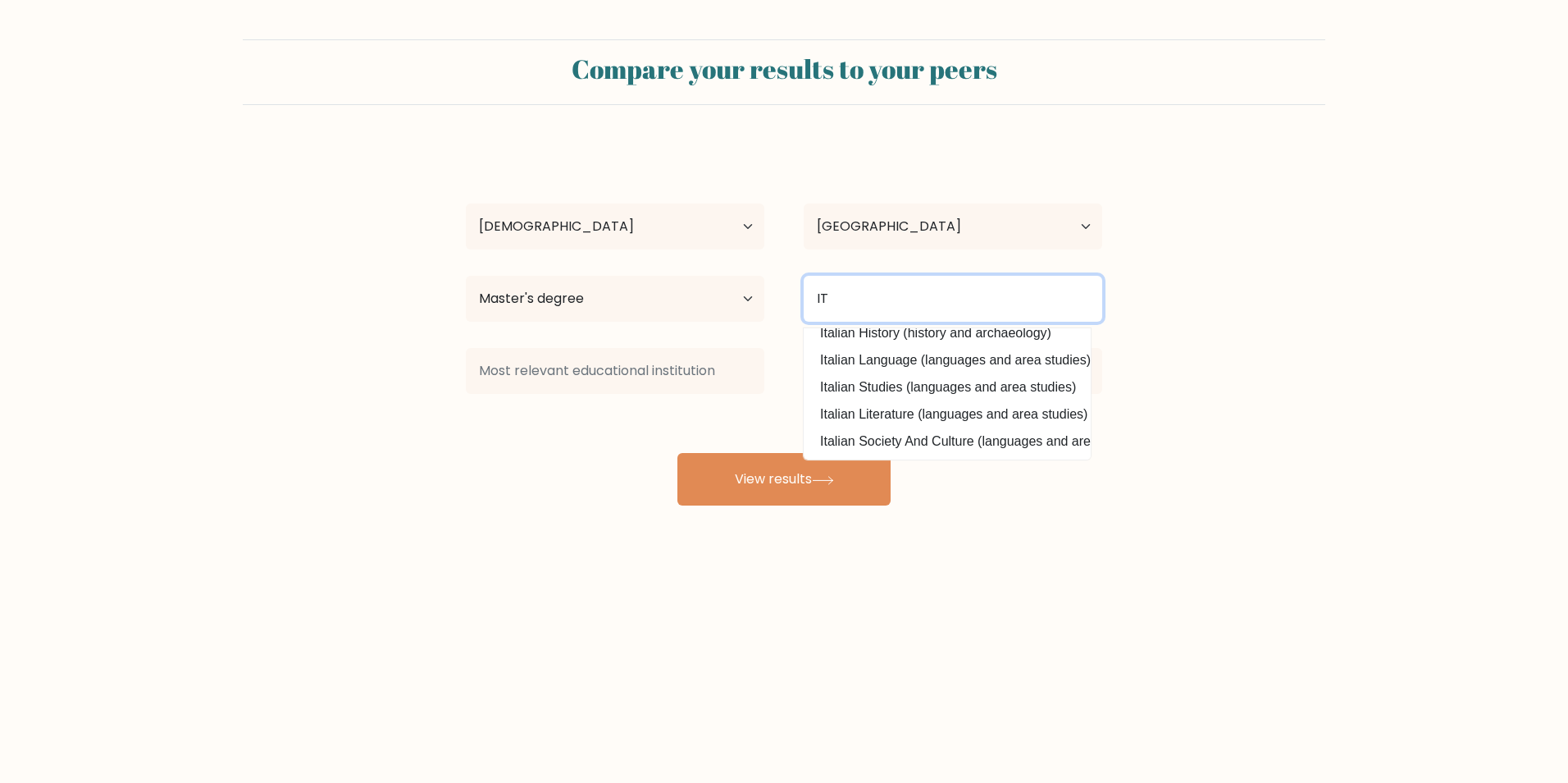
scroll to position [25, 0]
type input "IT"
click at [1160, 319] on form "Compare your results to your peers ahmed salem Age Under 18 years old 18-24 yea…" at bounding box center [784, 272] width 1568 height 466
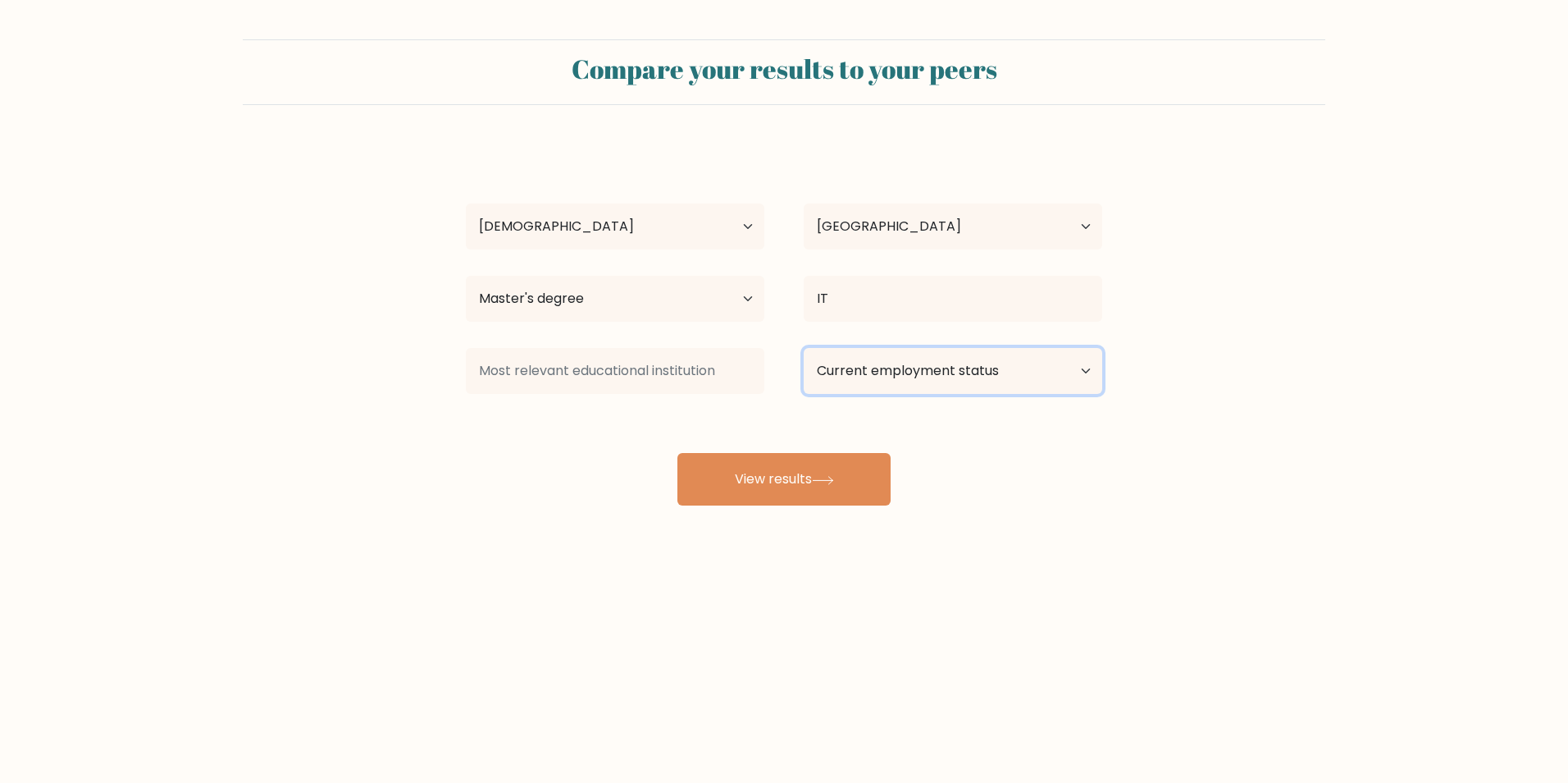
click at [1087, 373] on select "Current employment status Employed Student Retired Other / prefer not to answer" at bounding box center [953, 371] width 299 height 46
select select "employed"
click at [804, 348] on select "Current employment status Employed Student Retired Other / prefer not to answer" at bounding box center [953, 371] width 299 height 46
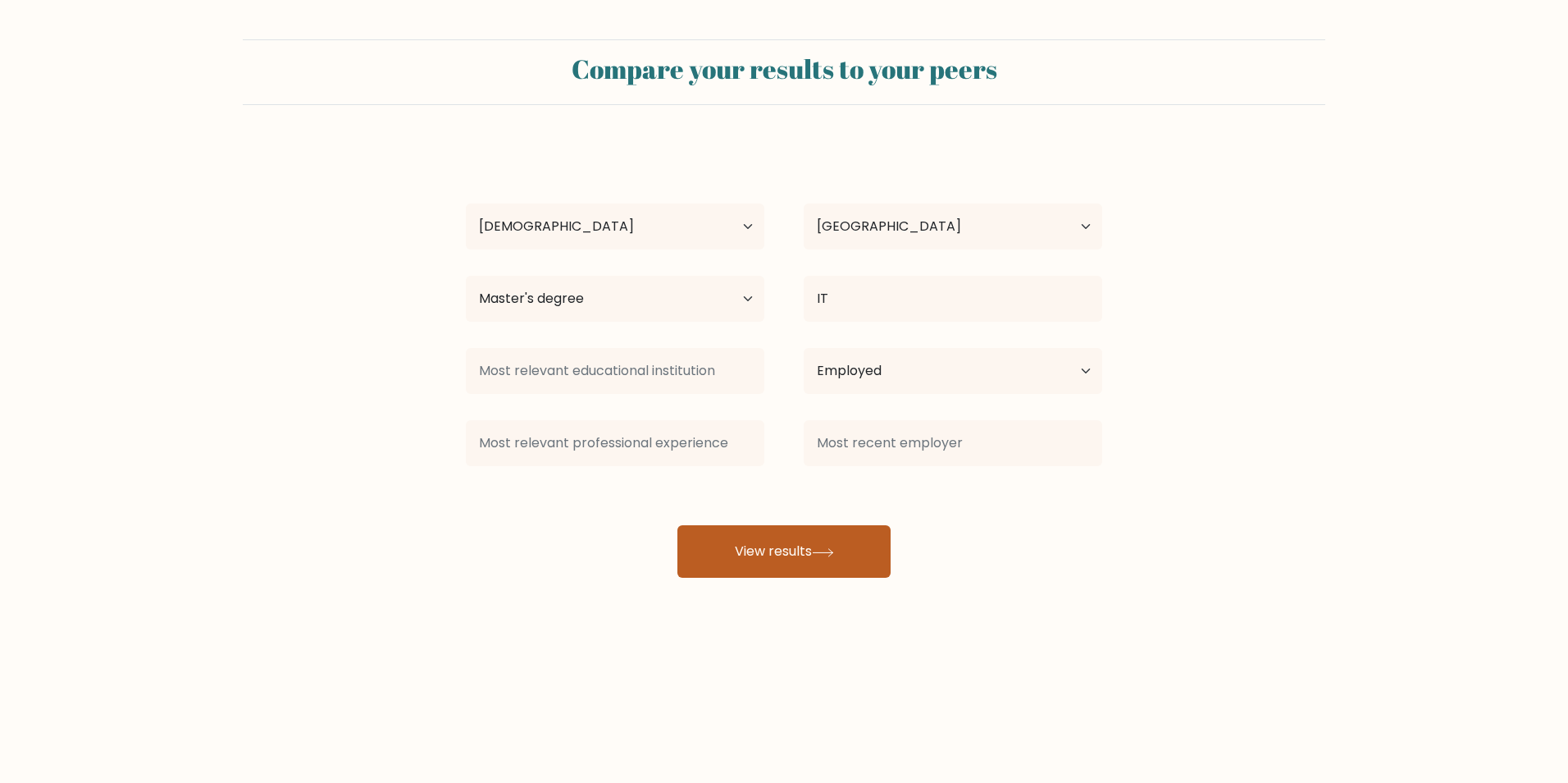
click at [724, 546] on button "View results" at bounding box center [784, 551] width 213 height 52
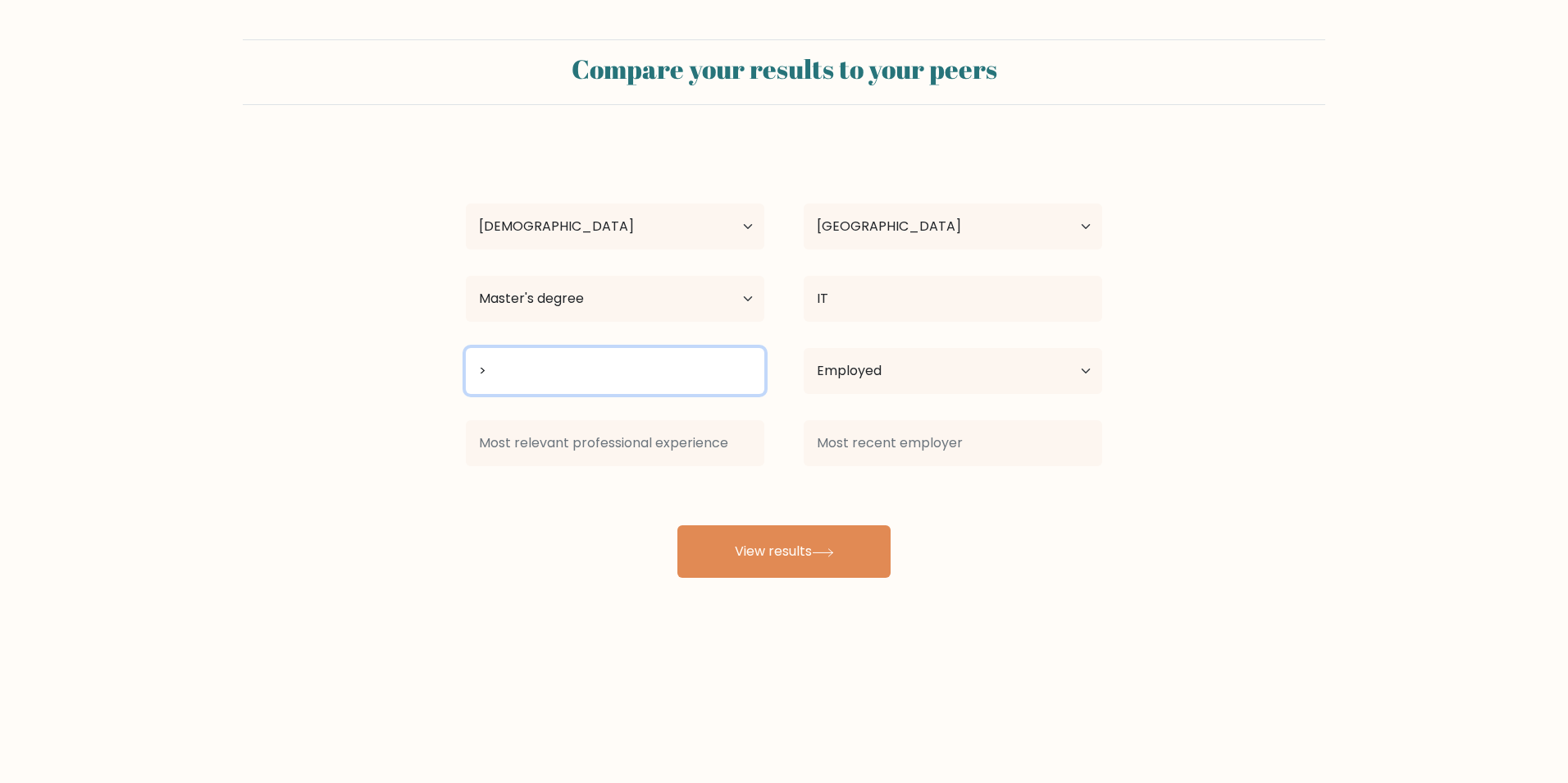
type input ">"
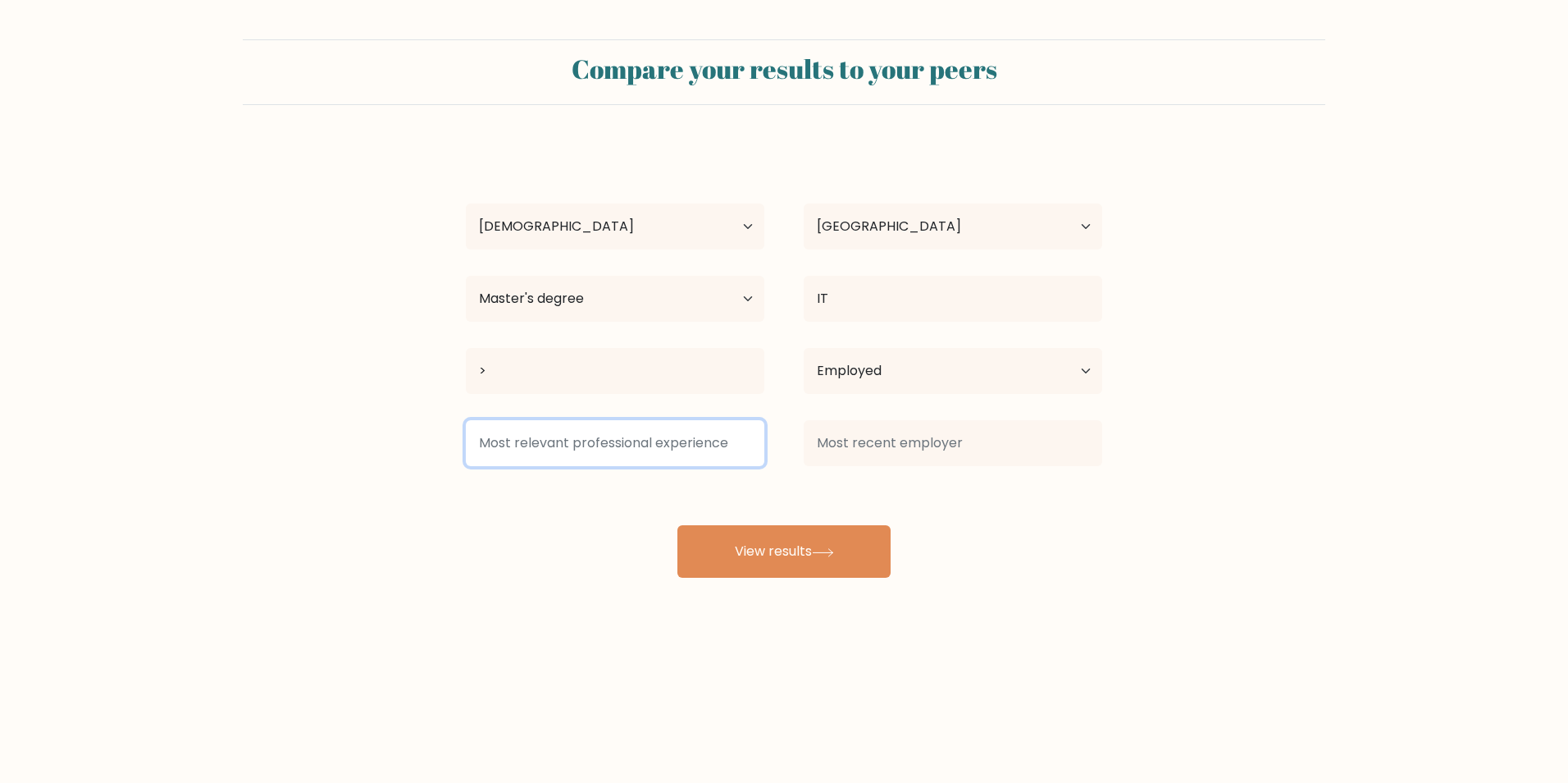
click at [719, 465] on input at bounding box center [615, 444] width 299 height 46
type input ">"
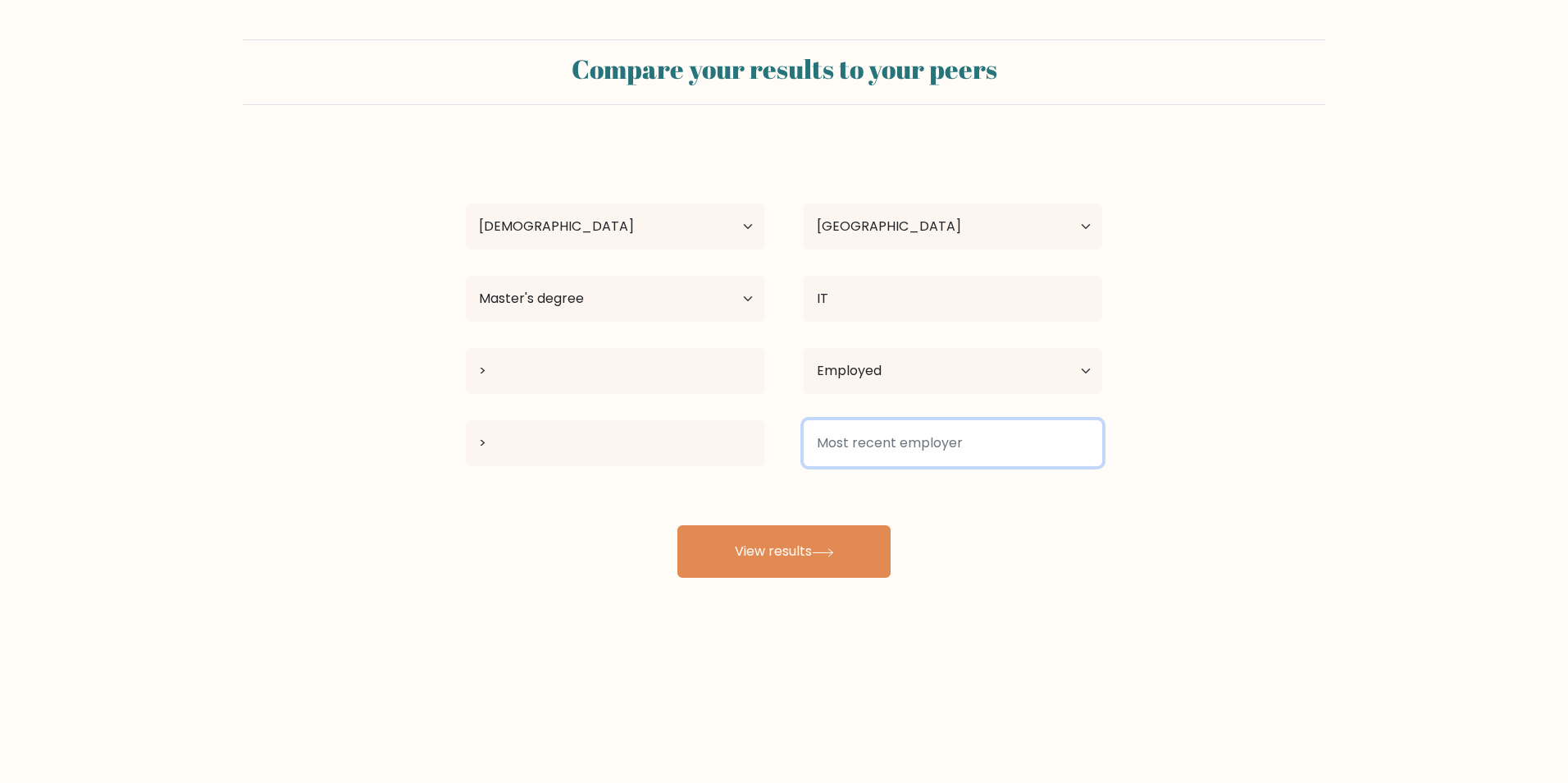
click at [902, 450] on input at bounding box center [953, 444] width 299 height 46
type input ">"
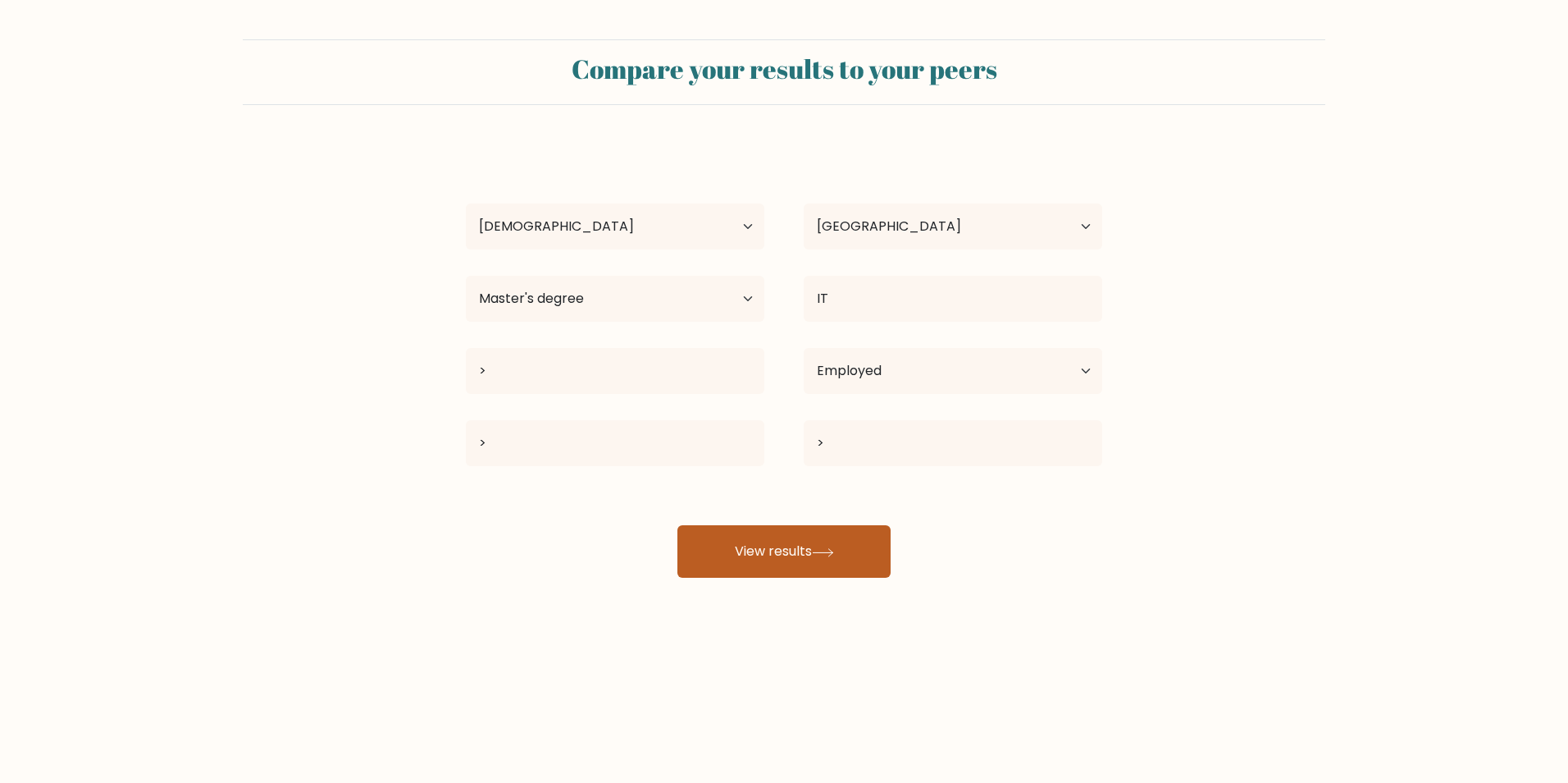
click at [806, 547] on button "View results" at bounding box center [784, 551] width 213 height 52
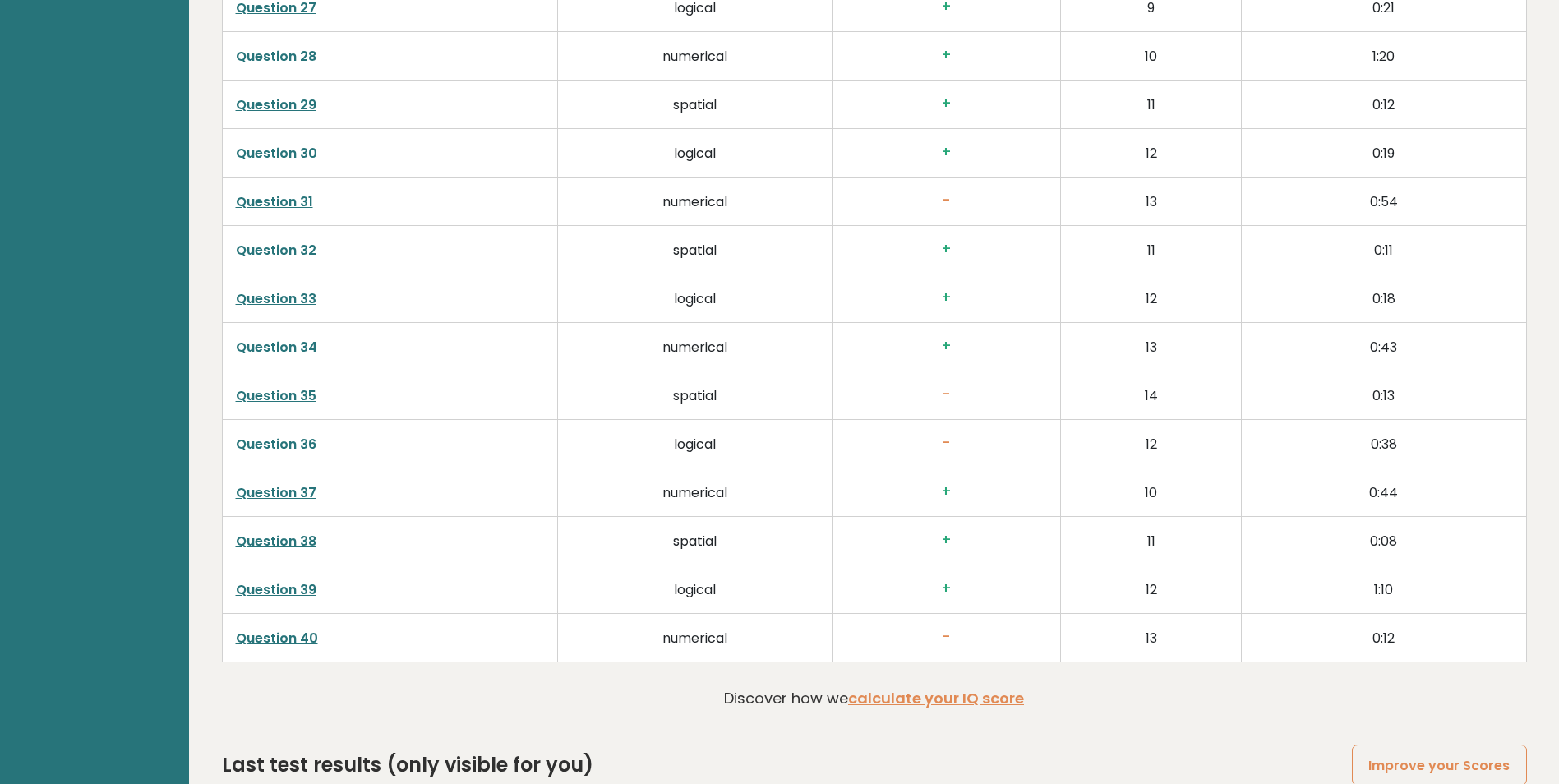
scroll to position [4158, 0]
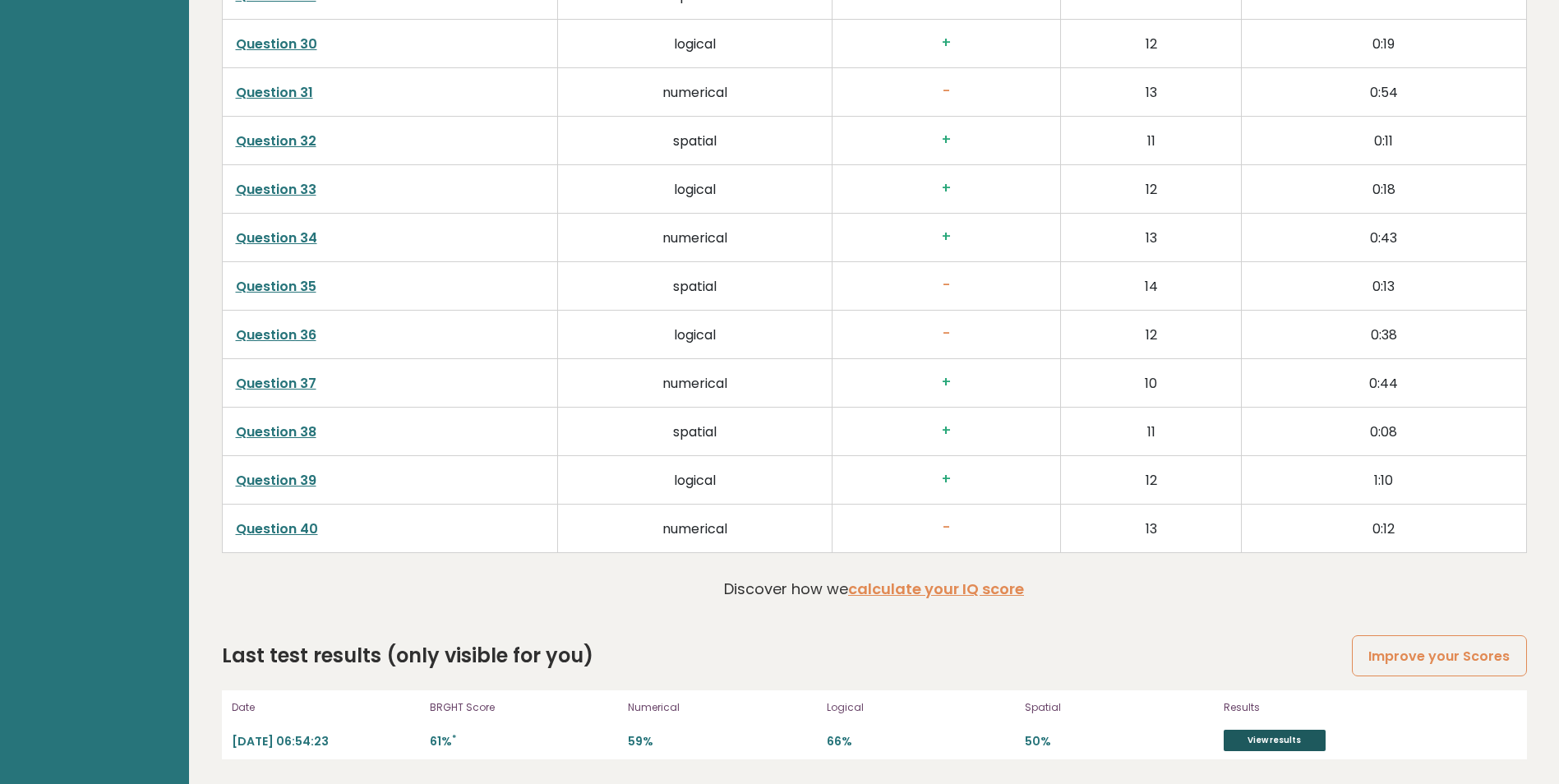
click at [1265, 746] on link "View results" at bounding box center [1274, 740] width 101 height 21
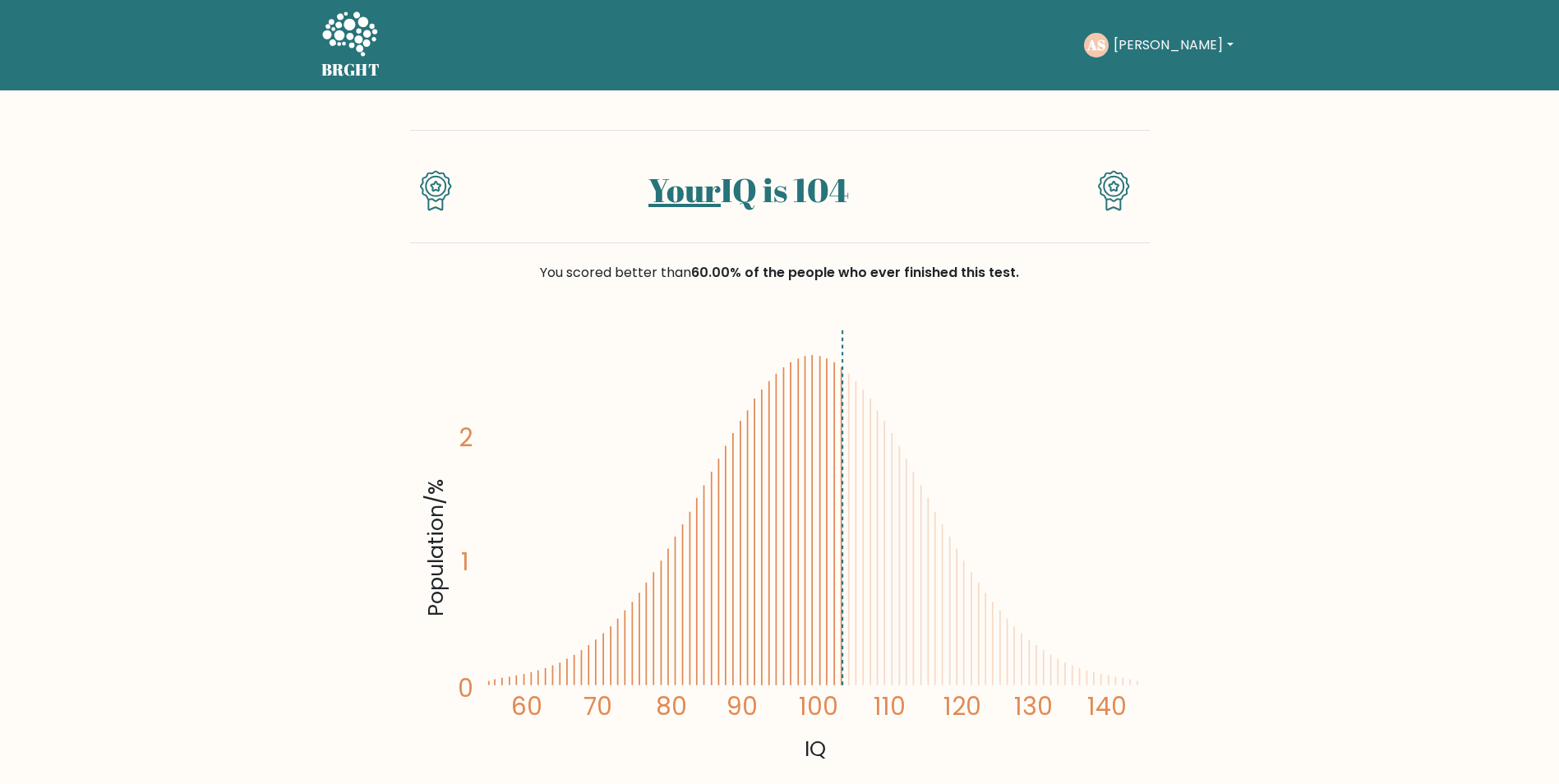
click at [362, 50] on icon at bounding box center [349, 34] width 55 height 44
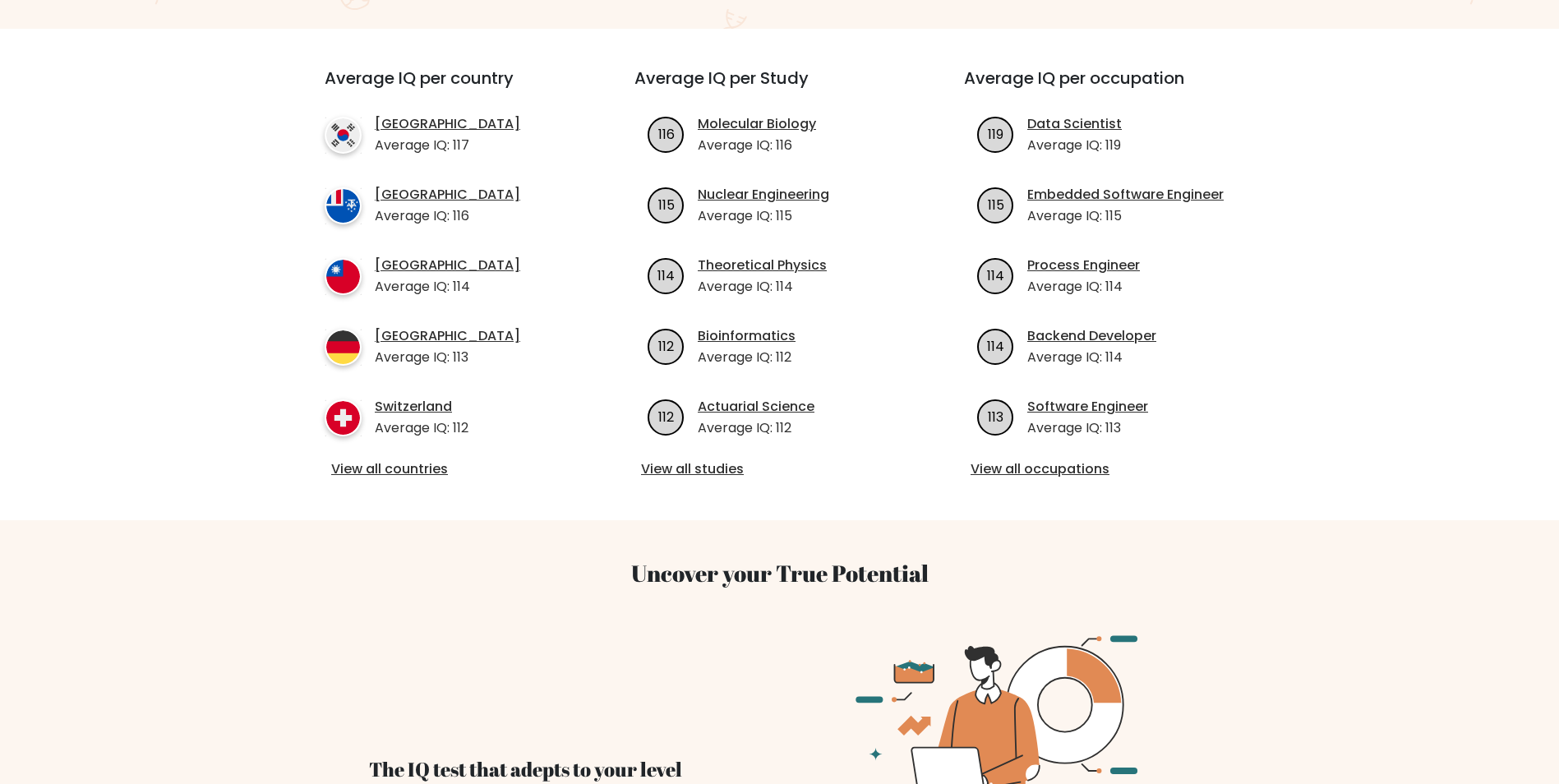
scroll to position [575, 0]
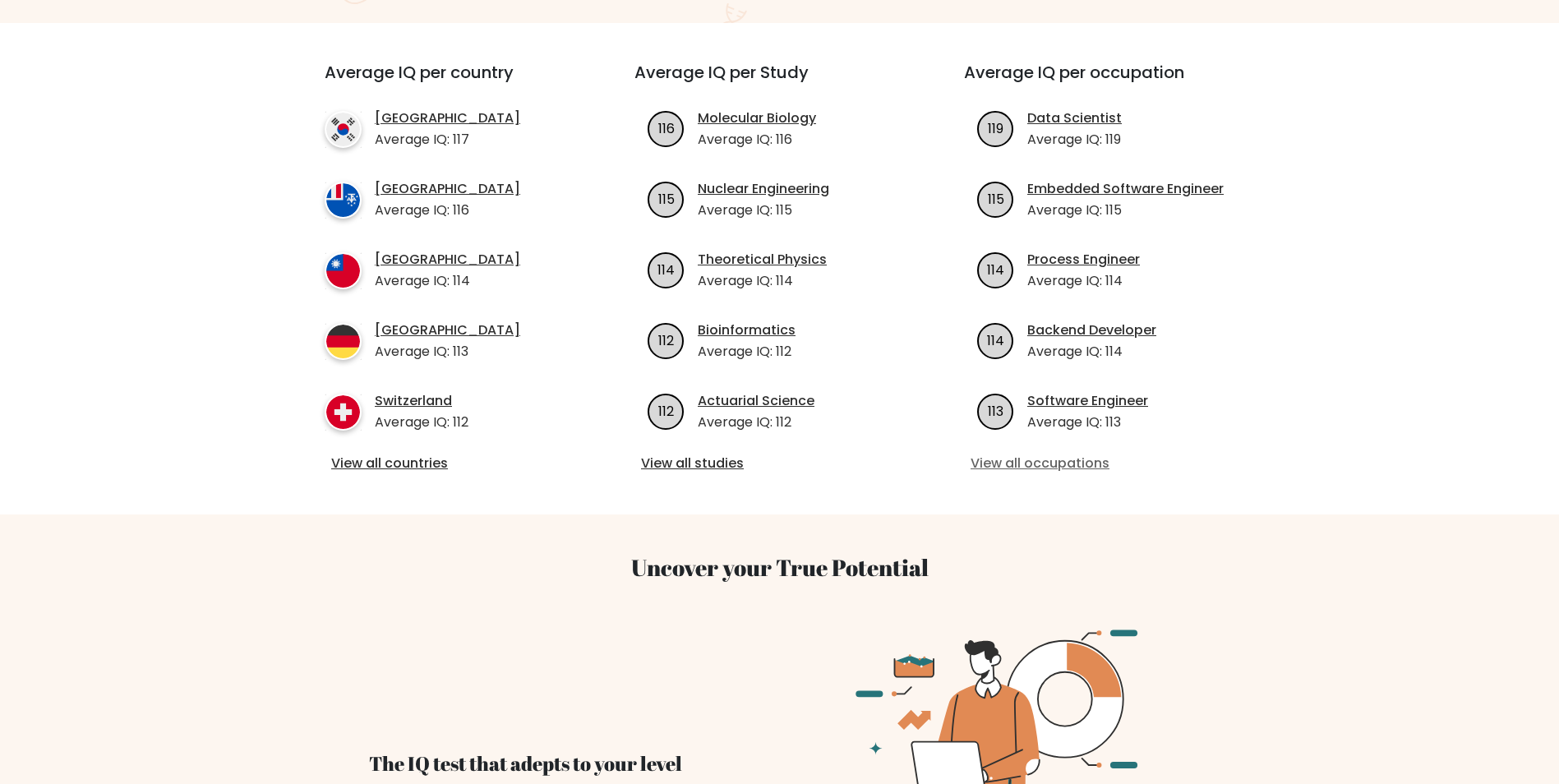
click at [1033, 465] on link "View all occupations" at bounding box center [1109, 463] width 277 height 19
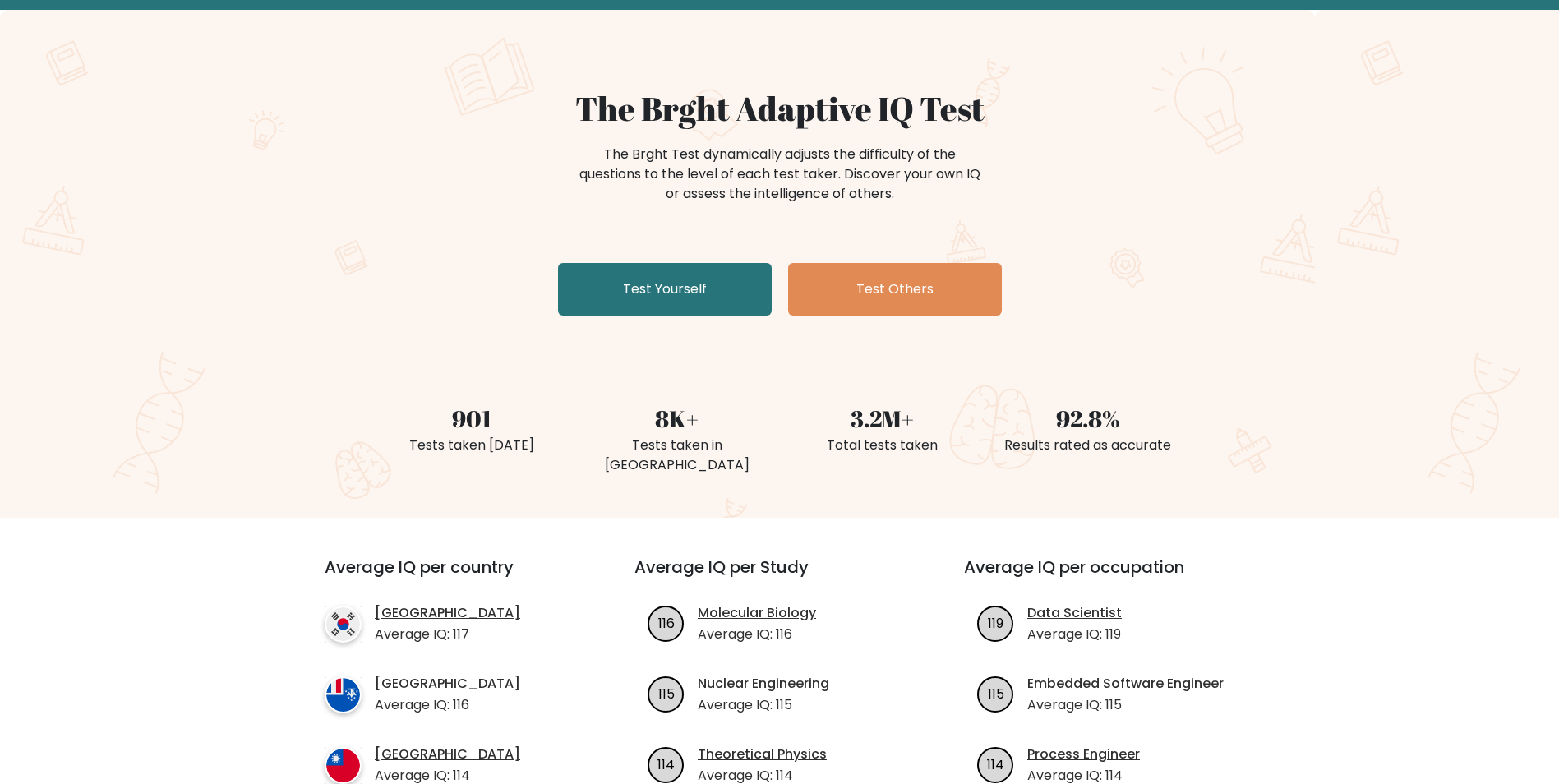
scroll to position [0, 0]
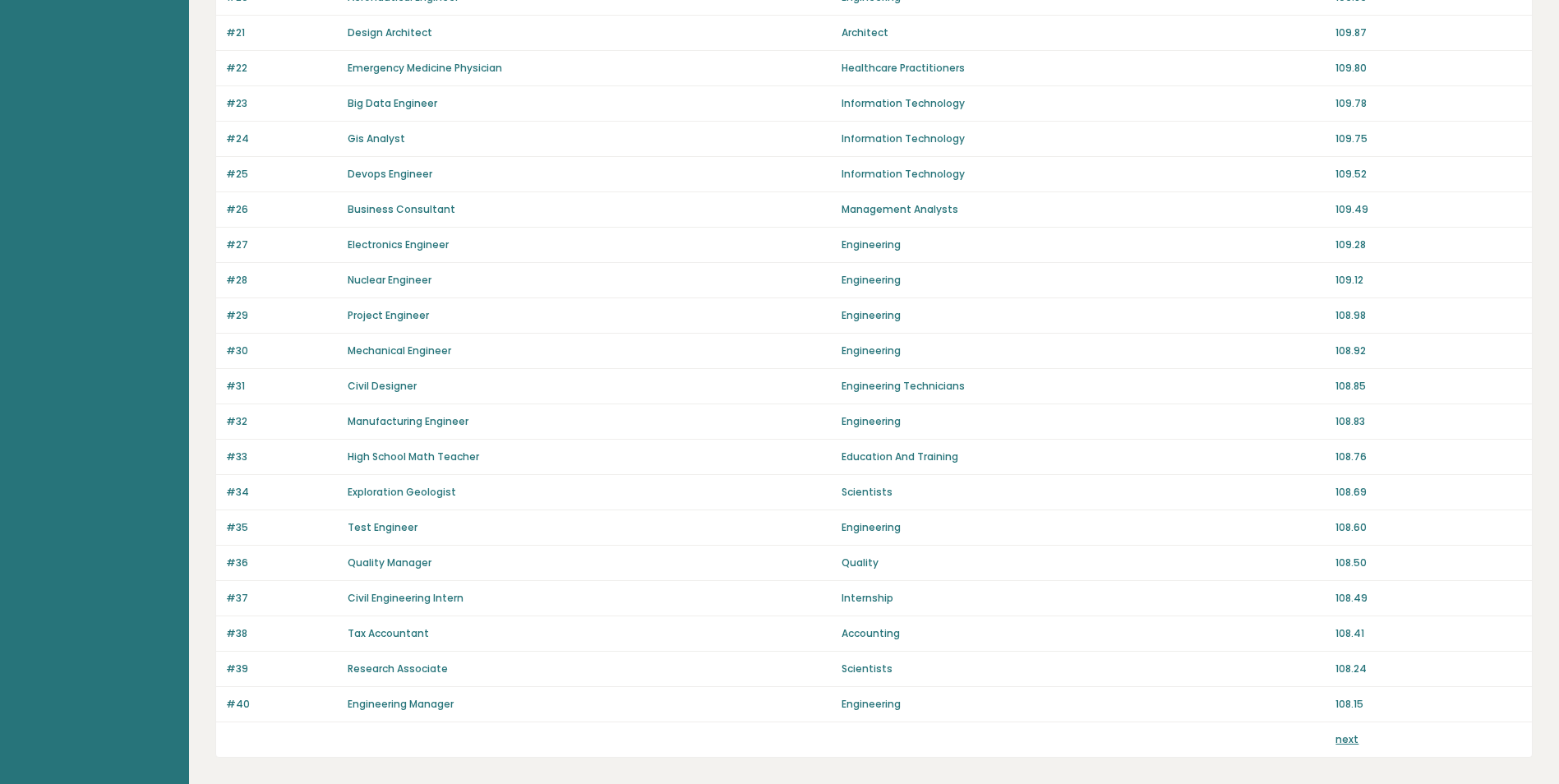
scroll to position [980, 0]
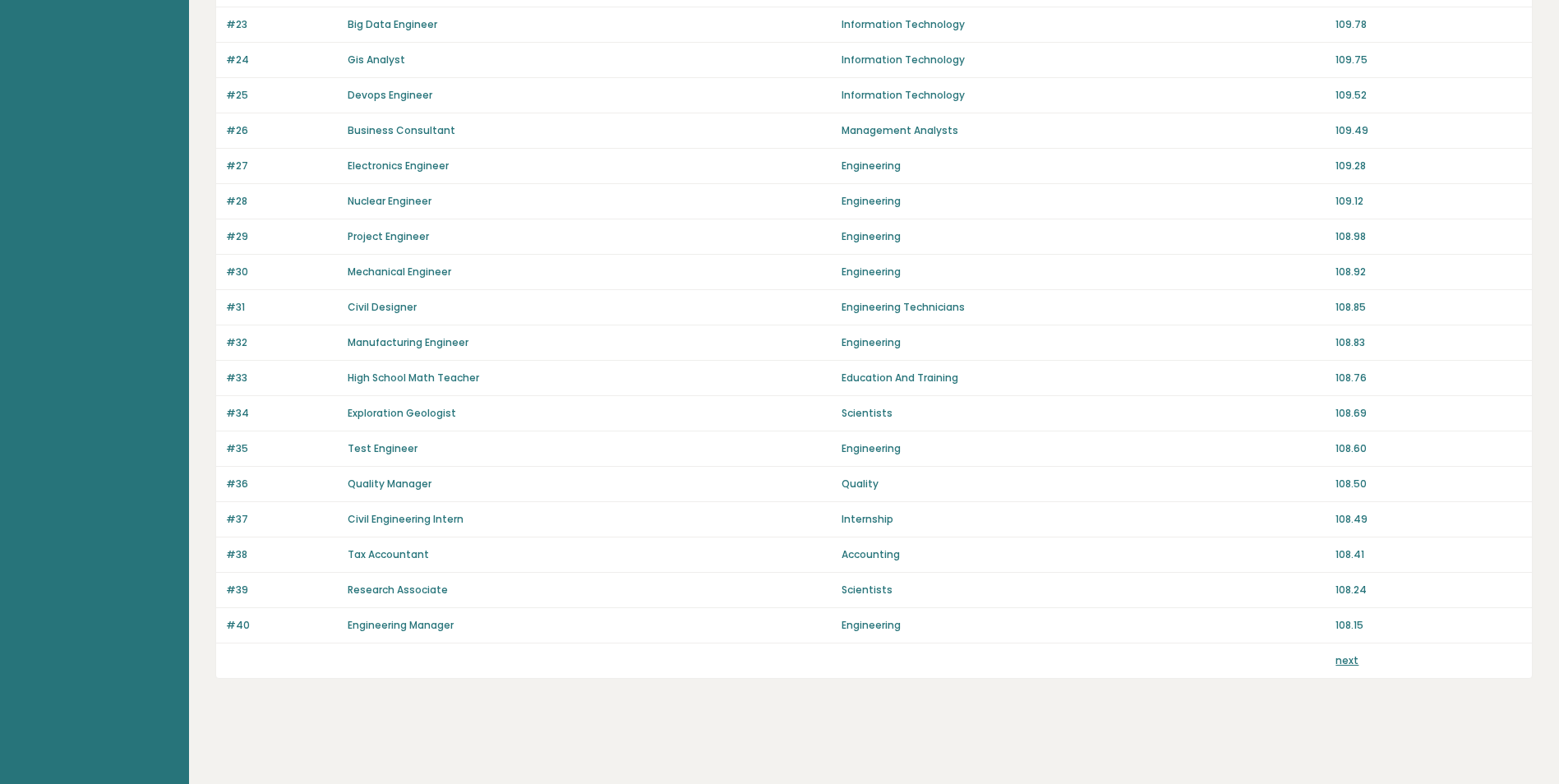
click at [1339, 662] on link "next" at bounding box center [1346, 659] width 23 height 14
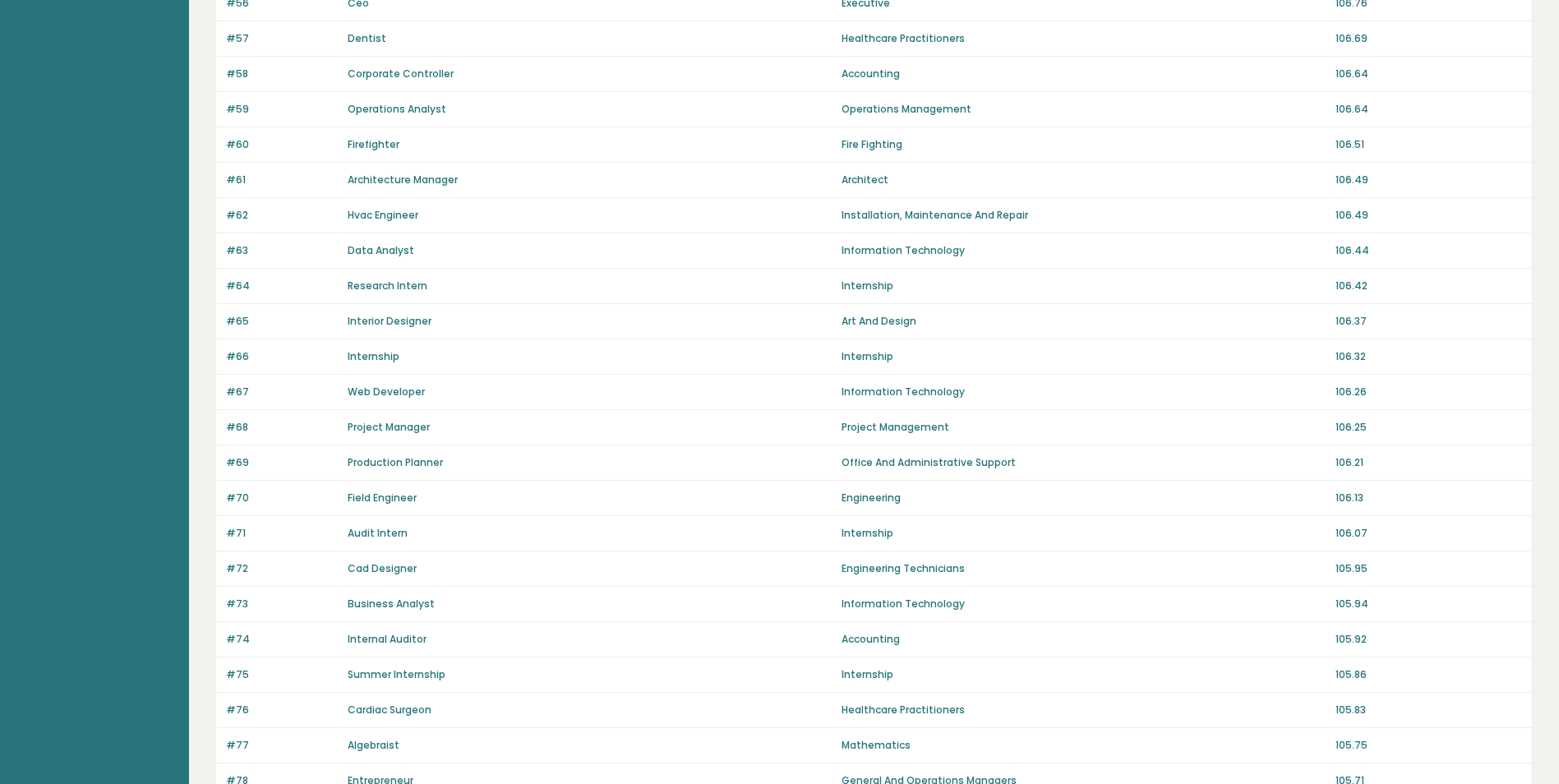
scroll to position [980, 0]
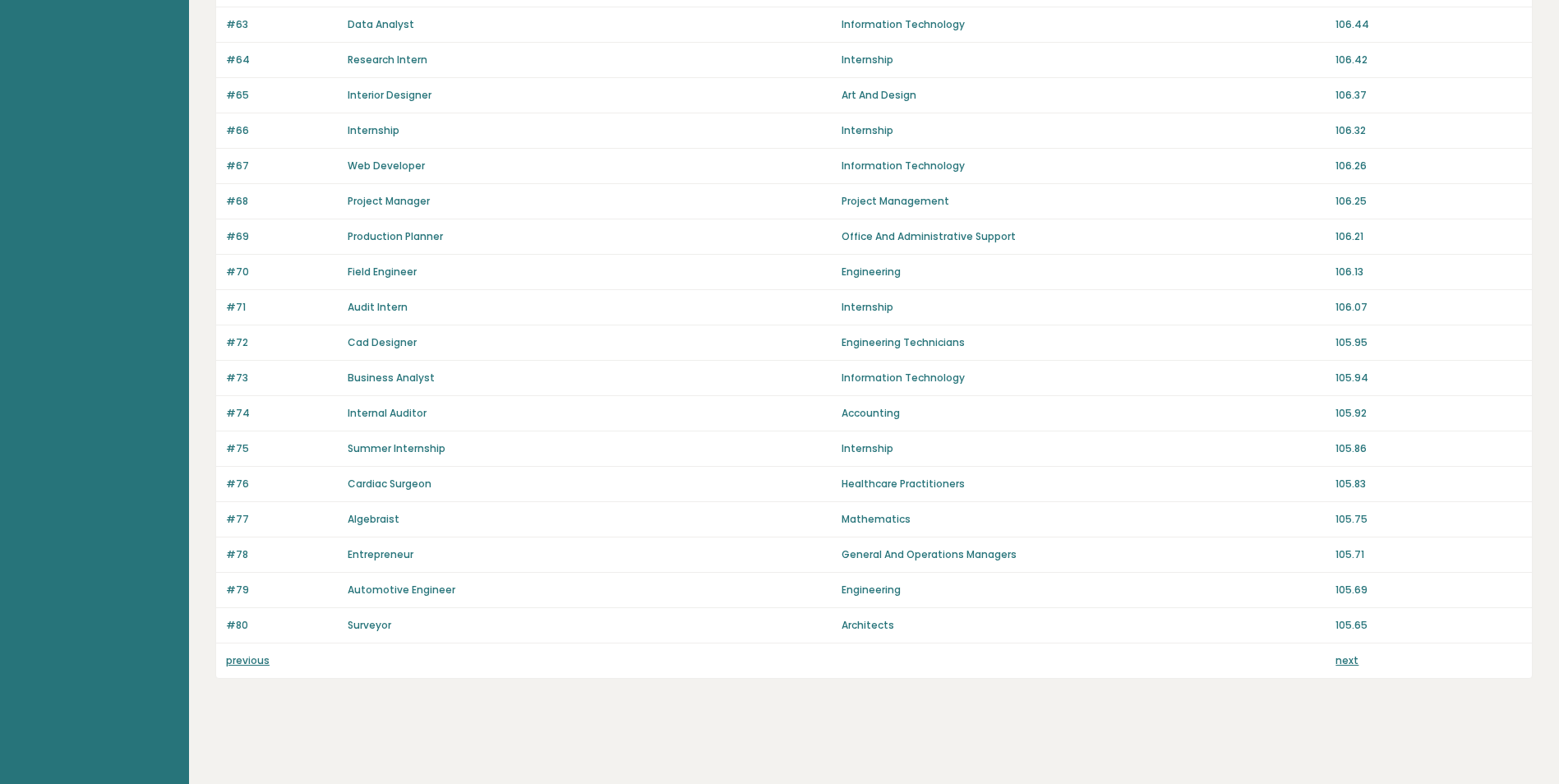
click at [1341, 661] on link "next" at bounding box center [1346, 659] width 23 height 14
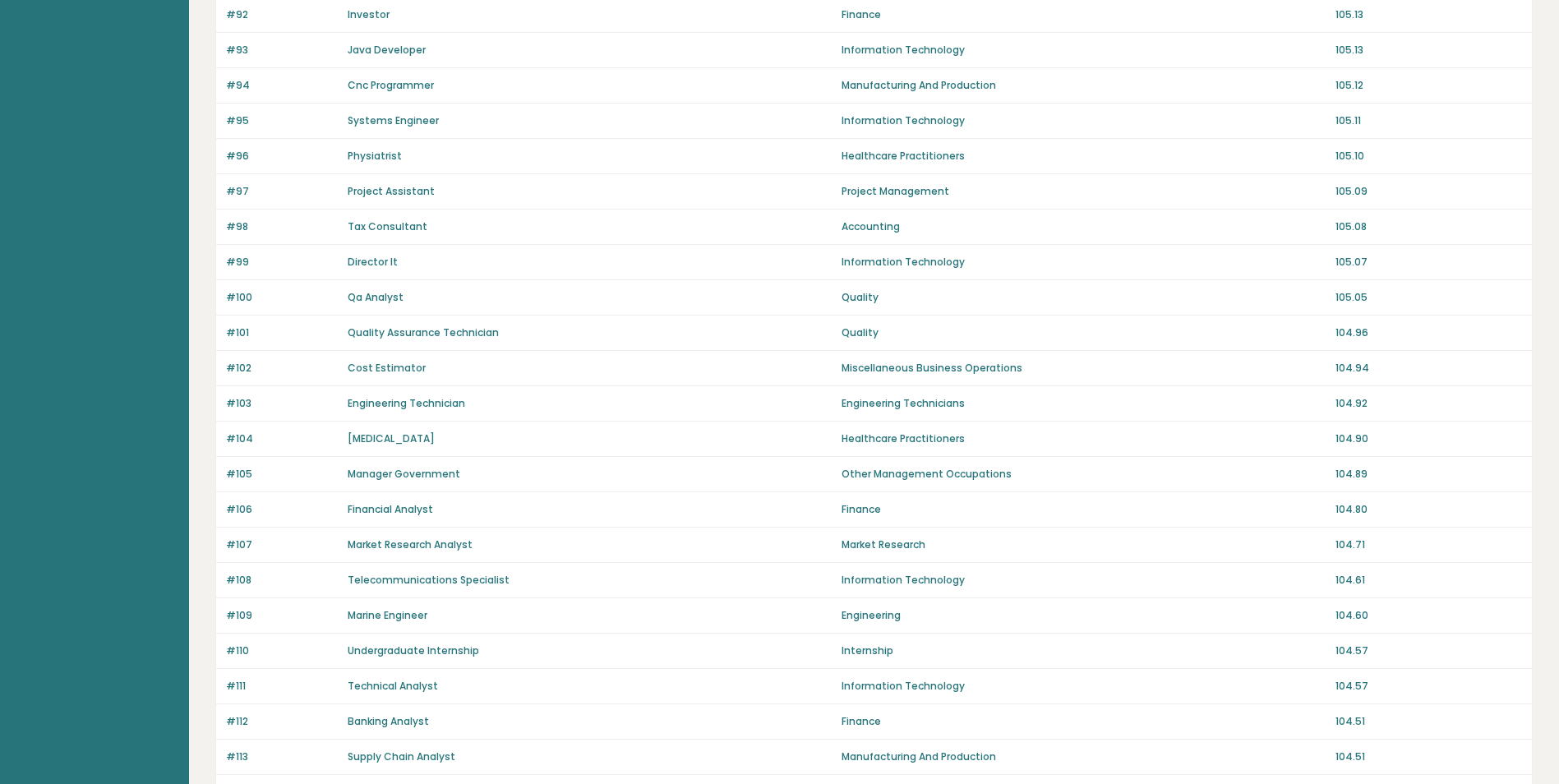
scroll to position [980, 0]
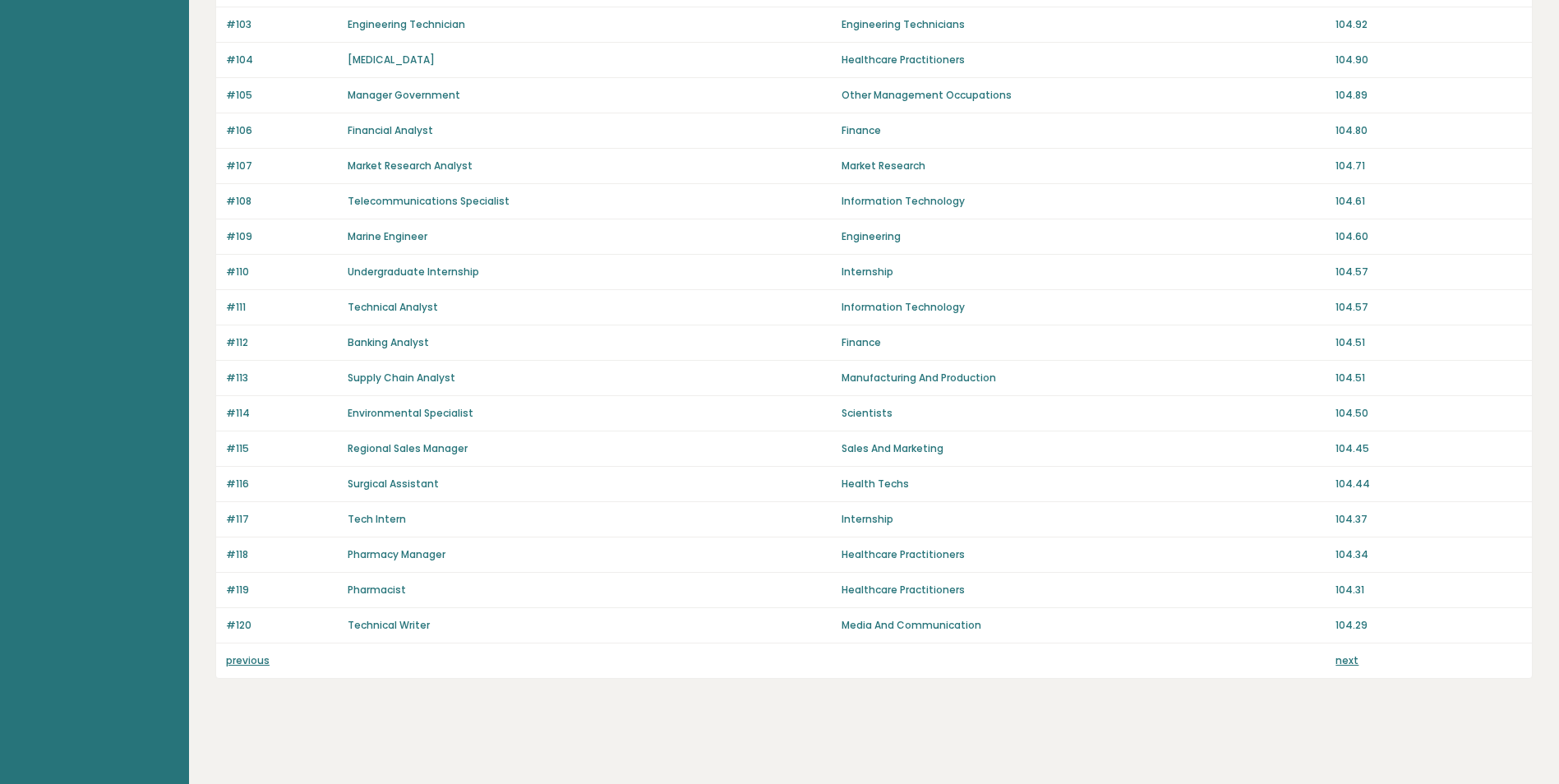
click at [1349, 659] on link "next" at bounding box center [1346, 659] width 23 height 14
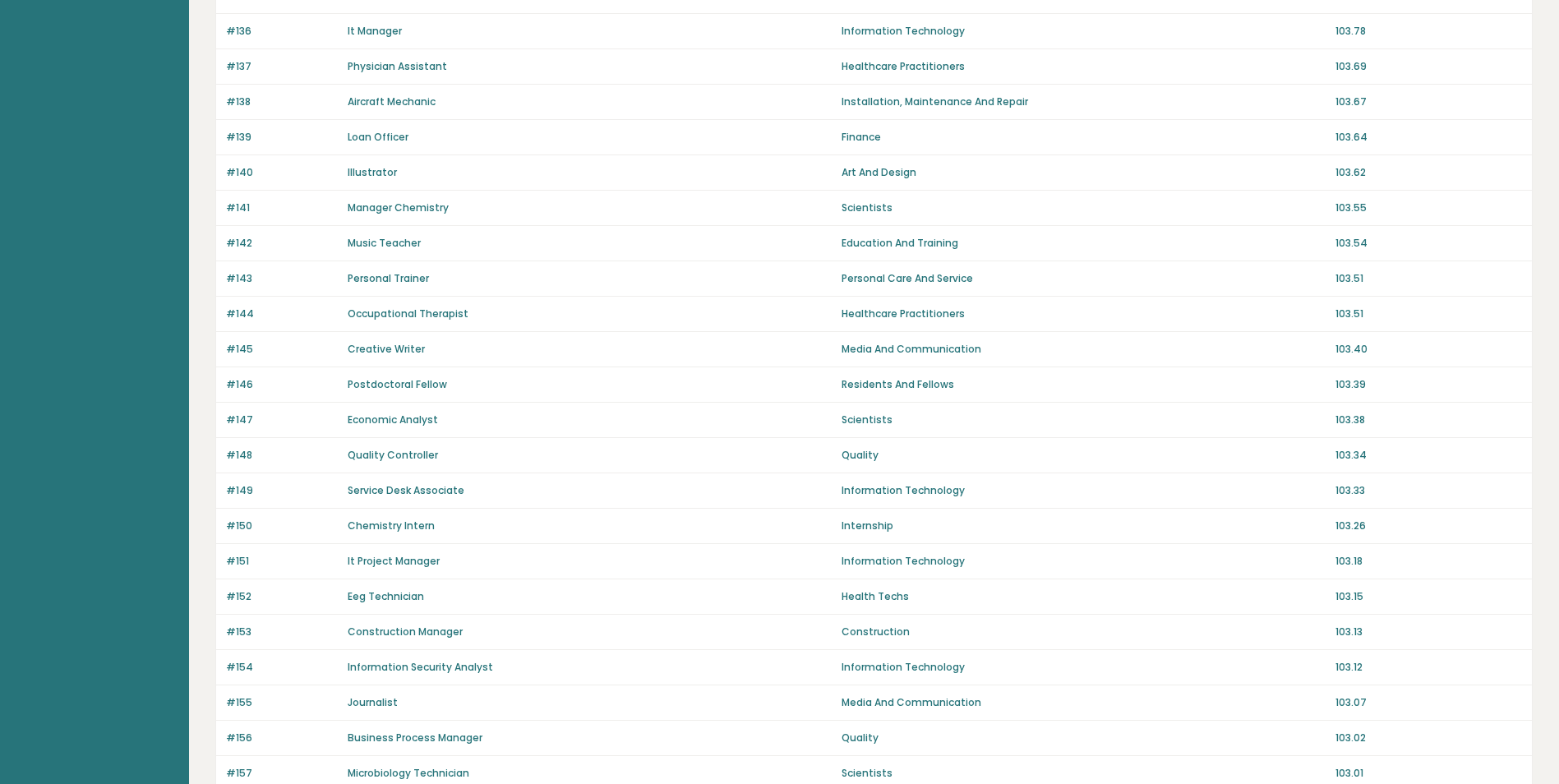
scroll to position [980, 0]
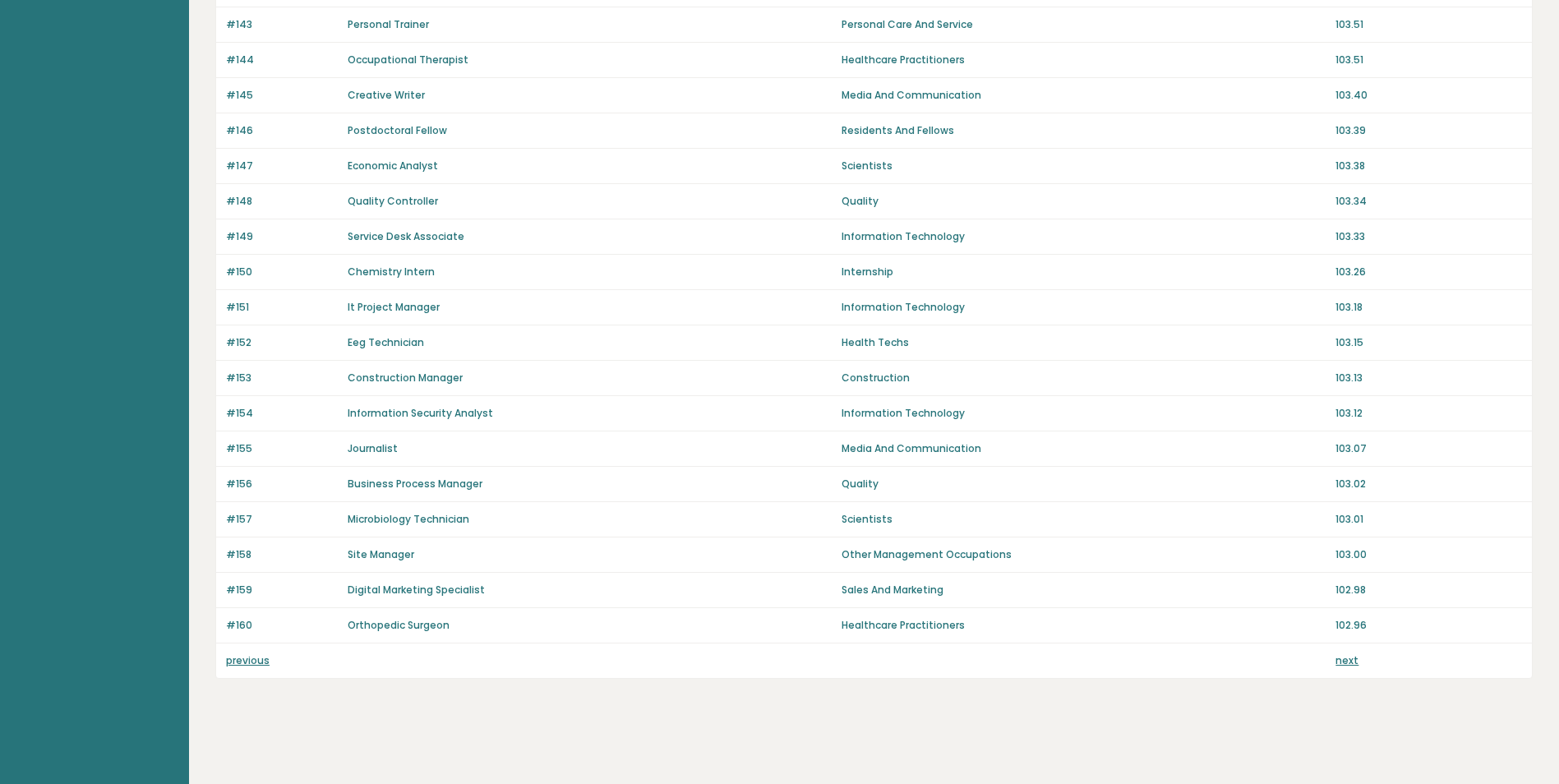
click at [1346, 658] on link "next" at bounding box center [1346, 659] width 23 height 14
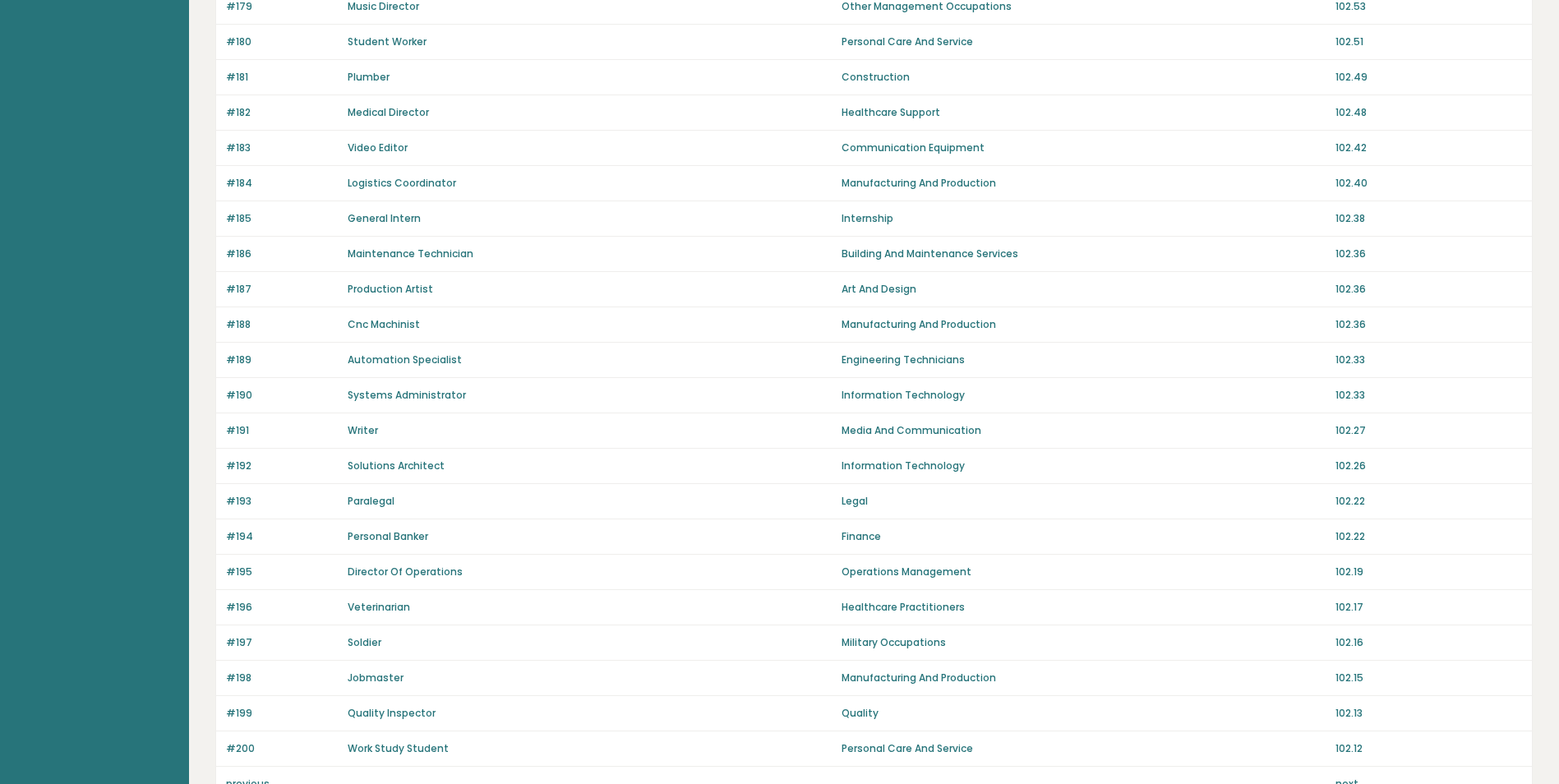
scroll to position [980, 0]
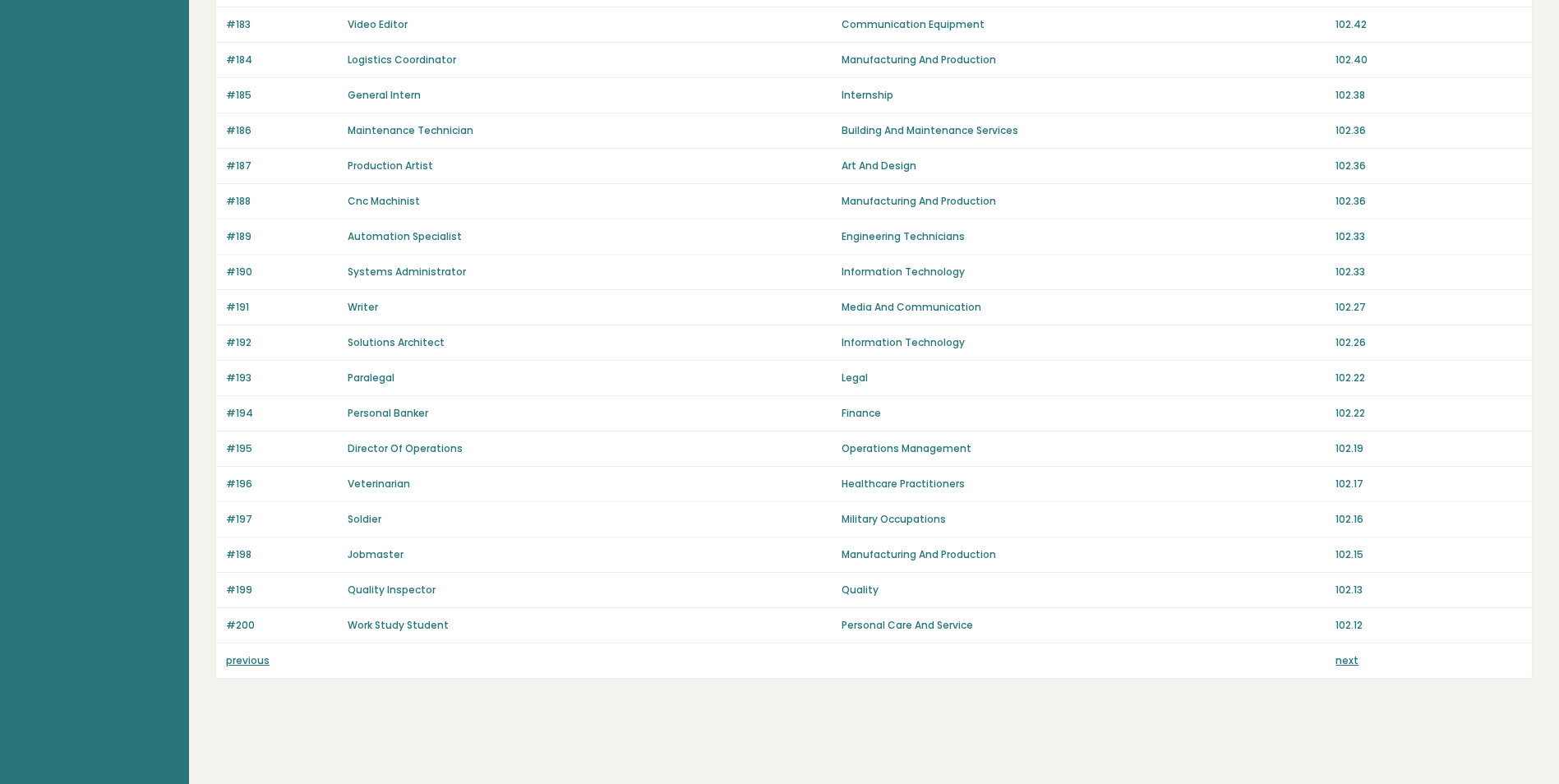
click at [1346, 658] on link "next" at bounding box center [1346, 659] width 23 height 14
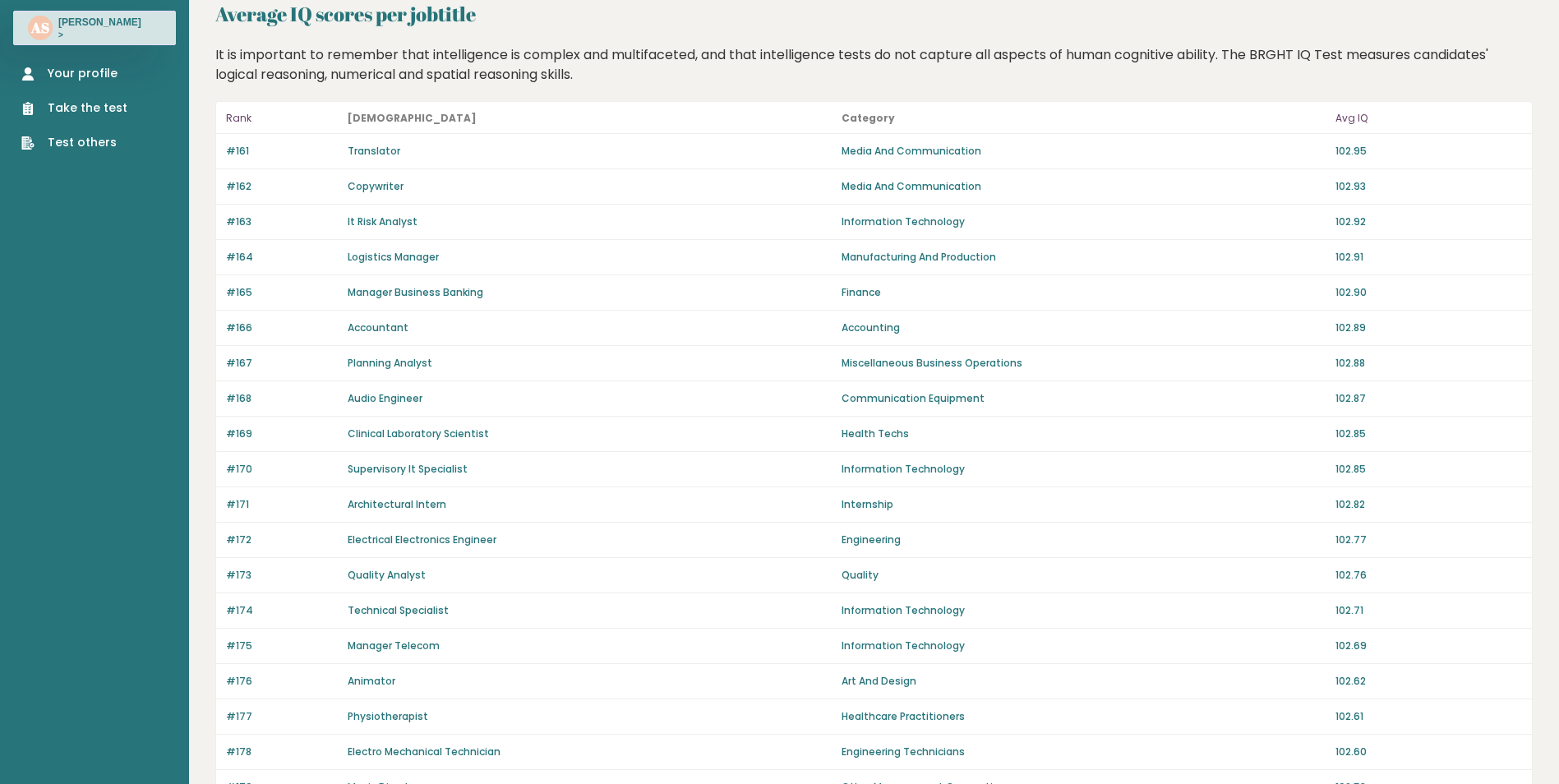
scroll to position [0, 0]
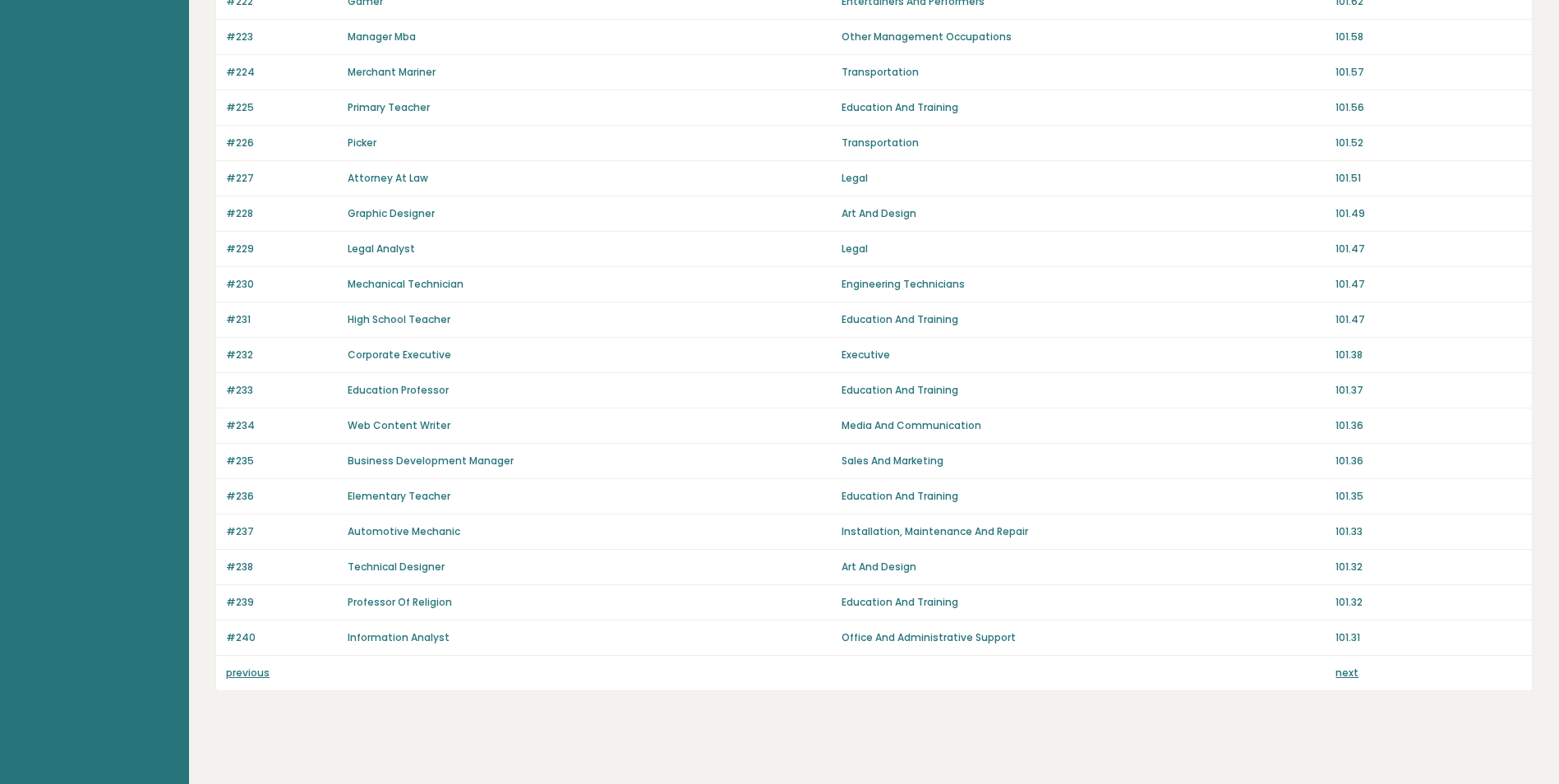
scroll to position [980, 0]
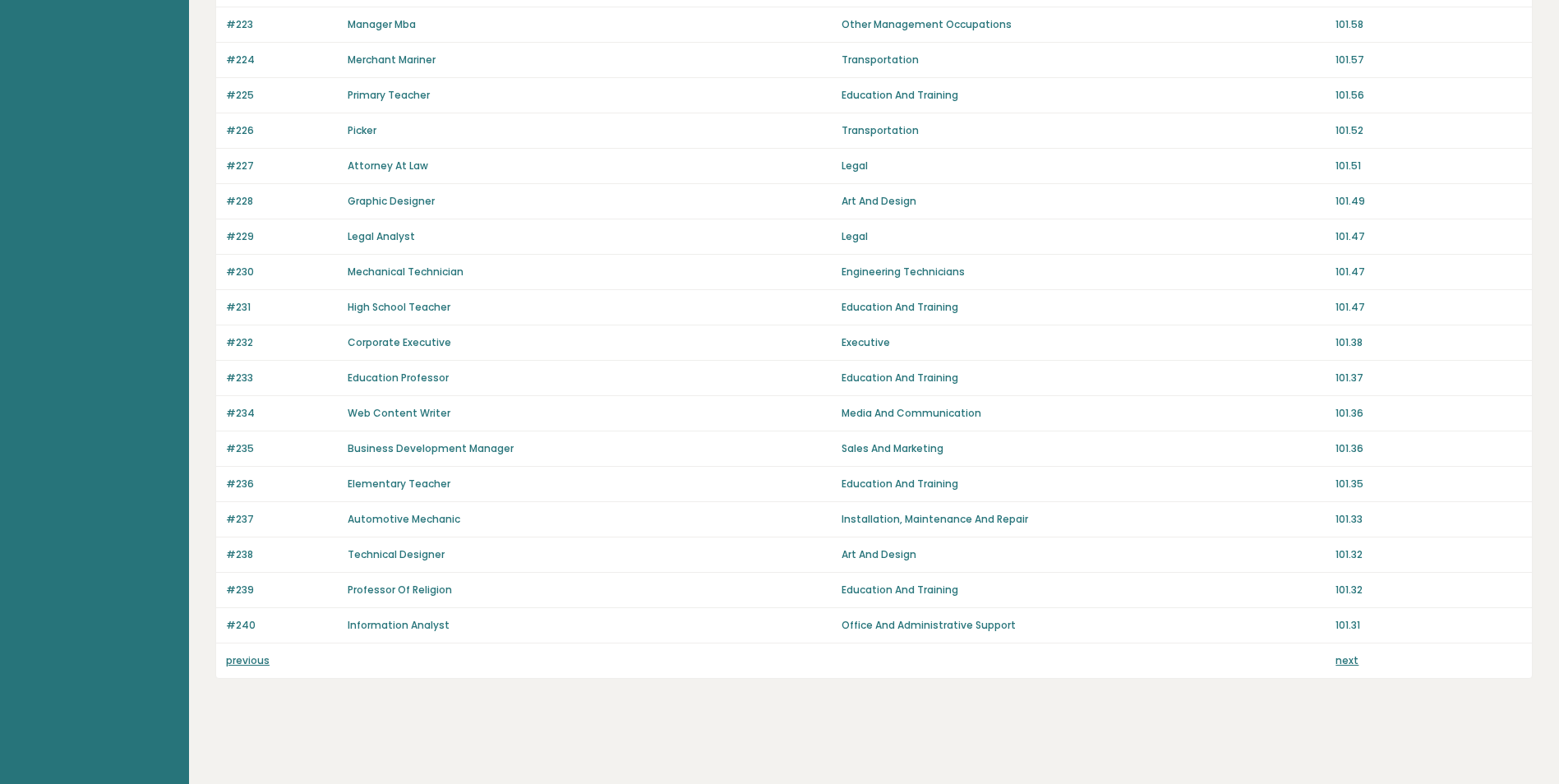
click at [1333, 662] on div "previous next" at bounding box center [874, 660] width 1316 height 35
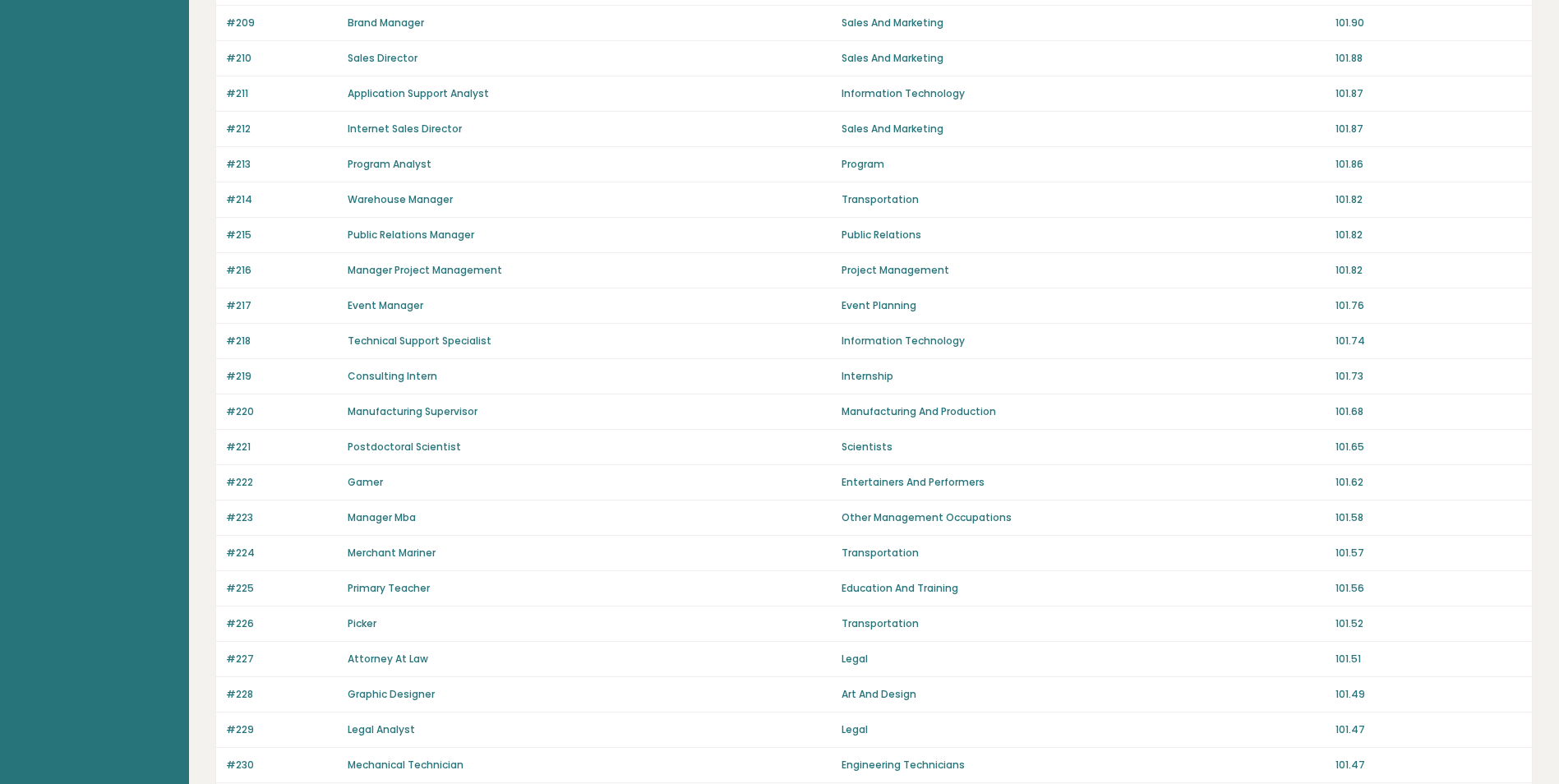
scroll to position [0, 0]
